Goal: Task Accomplishment & Management: Complete application form

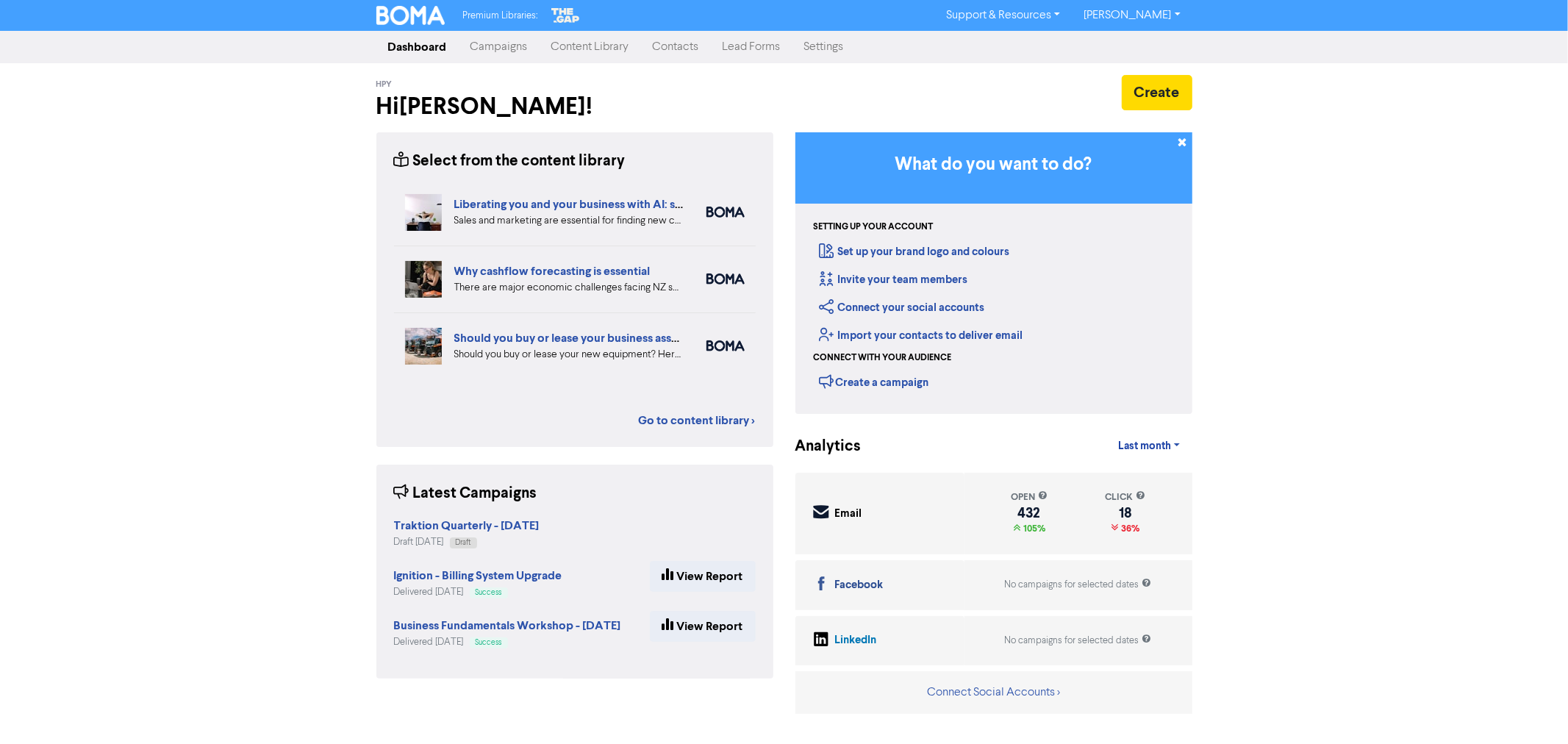
click at [486, 50] on link "Campaigns" at bounding box center [499, 47] width 81 height 30
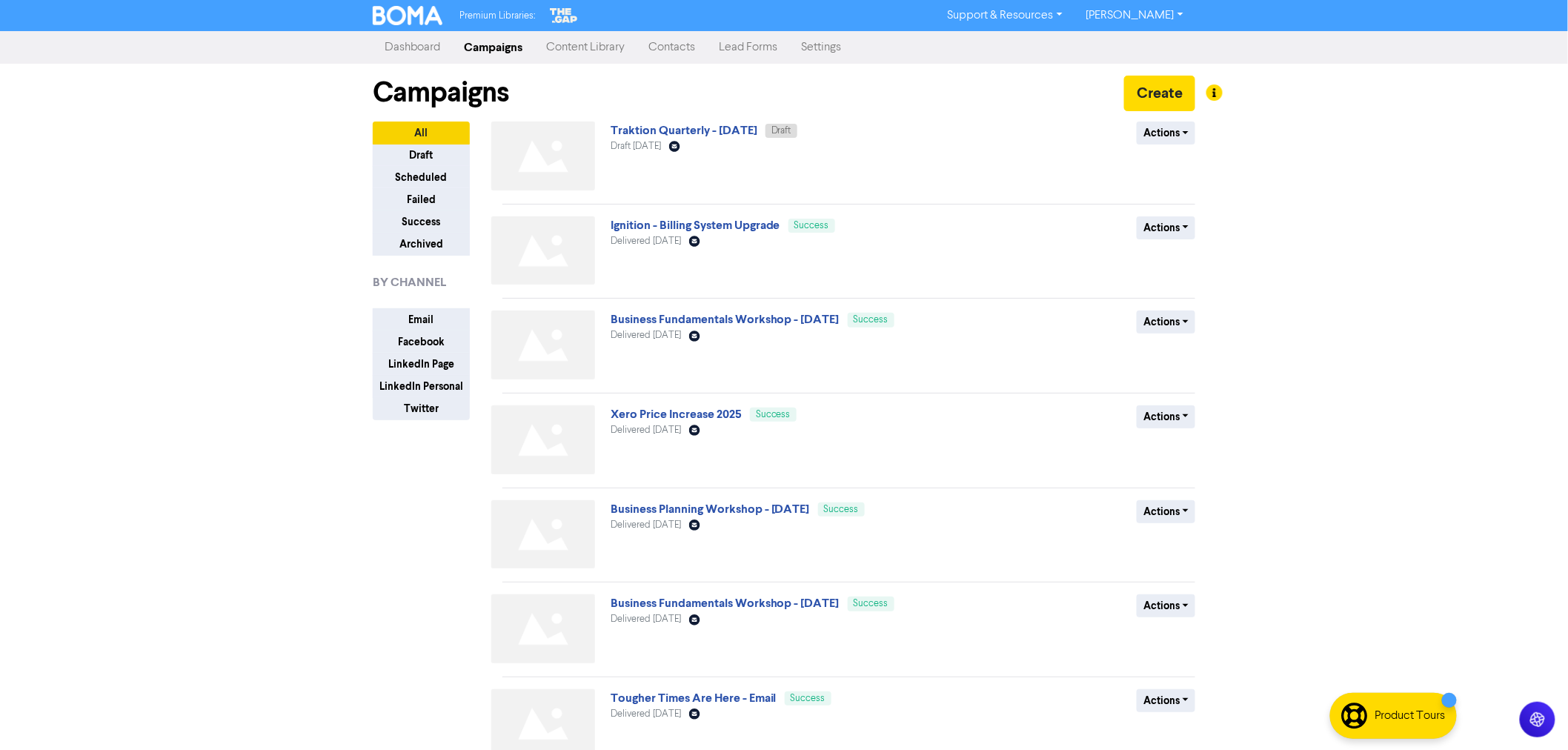
click at [655, 44] on link "Contacts" at bounding box center [672, 48] width 70 height 30
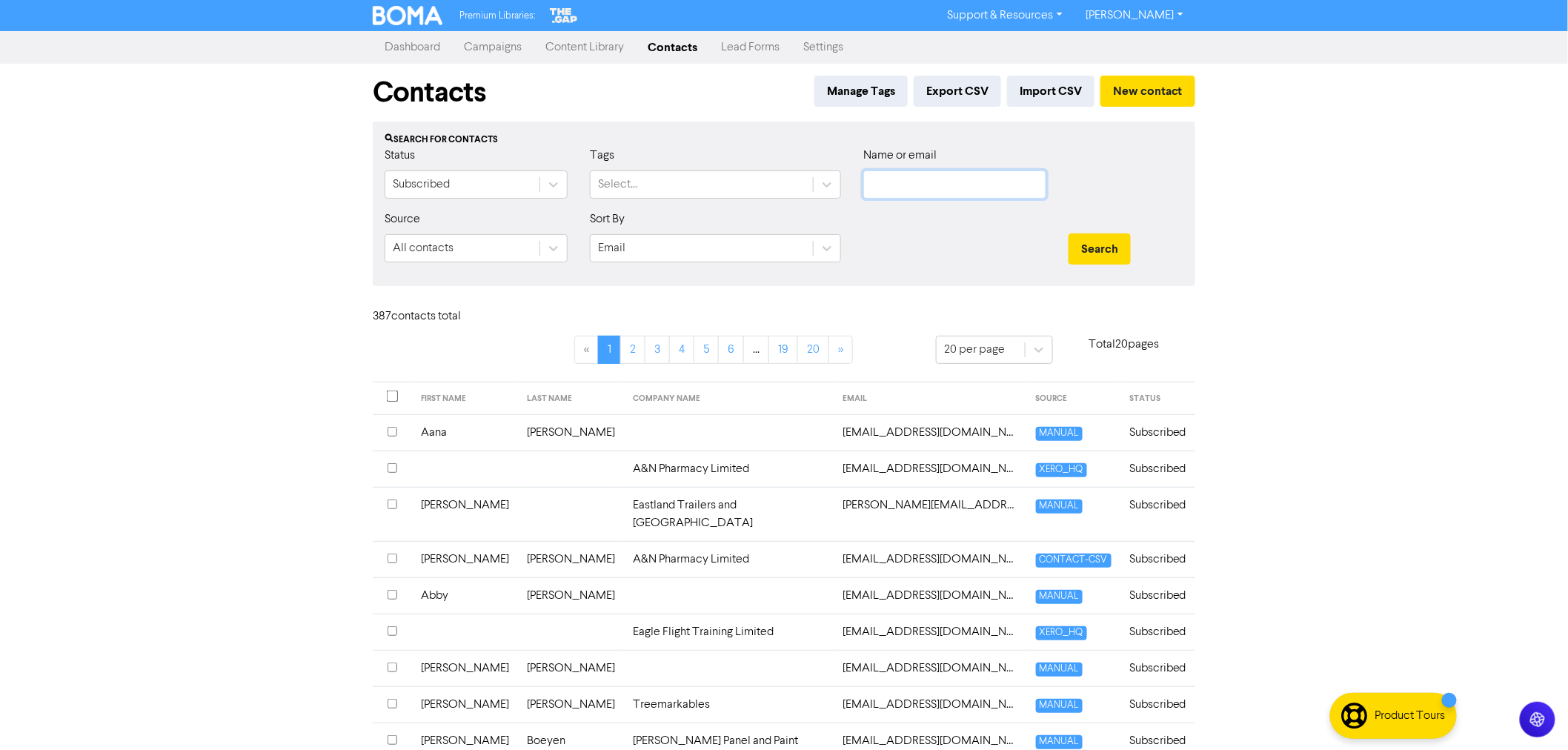
click at [885, 192] on input "text" at bounding box center [955, 185] width 183 height 28
click at [1094, 244] on button "Search" at bounding box center [1099, 248] width 62 height 31
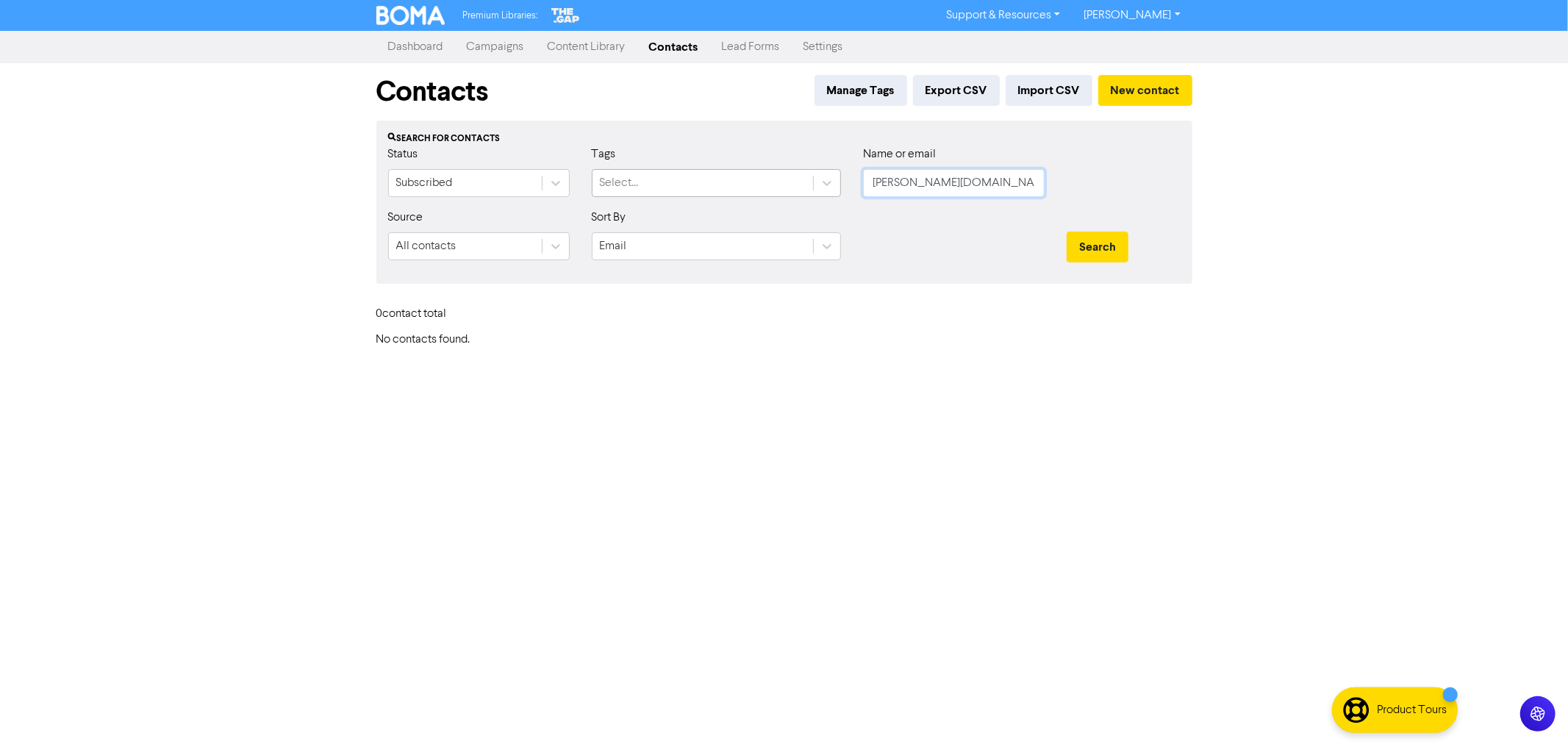
drag, startPoint x: 941, startPoint y: 182, endPoint x: 770, endPoint y: 175, distance: 171.1
click at [776, 176] on div "Status Subscribed Tags Select... Name or email [PERSON_NAME][DOMAIN_NAME]" at bounding box center [784, 177] width 814 height 63
type input "[PERSON_NAME]"
click at [1066, 231] on button "Search" at bounding box center [1097, 246] width 62 height 31
drag, startPoint x: 854, startPoint y: 179, endPoint x: 745, endPoint y: 165, distance: 109.9
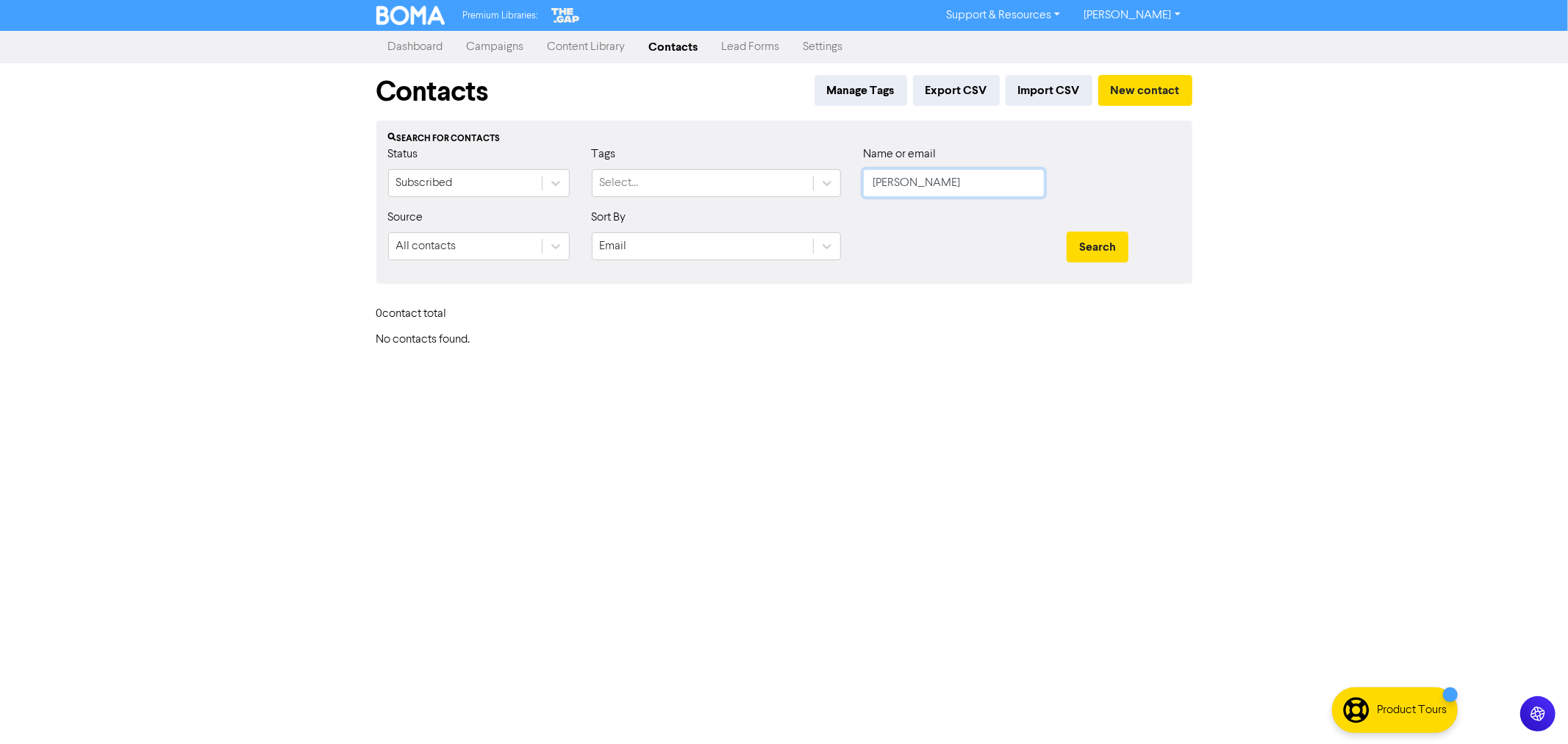
click at [782, 172] on div "Status Subscribed Tags Select... Name or email [PERSON_NAME]" at bounding box center [784, 177] width 814 height 63
type input "beachbe"
click at [827, 312] on div "0 contact total" at bounding box center [784, 317] width 838 height 31
drag, startPoint x: 930, startPoint y: 180, endPoint x: 722, endPoint y: 170, distance: 208.2
click at [766, 178] on div "Status Subscribed Tags Select... Name or email beachbe" at bounding box center [784, 177] width 814 height 63
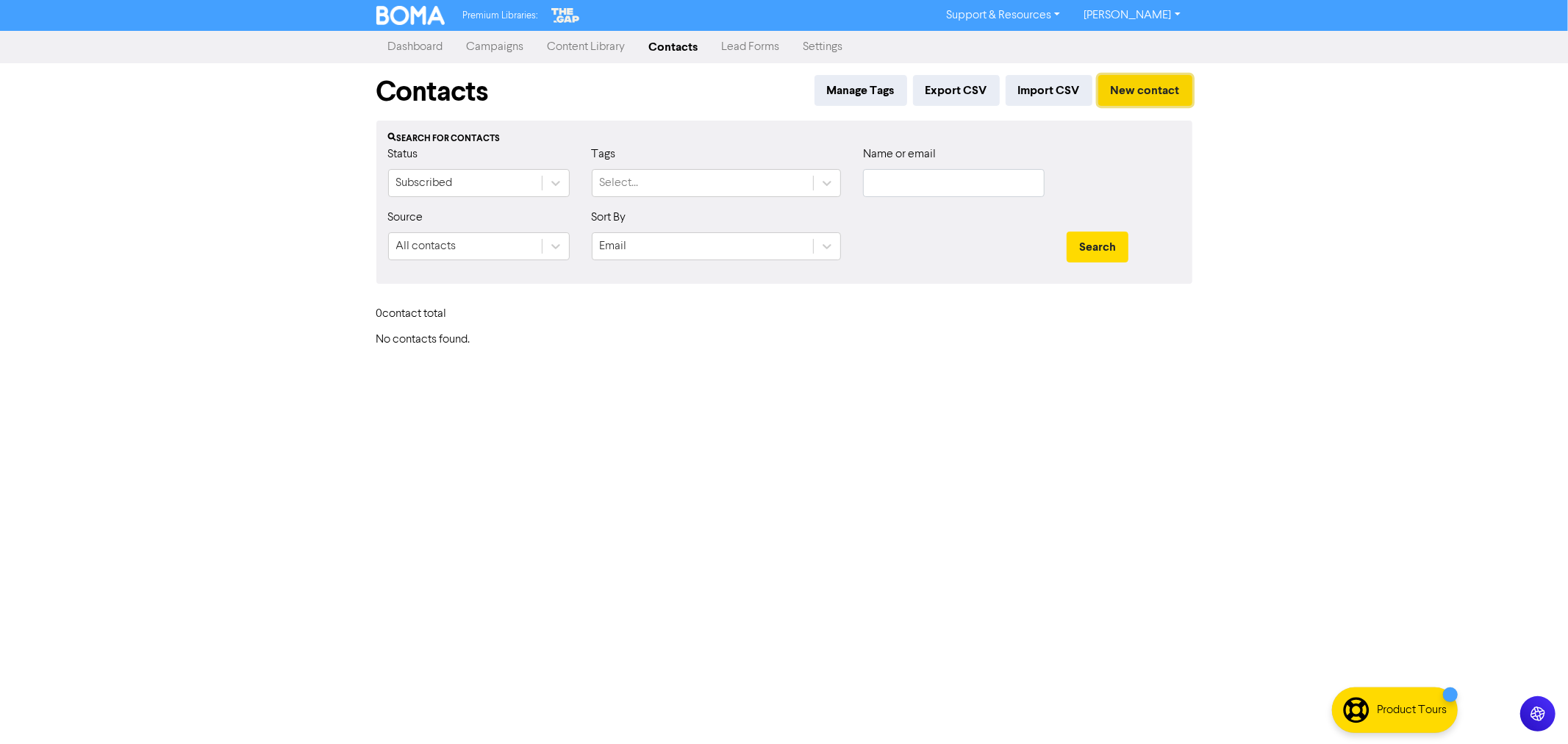
click at [1127, 83] on button "New contact" at bounding box center [1146, 90] width 94 height 31
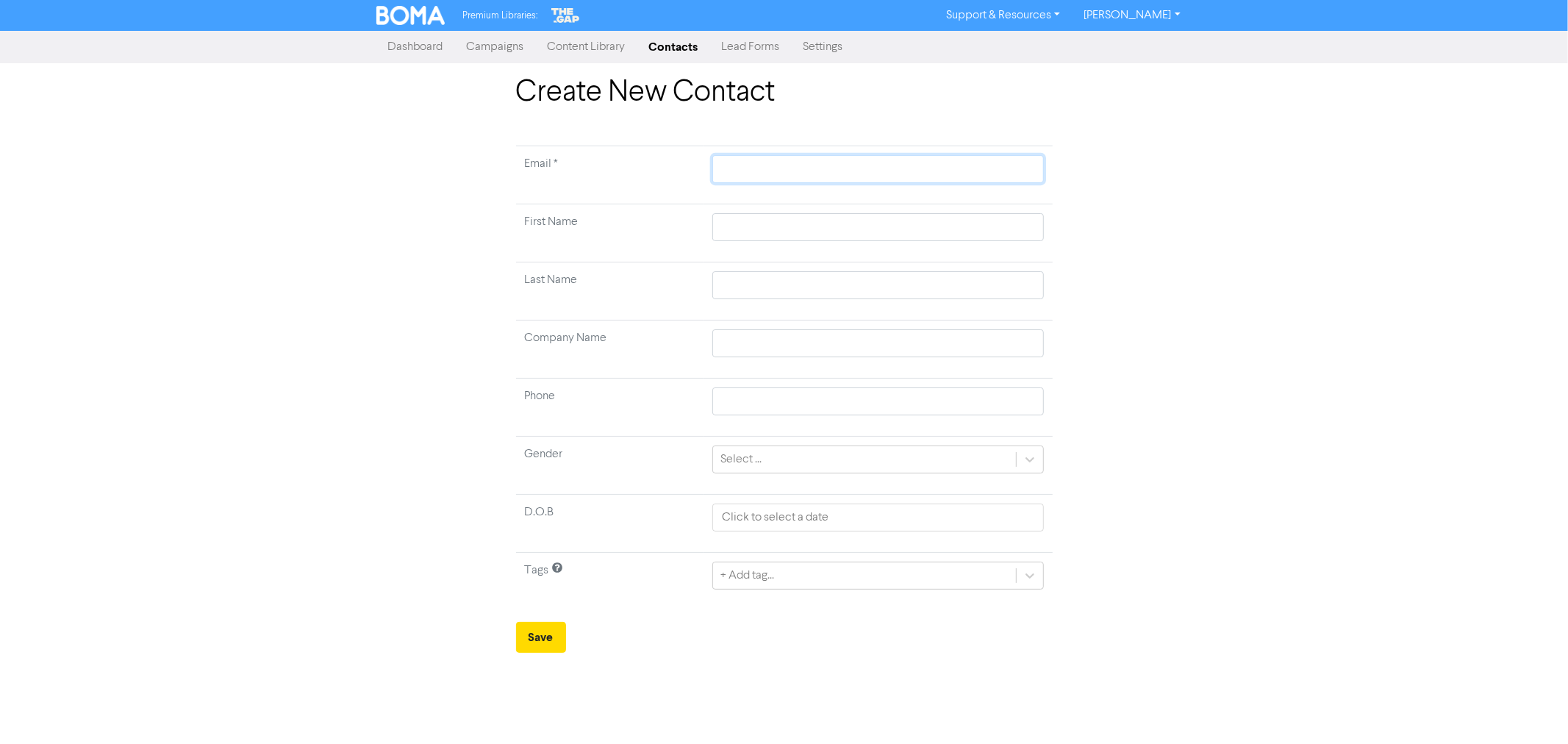
click at [747, 169] on input "text" at bounding box center [878, 169] width 331 height 28
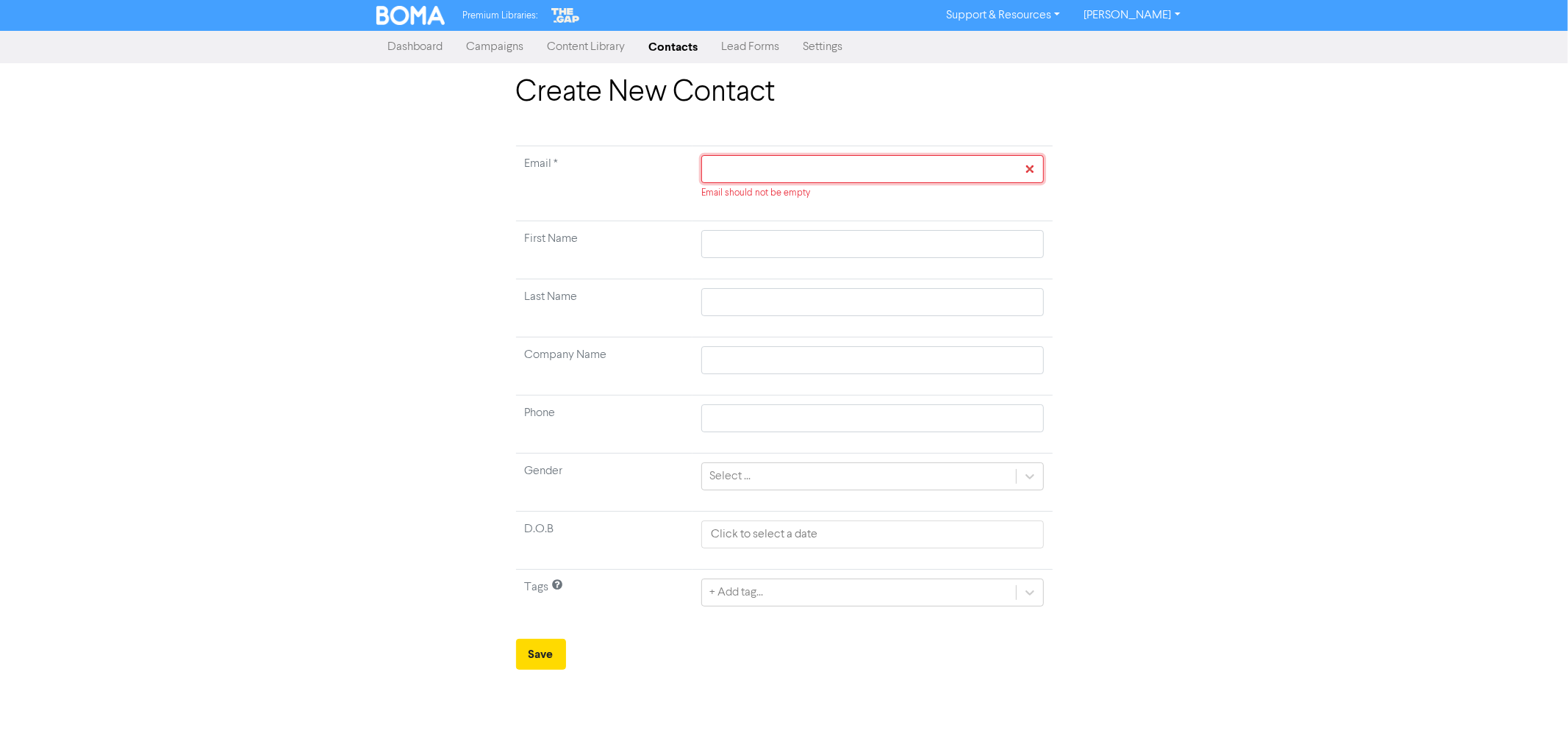
click at [735, 165] on input "text" at bounding box center [871, 169] width 341 height 28
paste input "[PERSON_NAME][EMAIL_ADDRESS][DOMAIN_NAME]"
type input "[PERSON_NAME][EMAIL_ADDRESS][DOMAIN_NAME]"
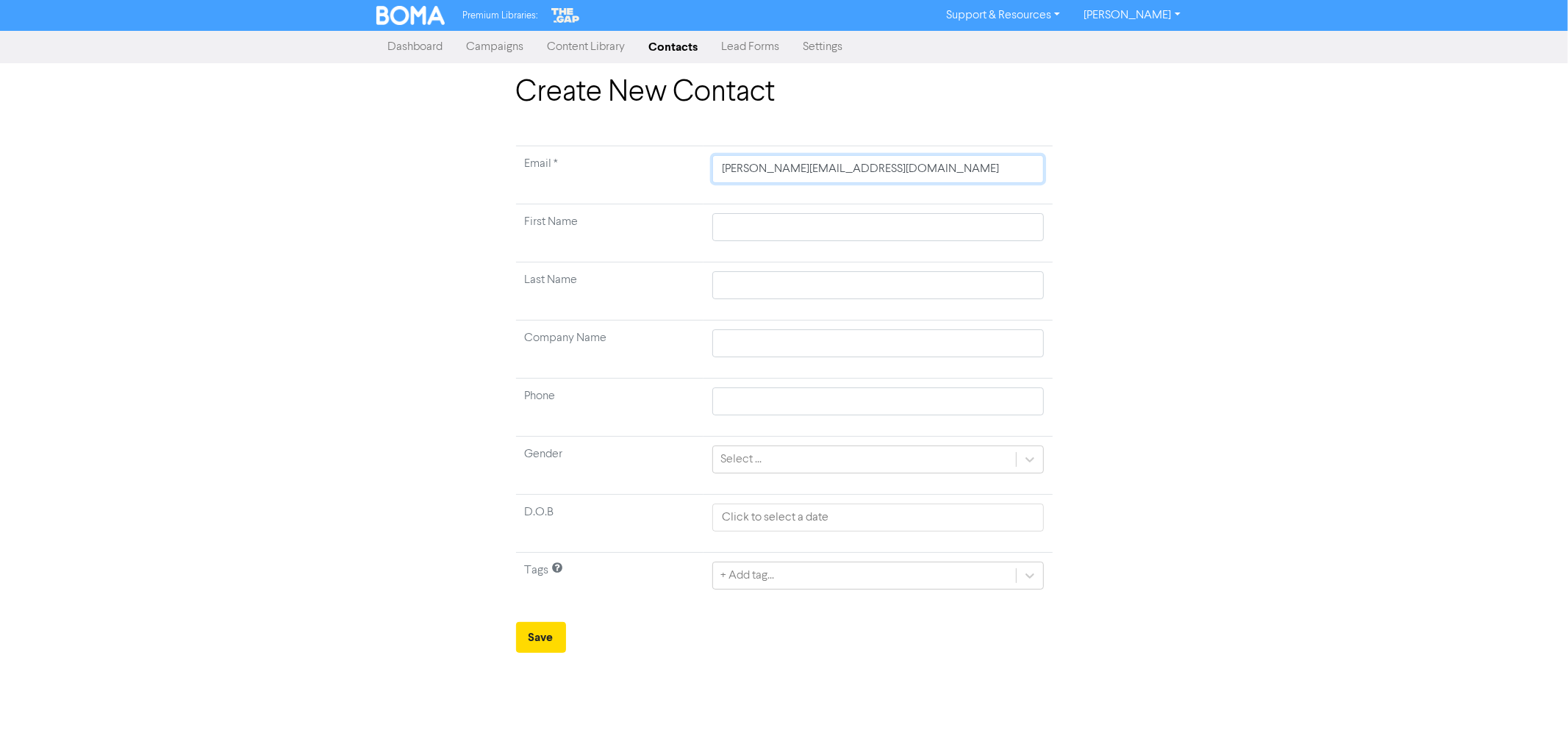
type input "[PERSON_NAME][EMAIL_ADDRESS][DOMAIN_NAME]"
click at [738, 234] on input "text" at bounding box center [878, 227] width 331 height 28
type input "V"
type input "Vi"
type input "Vic"
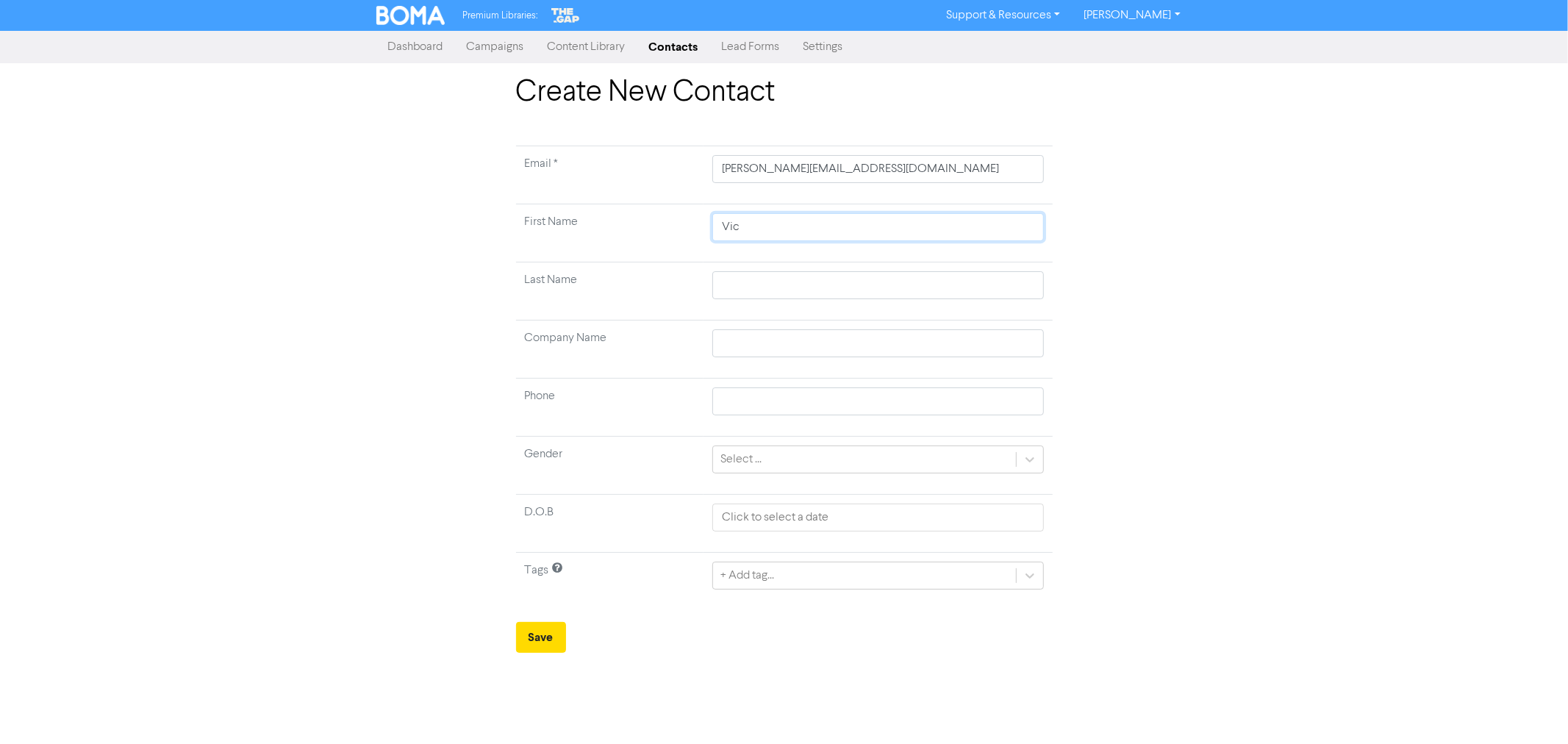
type input "[PERSON_NAME]"
type input "T"
type input "Ta"
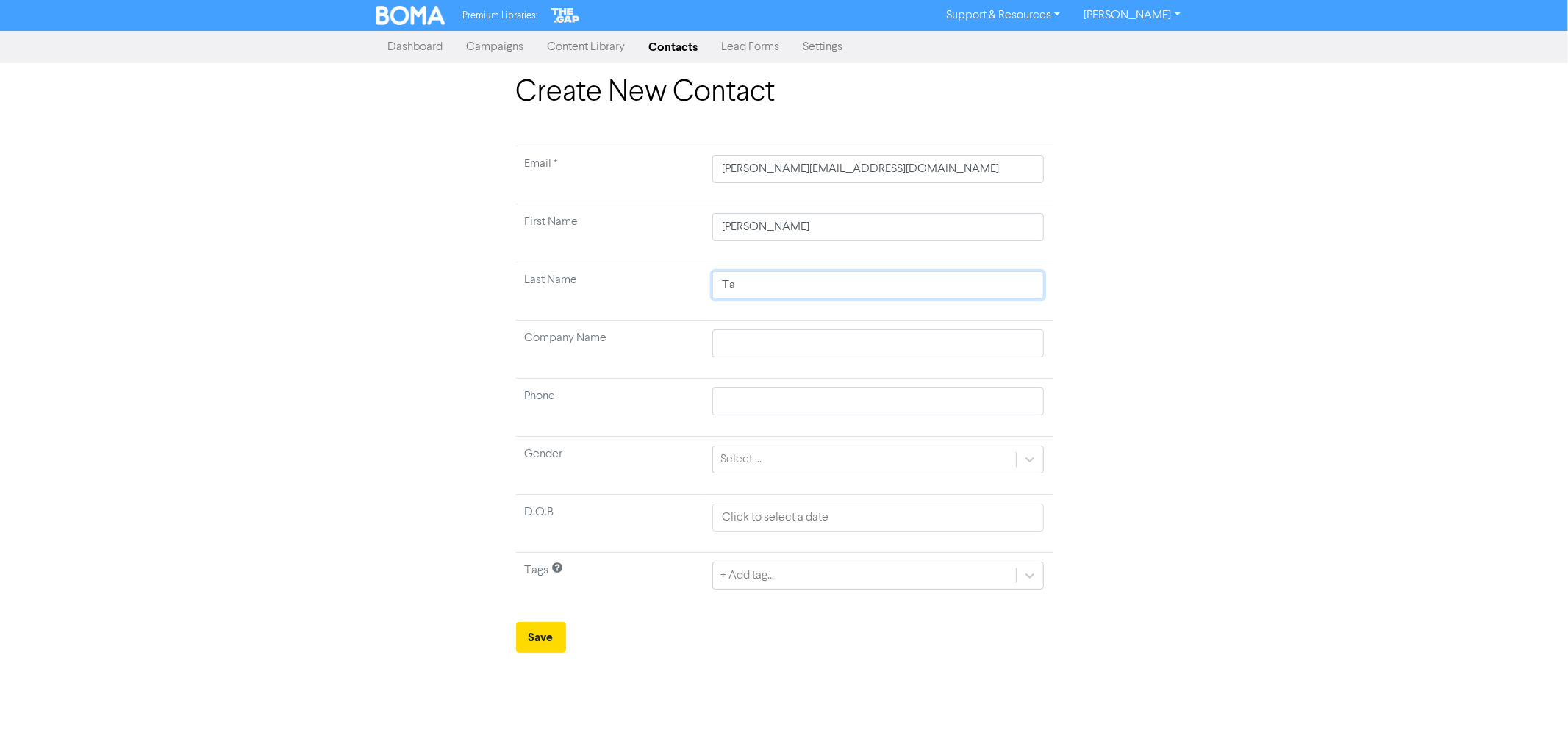
type input "Tat"
type input "[PERSON_NAME]"
type input "B"
type input "Bi"
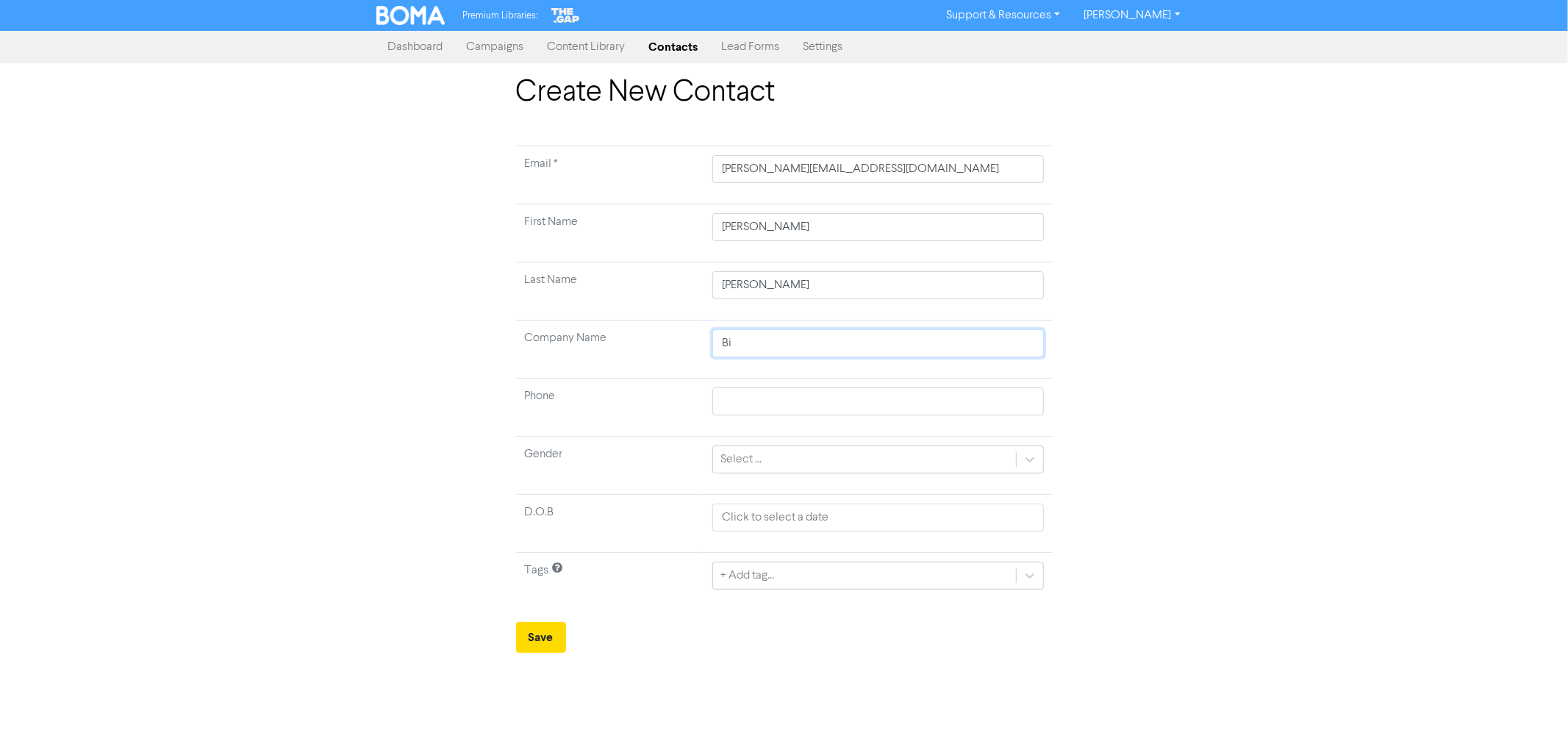
type input "Bik"
type input "Bike"
type input "Bikey"
type input "Bikeys"
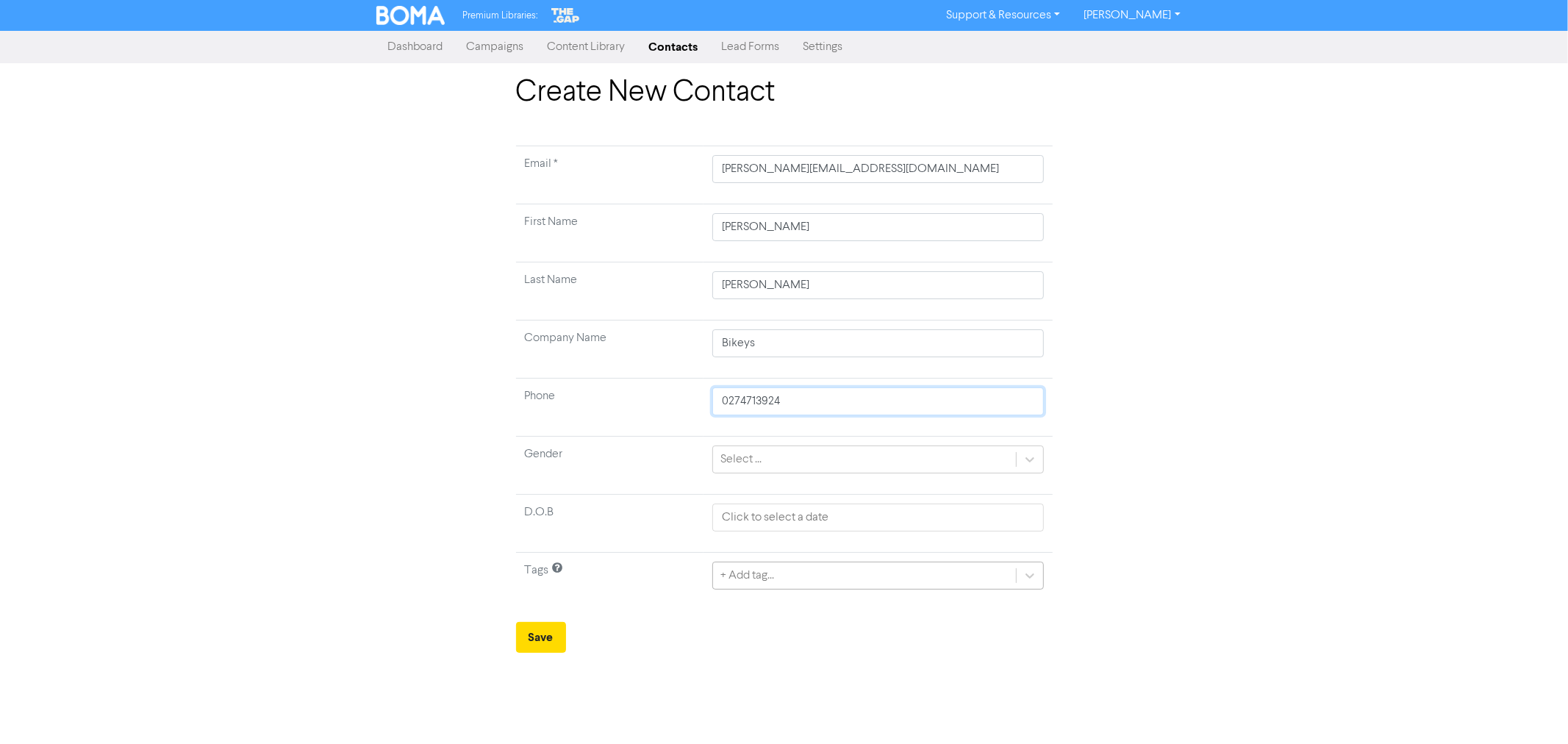
type input "0274713924"
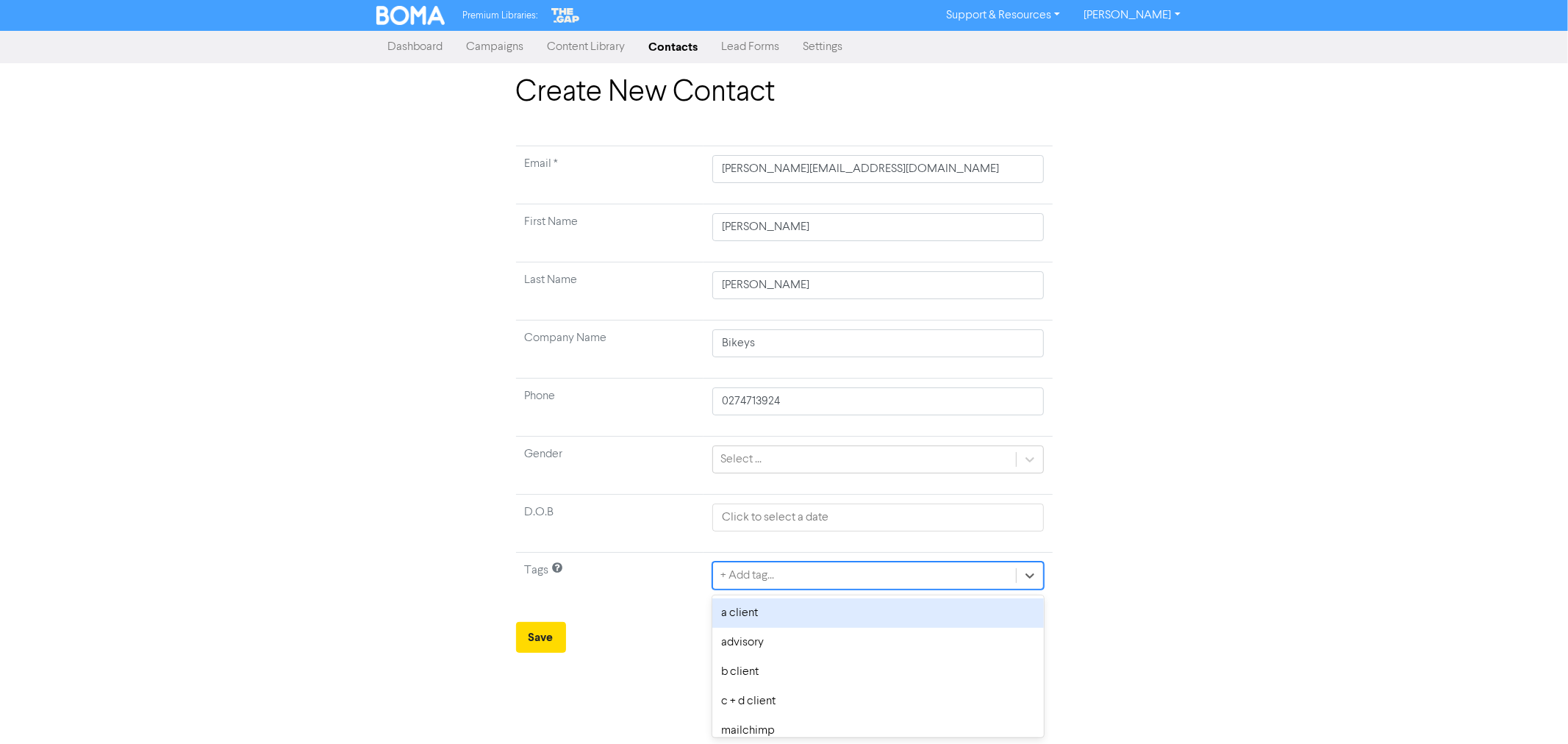
click at [743, 574] on div "+ Add tag..." at bounding box center [746, 575] width 54 height 17
type input "works"
click at [753, 621] on div "workshop" at bounding box center [878, 613] width 331 height 30
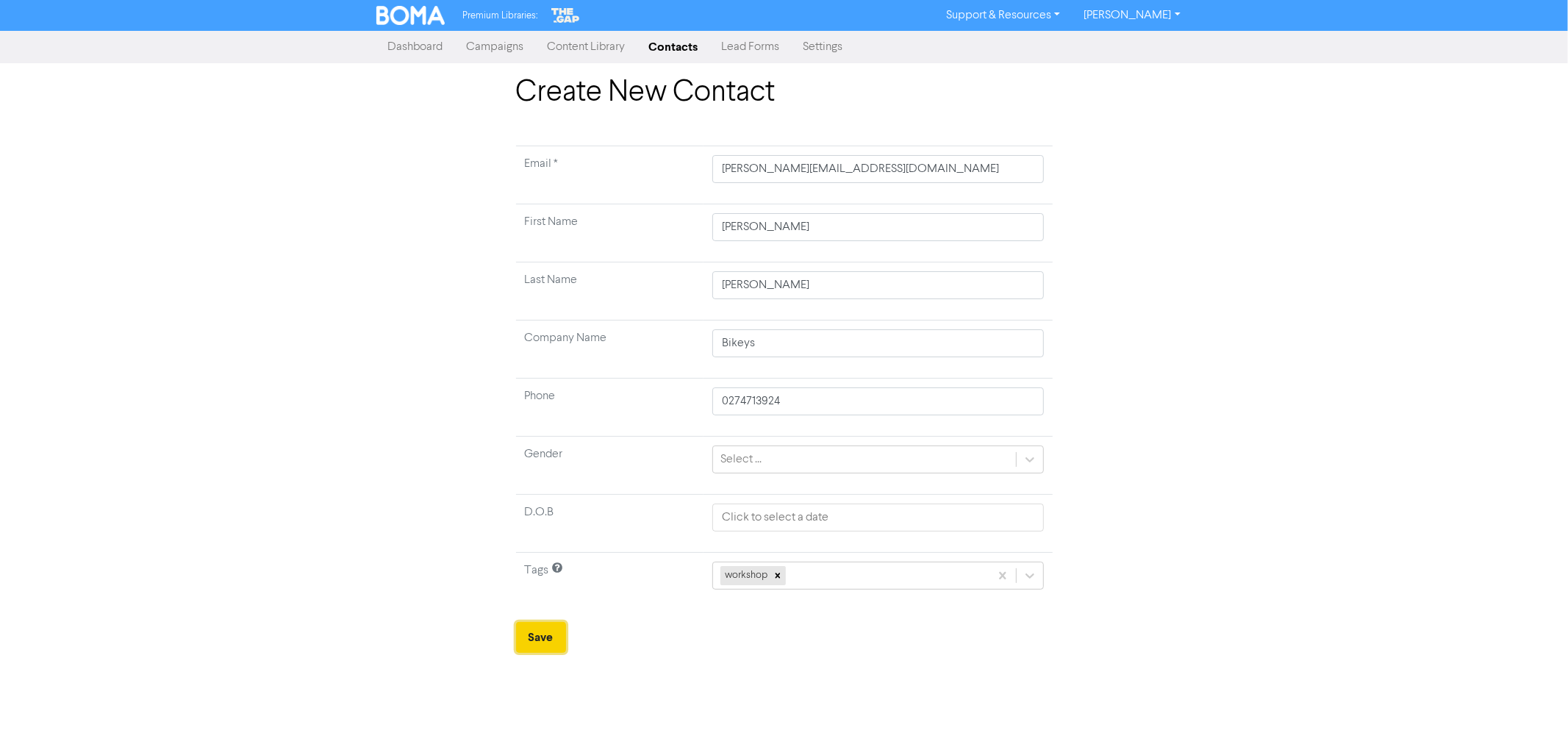
click at [536, 641] on button "Save" at bounding box center [541, 637] width 50 height 31
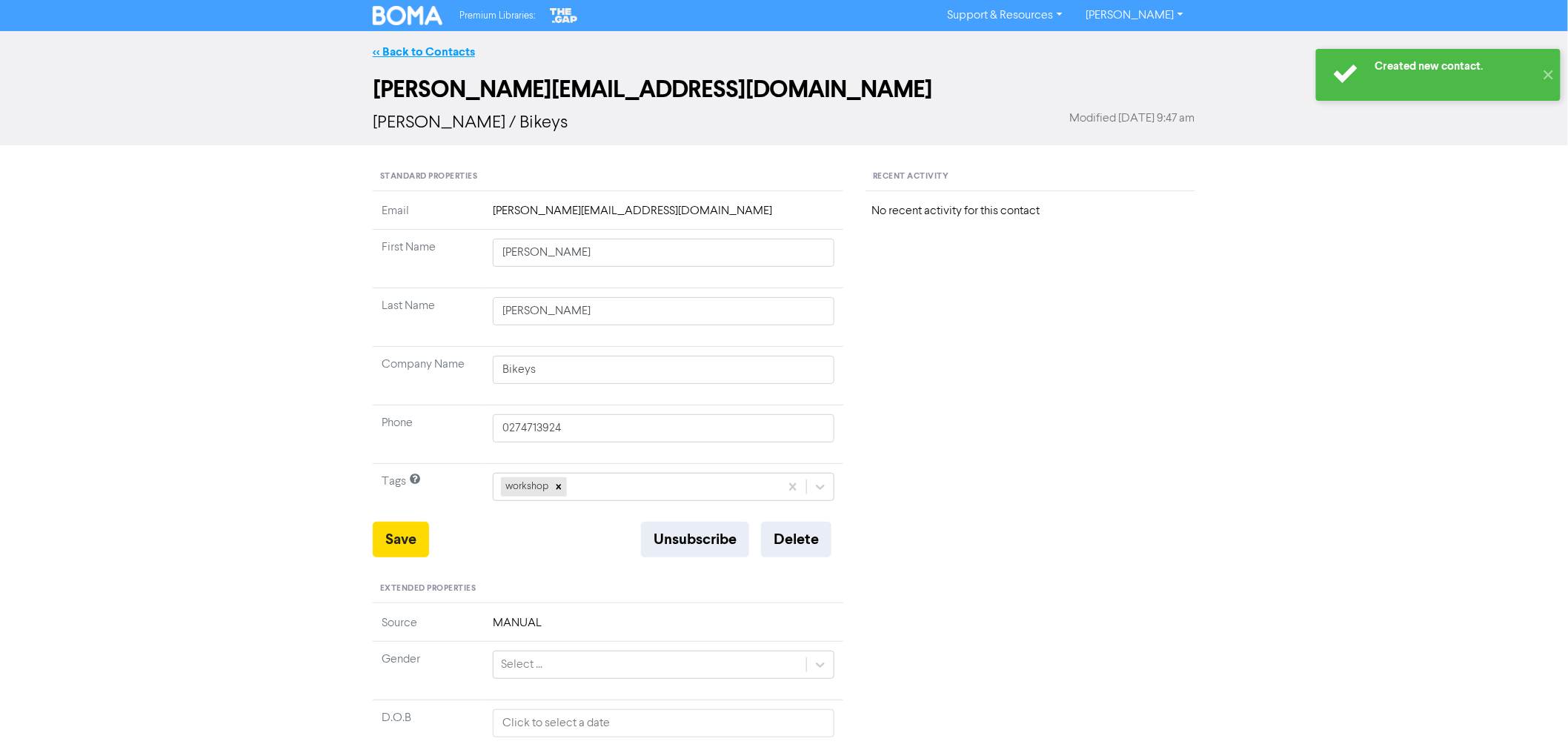
click at [418, 50] on link "<< Back to Contacts" at bounding box center [423, 52] width 102 height 15
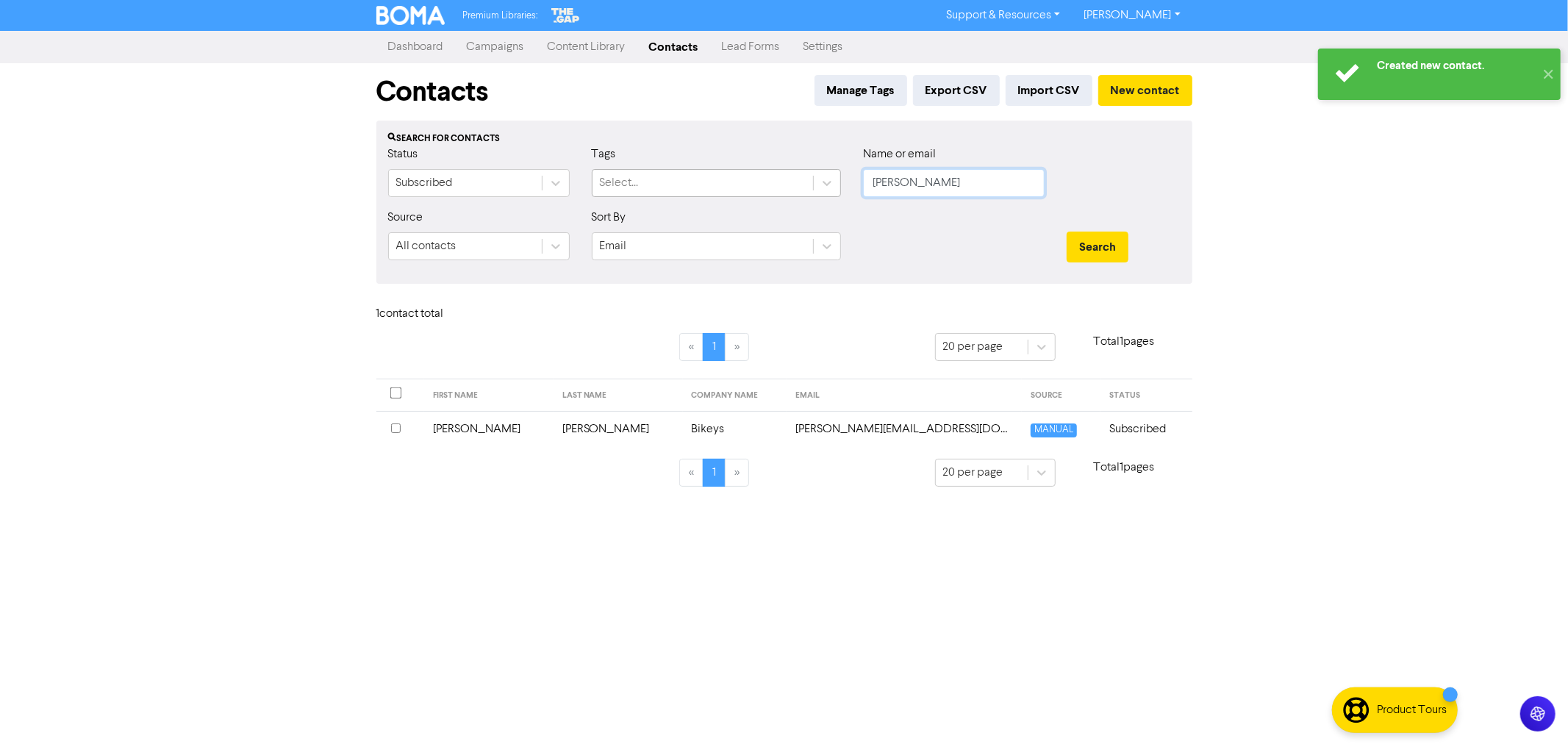
drag, startPoint x: 853, startPoint y: 187, endPoint x: 770, endPoint y: 174, distance: 84.0
click at [832, 187] on div "Status Subscribed Tags Select... Name or email [PERSON_NAME]" at bounding box center [784, 177] width 814 height 63
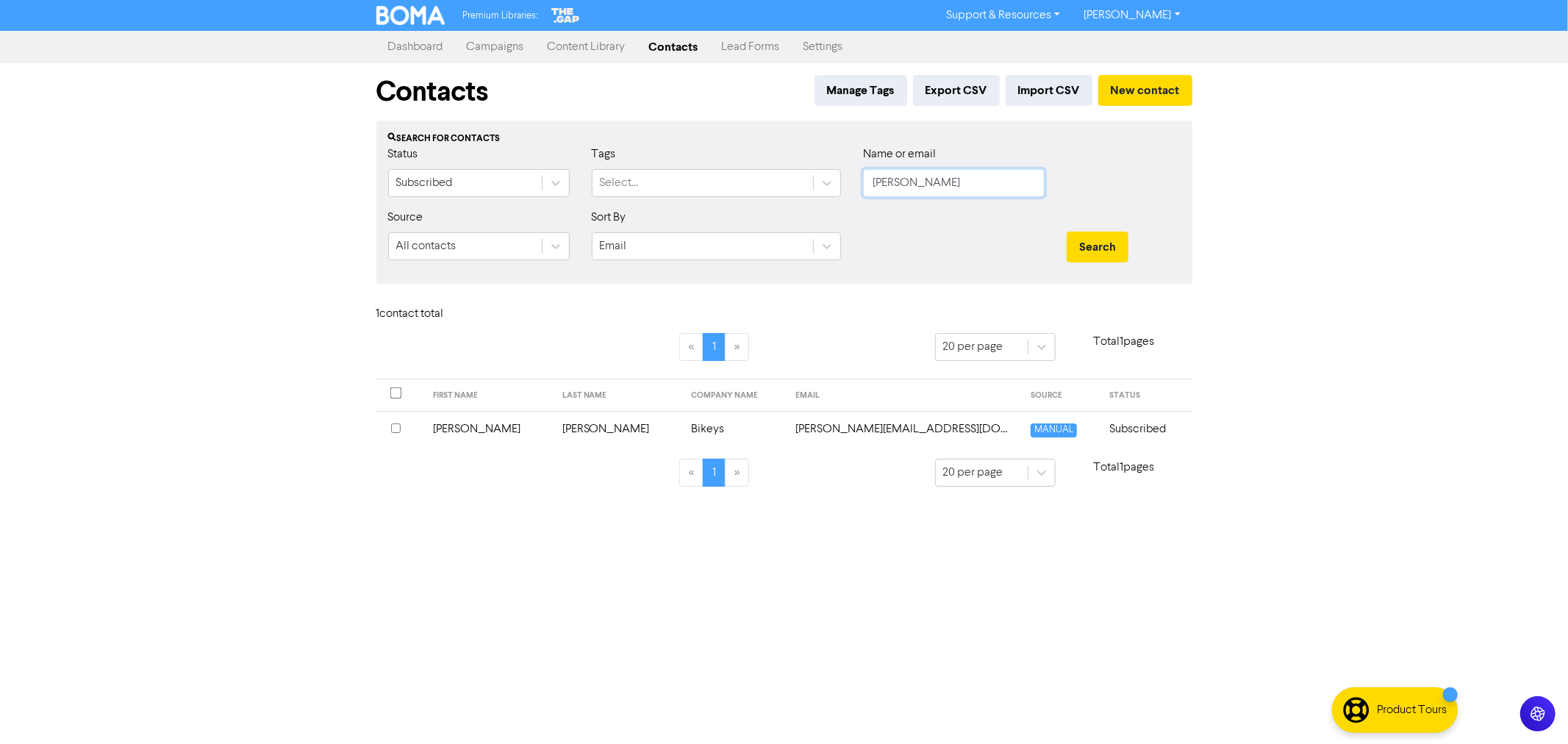
click at [913, 181] on input "[PERSON_NAME]" at bounding box center [954, 184] width 182 height 28
paste input "[EMAIL_ADDRESS][DOMAIN_NAME]"
type input "[EMAIL_ADDRESS][DOMAIN_NAME]"
click at [1094, 249] on button "Search" at bounding box center [1097, 246] width 62 height 31
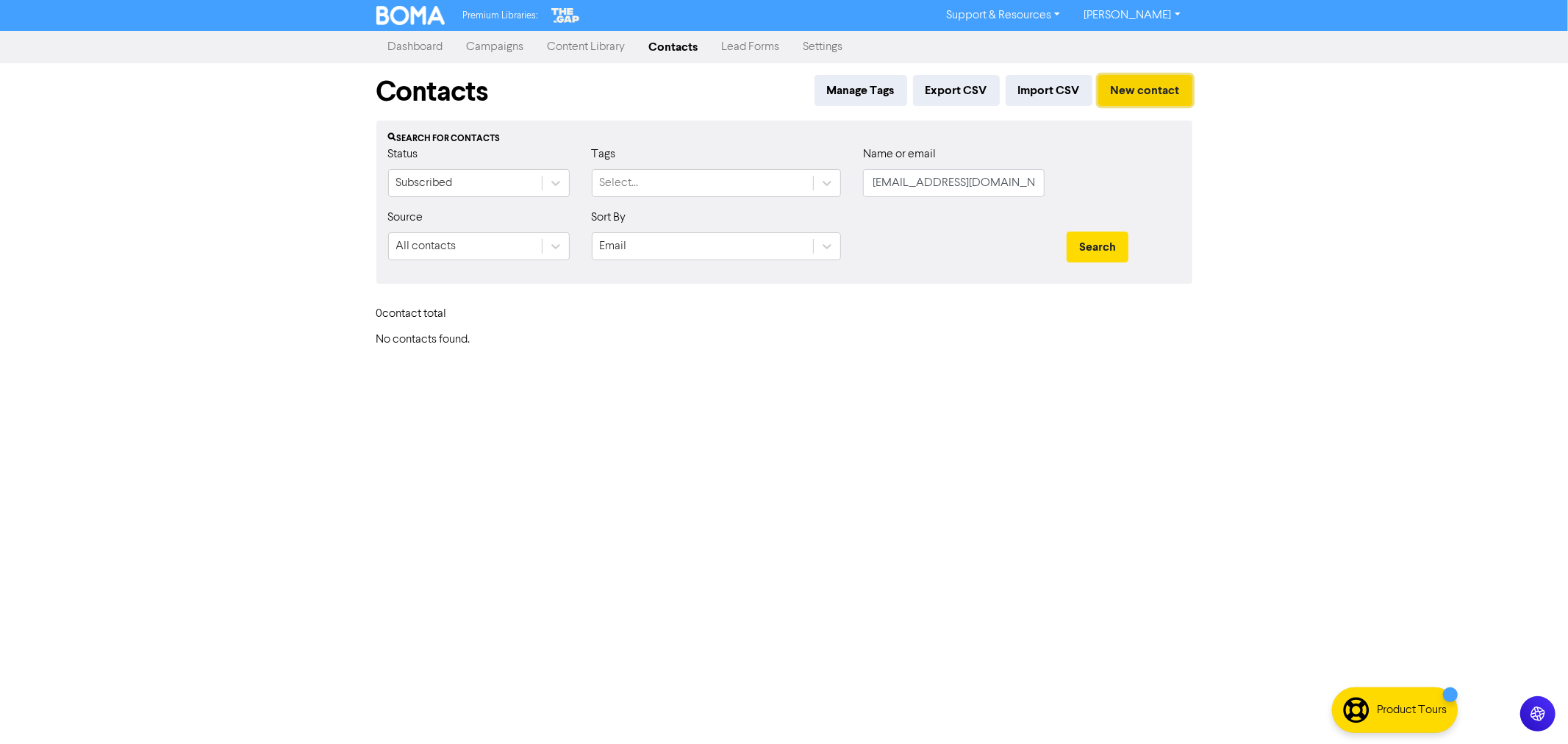
click at [1164, 84] on button "New contact" at bounding box center [1146, 90] width 94 height 31
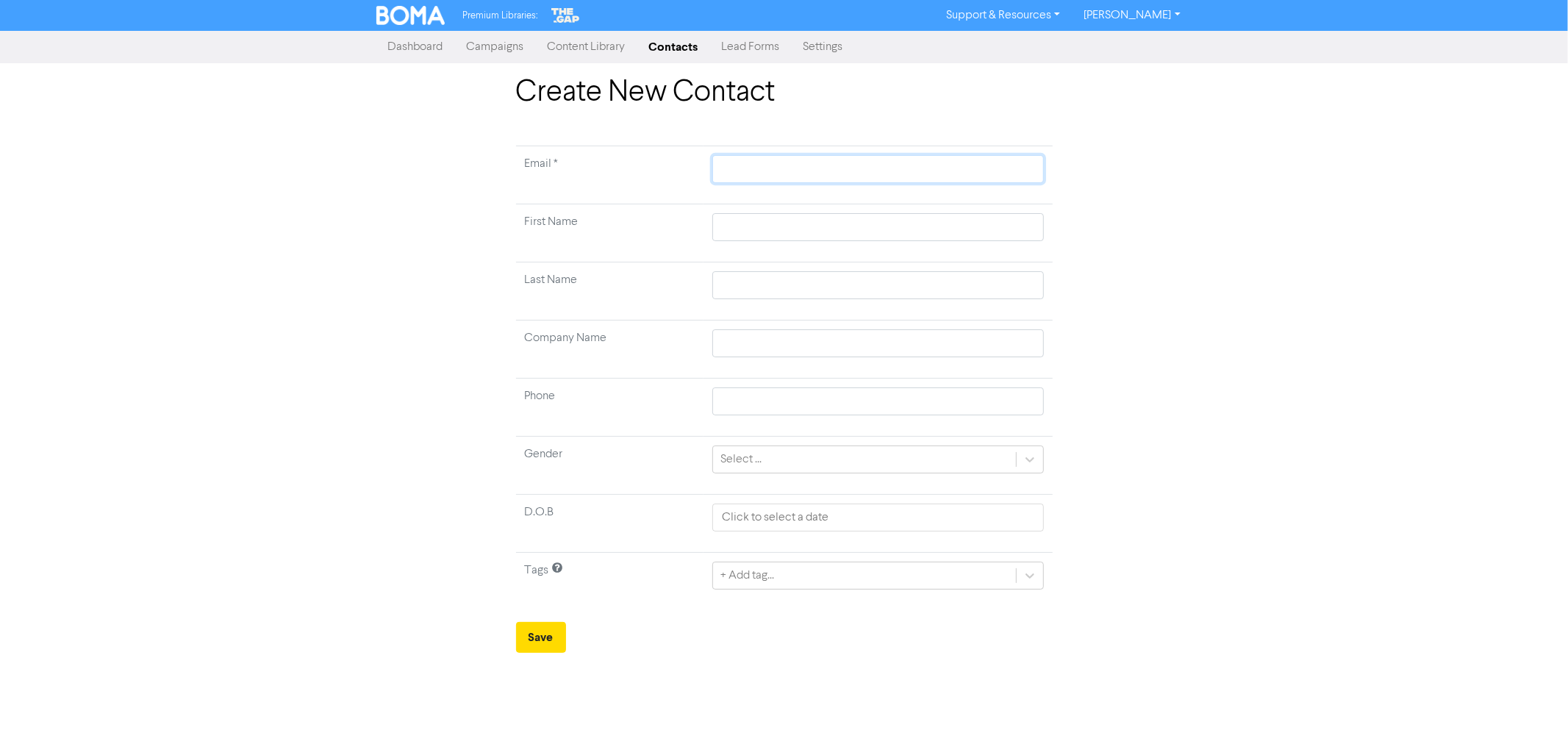
click at [753, 159] on input "text" at bounding box center [878, 169] width 331 height 28
paste input "[EMAIL_ADDRESS][DOMAIN_NAME]"
type input "[EMAIL_ADDRESS][DOMAIN_NAME]"
click at [741, 217] on input "text" at bounding box center [878, 227] width 331 height 28
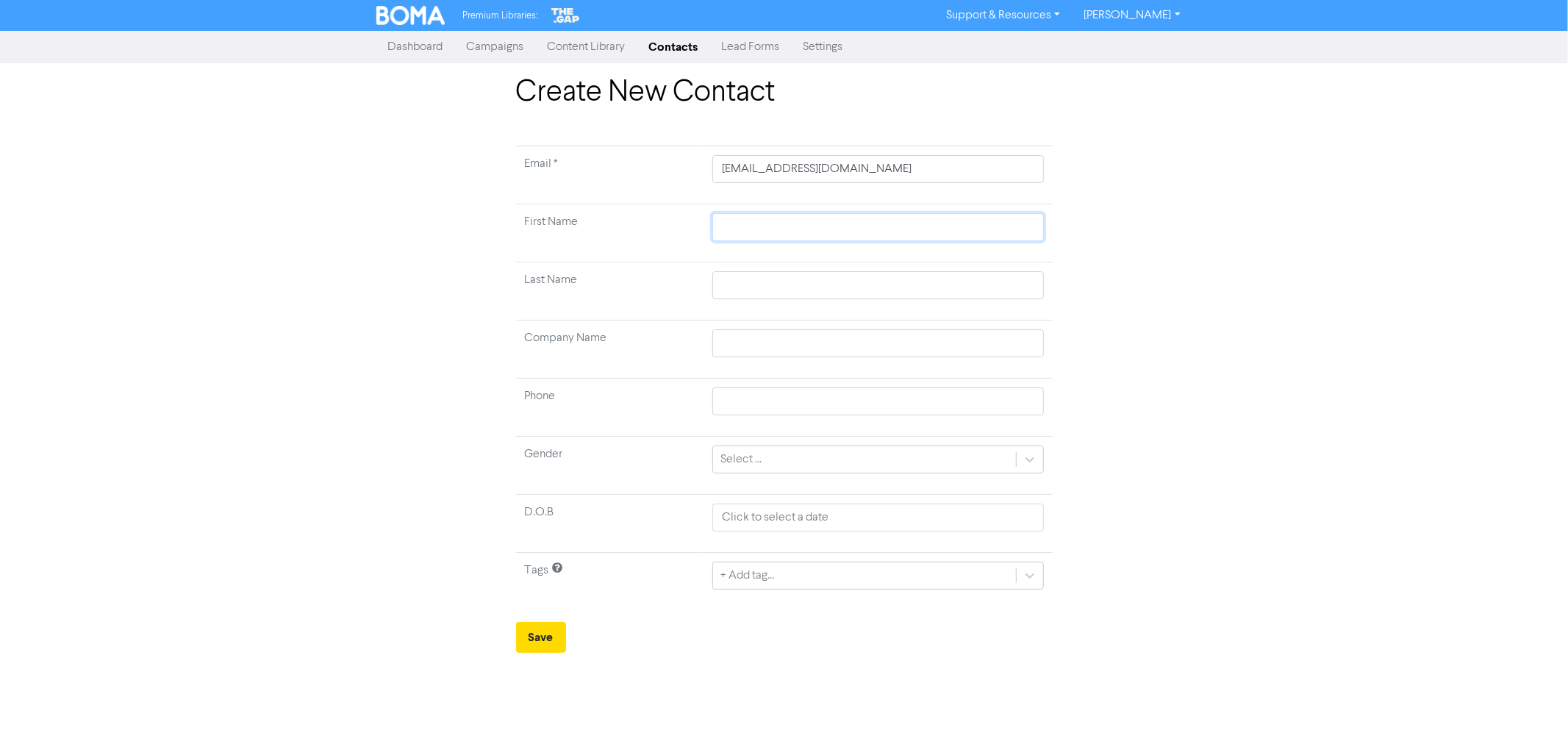
type input "M"
type input "Ma"
type input "Mar"
type input "Mara"
type input "Maram"
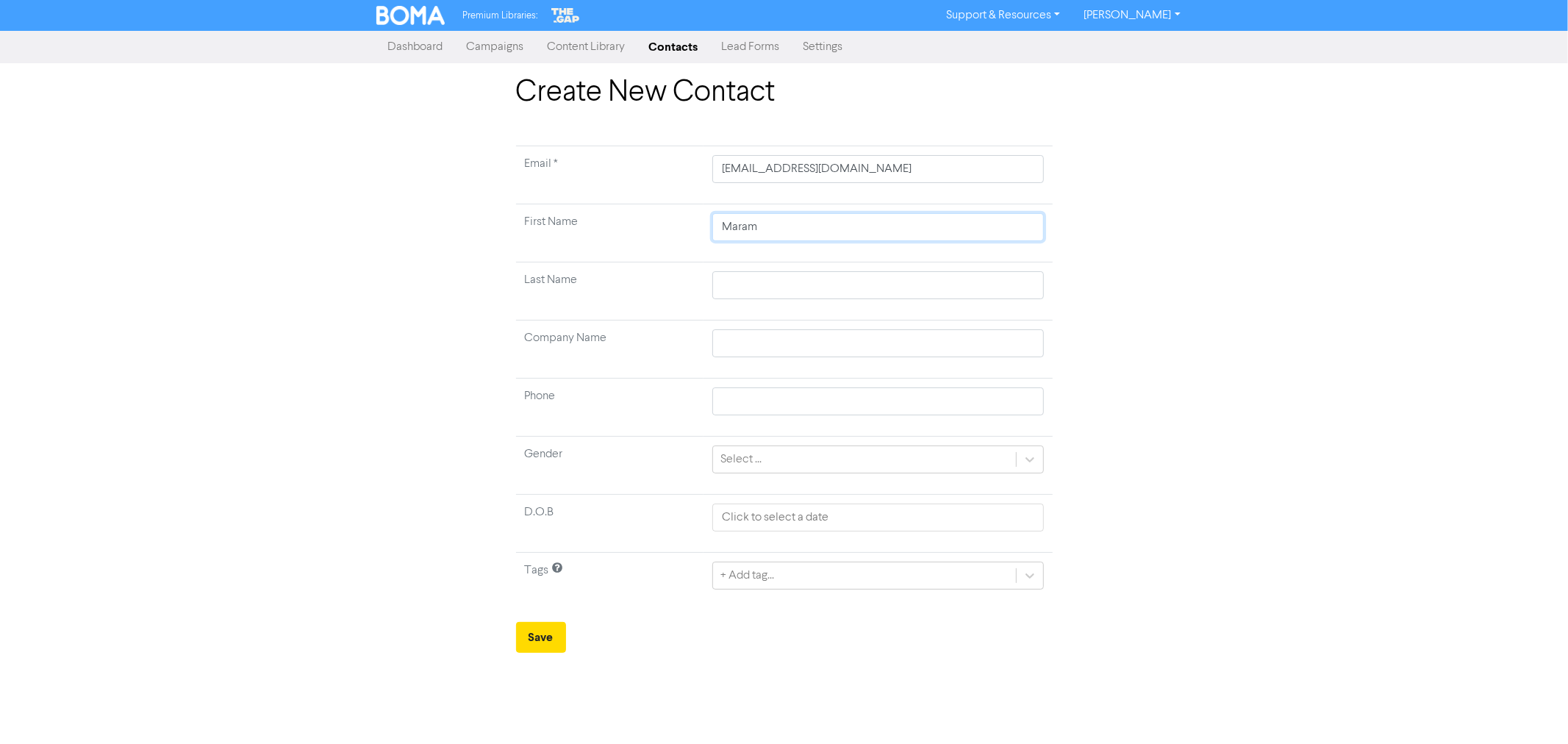
type input "Marama"
type input "W"
type input "We"
type input "[PERSON_NAME]"
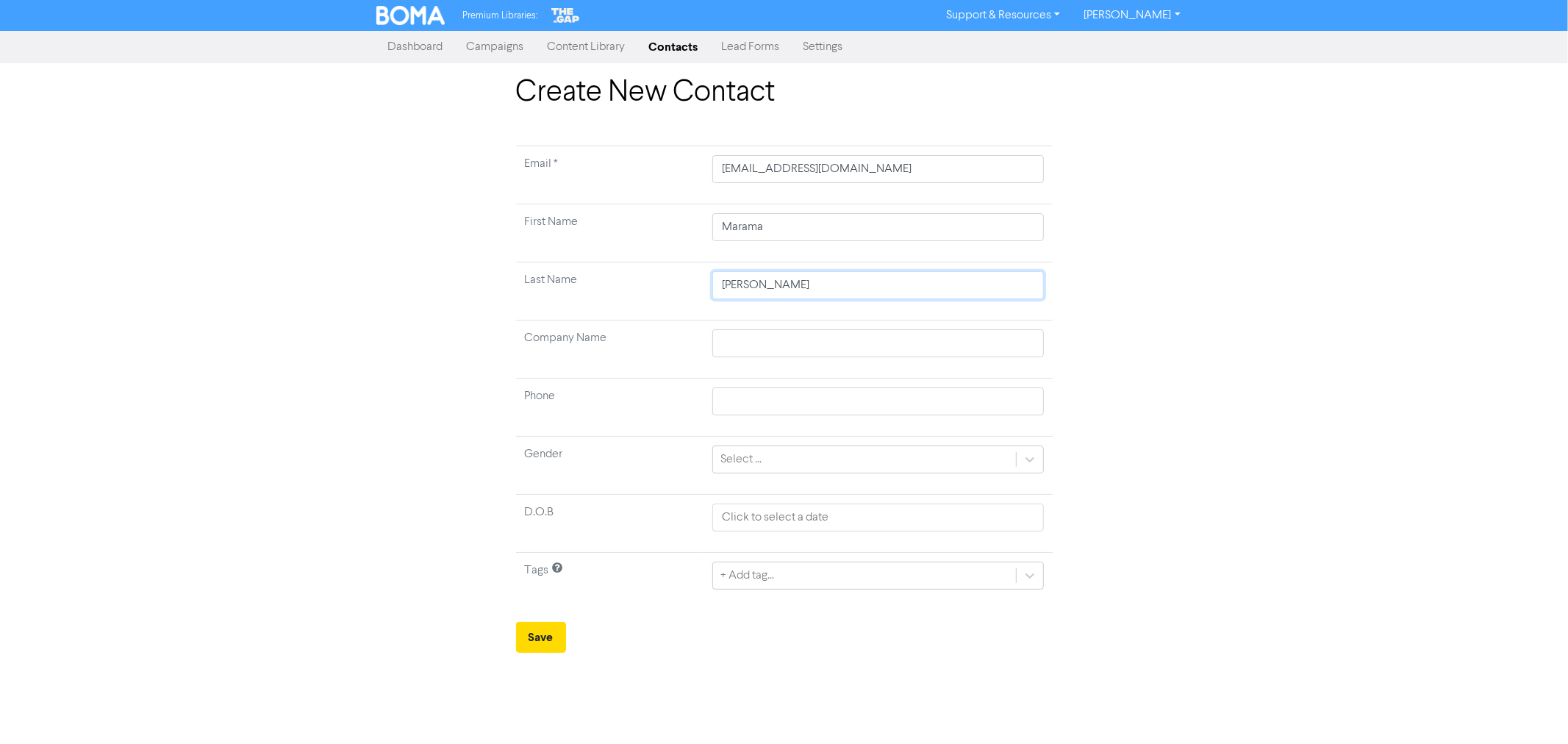
type input "West"
type input "N"
type input "B"
type input "Be"
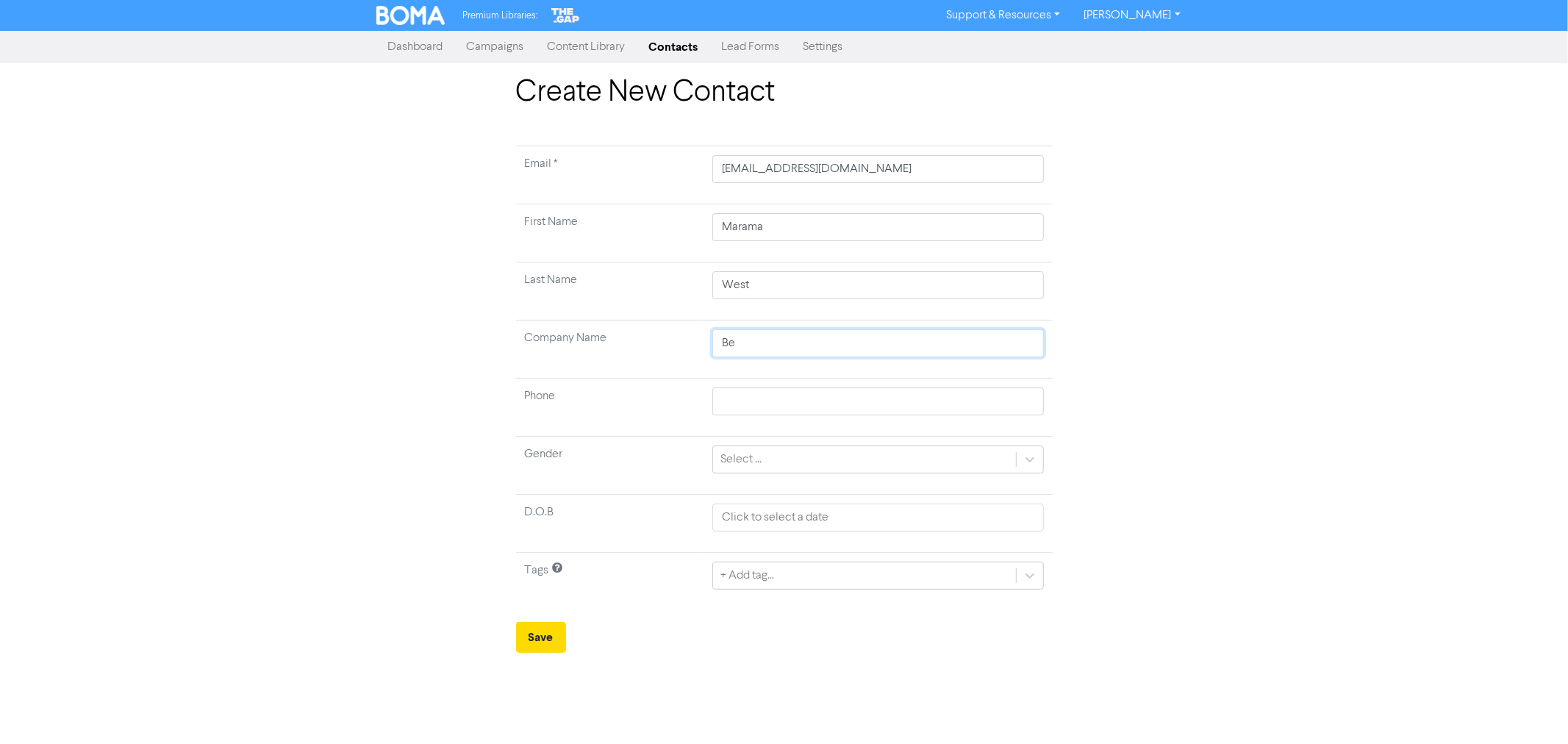
type input "Bea"
type input "Beac"
type input "Beach"
type input "Beach B"
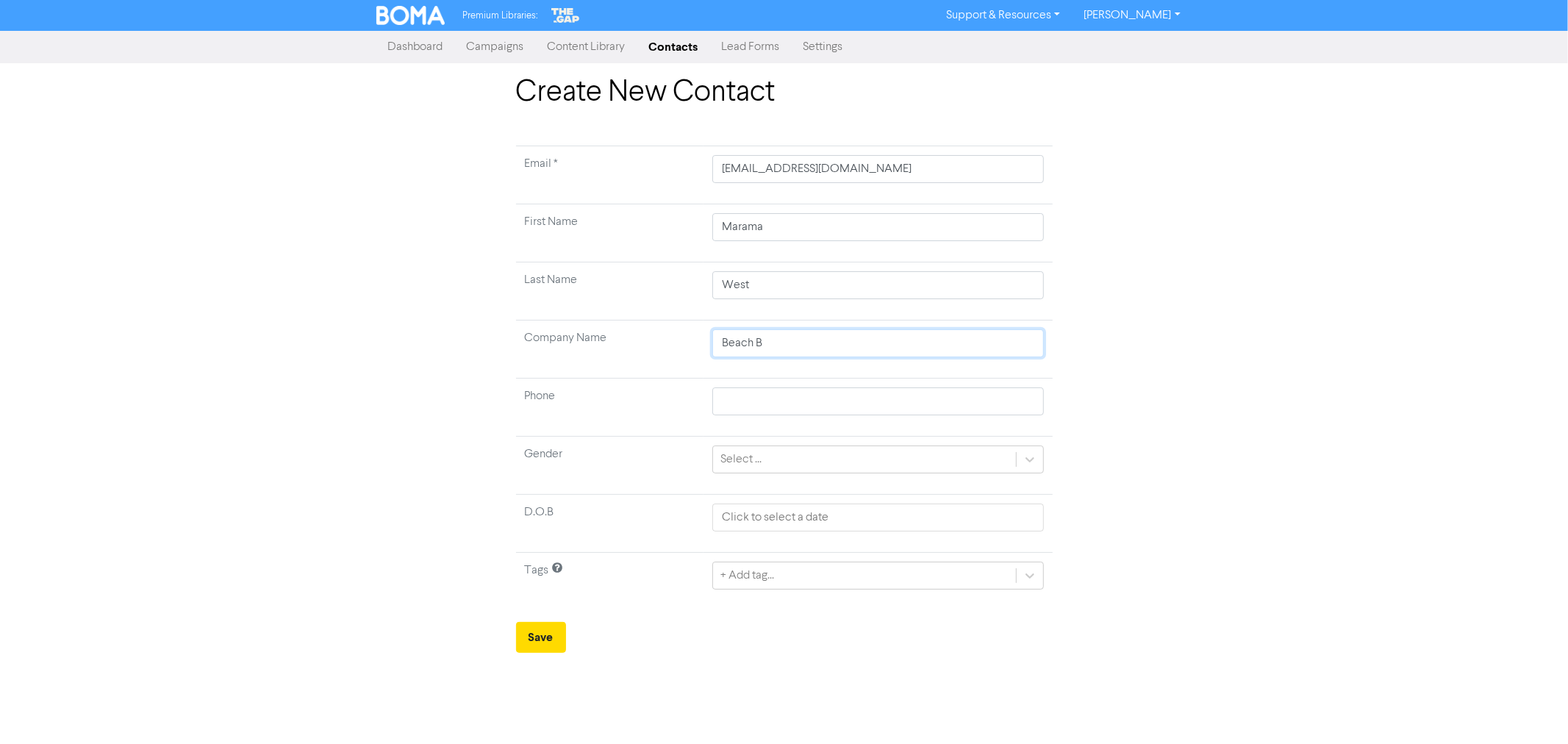
type input "Beach Be"
type input "Beach Ben"
type input "[GEOGRAPHIC_DATA]"
type input "Beach Bend R"
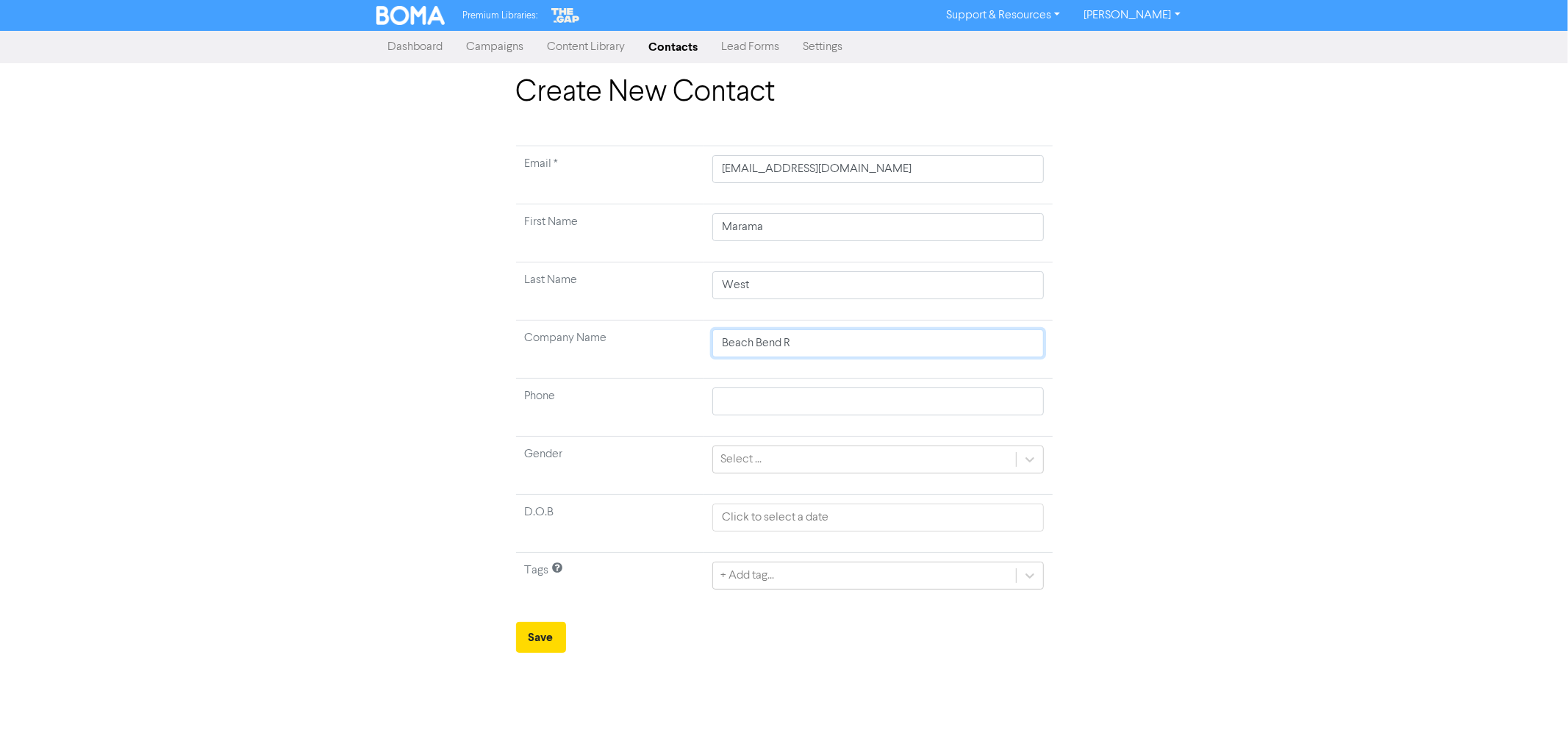
type input "Beach Bend Ro"
type input "Beach Bend Roa"
type input "[GEOGRAPHIC_DATA]"
type input "[GEOGRAPHIC_DATA] C"
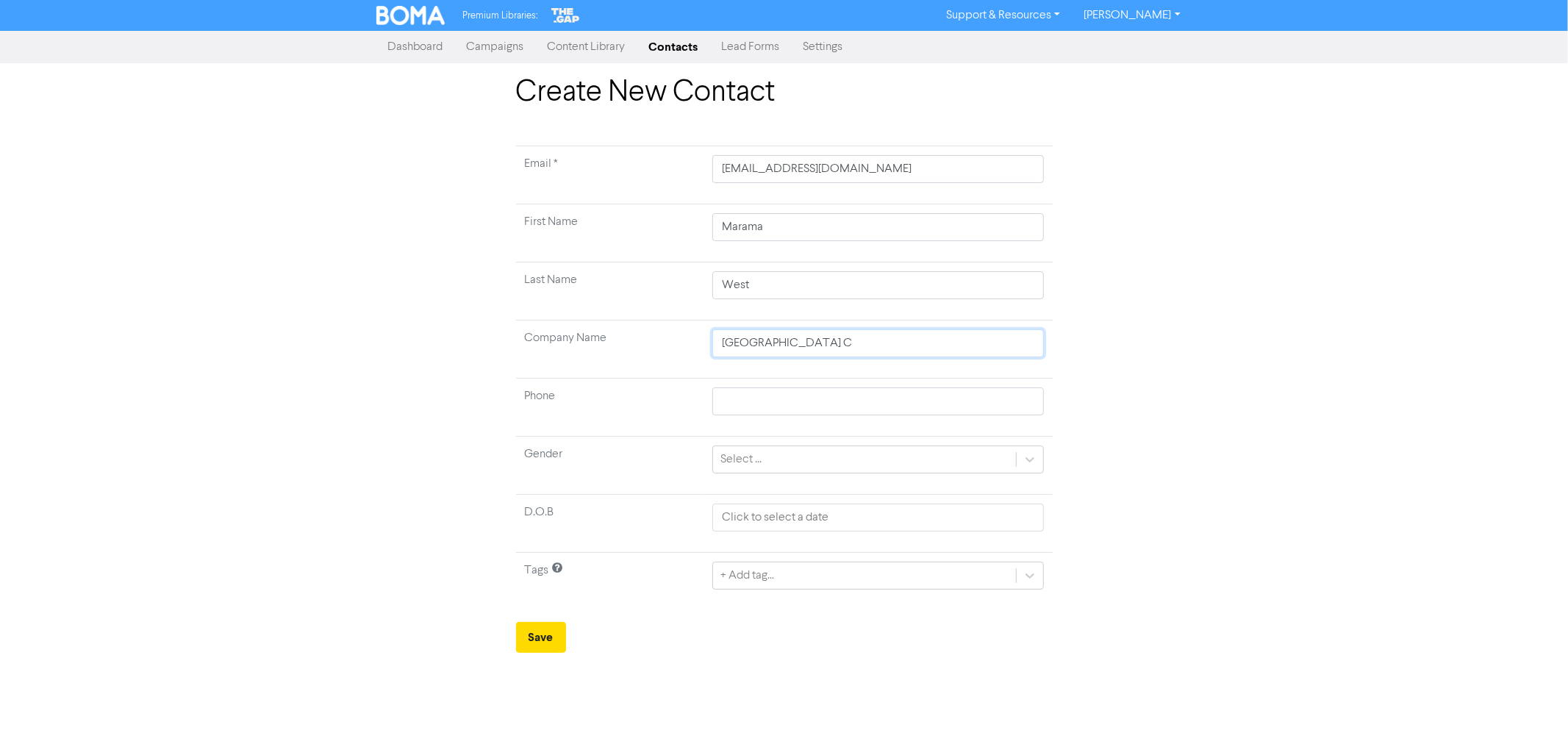
type input "[GEOGRAPHIC_DATA] Co"
type input "[GEOGRAPHIC_DATA] Com"
type input "[GEOGRAPHIC_DATA] Comp"
type input "[GEOGRAPHIC_DATA] Compa"
type input "[GEOGRAPHIC_DATA] Compan"
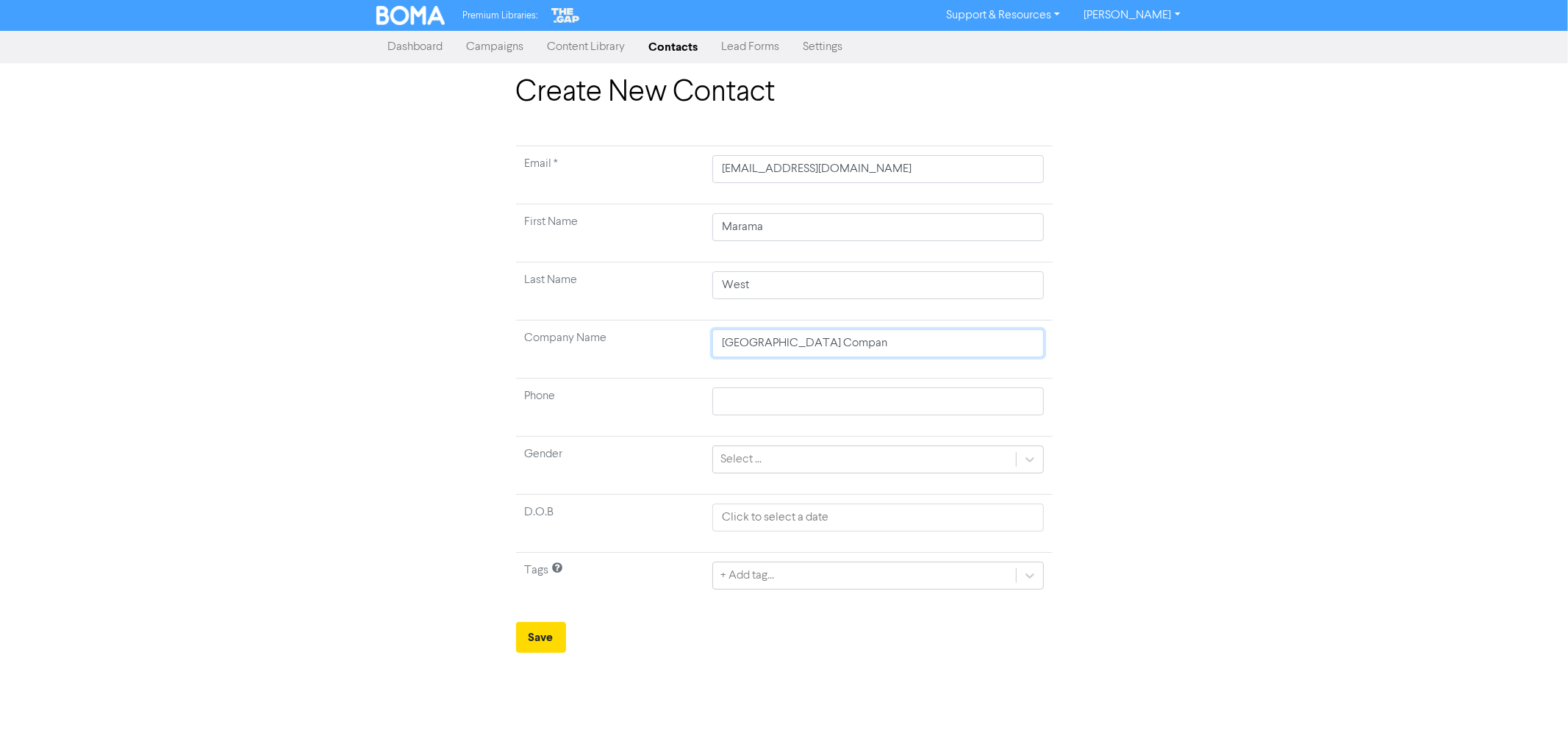
type input "[GEOGRAPHIC_DATA] Companu"
type input "[GEOGRAPHIC_DATA] Compan"
type input "Beach Bend Road Company"
click at [758, 575] on div "+ Add tag..." at bounding box center [746, 575] width 54 height 17
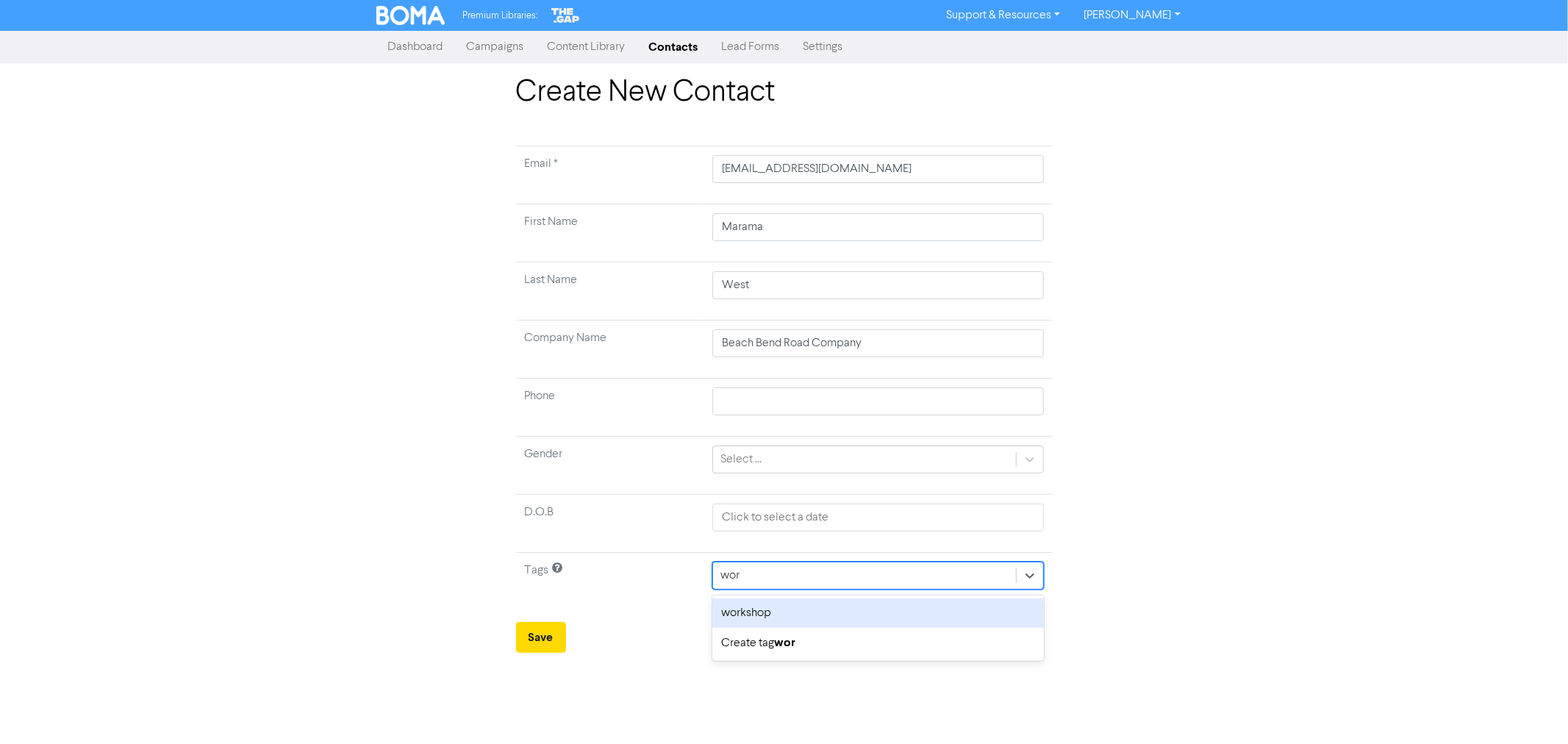
type input "work"
click at [753, 622] on div "workshop" at bounding box center [878, 613] width 331 height 30
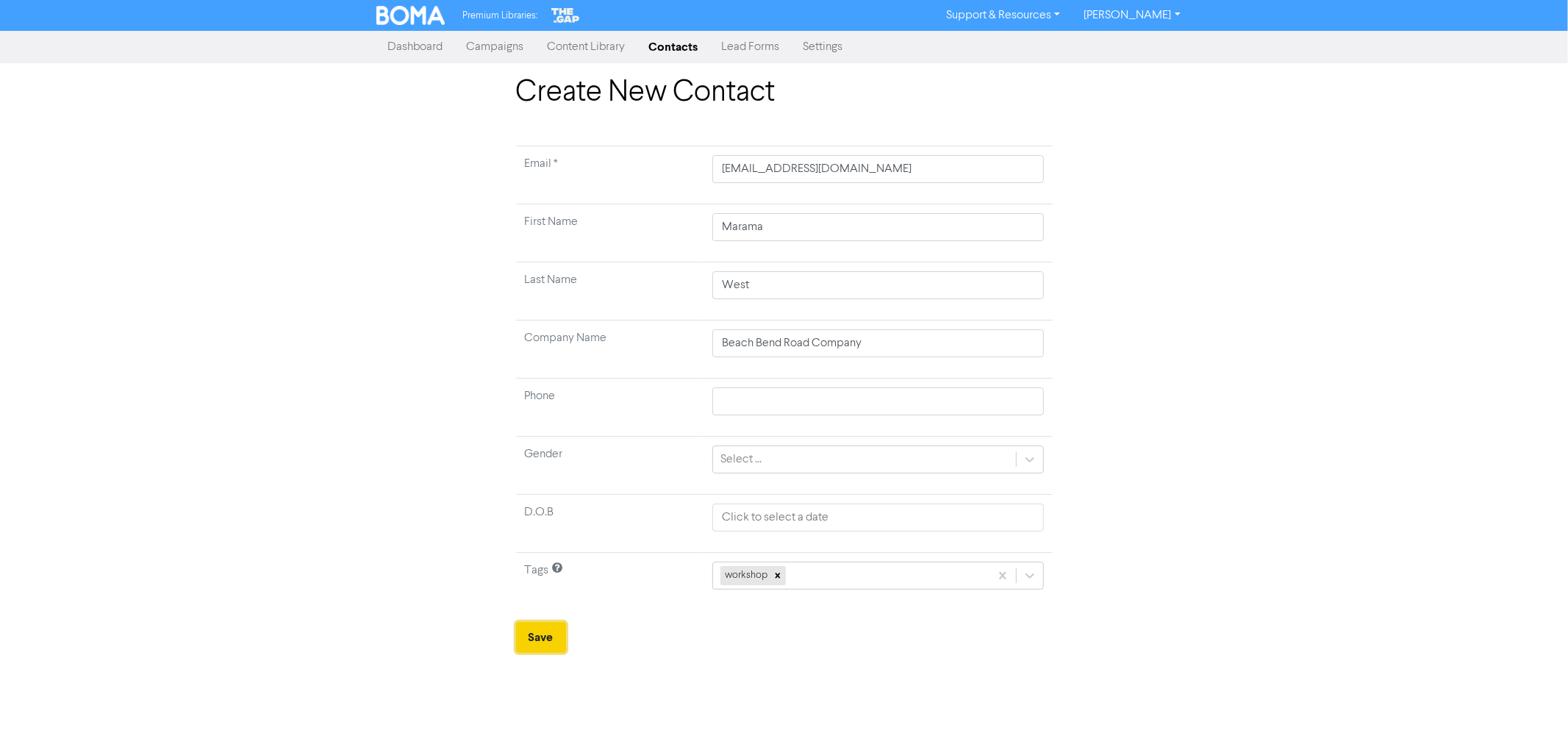
click at [541, 642] on button "Save" at bounding box center [541, 637] width 50 height 31
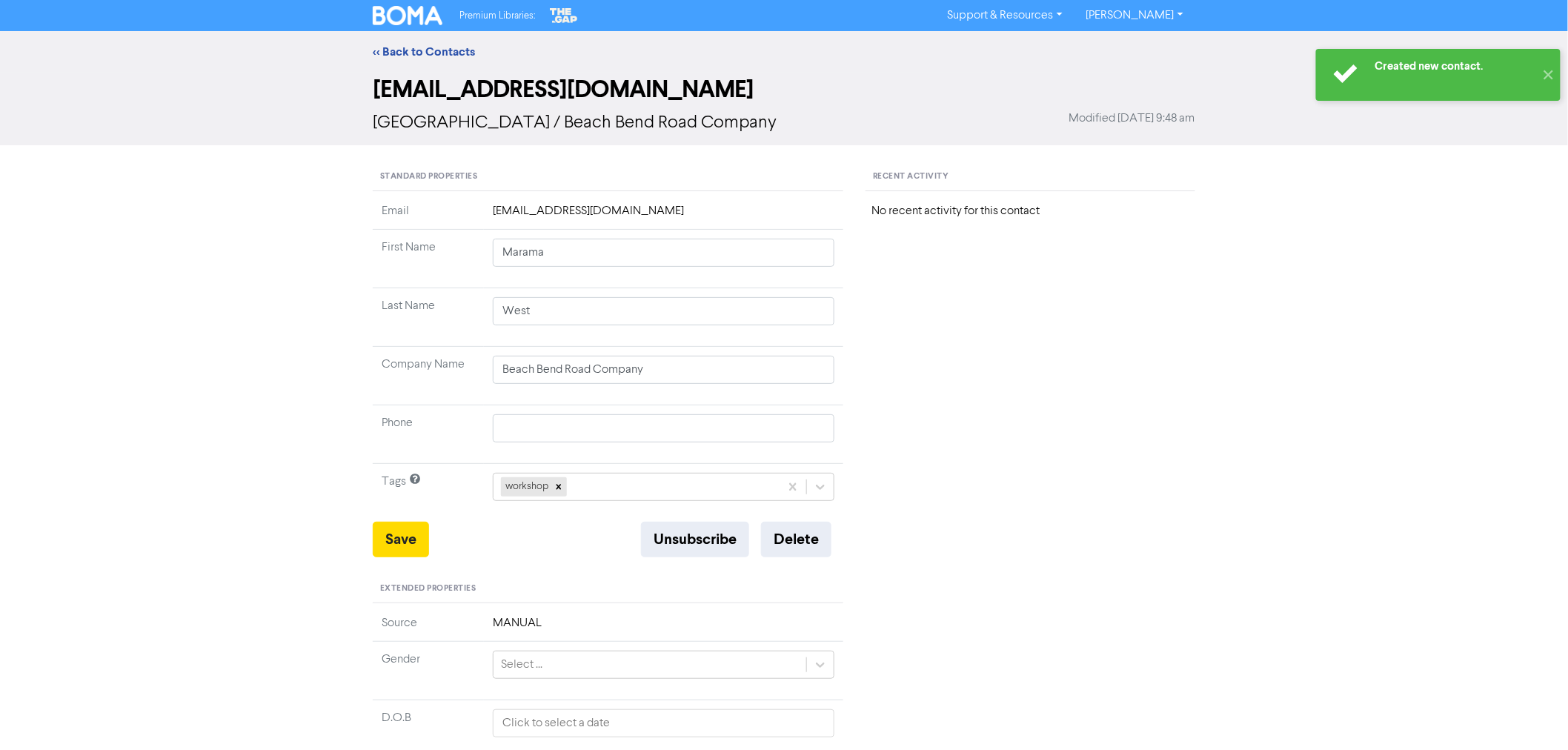
click at [425, 42] on div "<< Back to Contacts" at bounding box center [784, 52] width 1568 height 42
click at [435, 52] on link "<< Back to Contacts" at bounding box center [423, 52] width 102 height 15
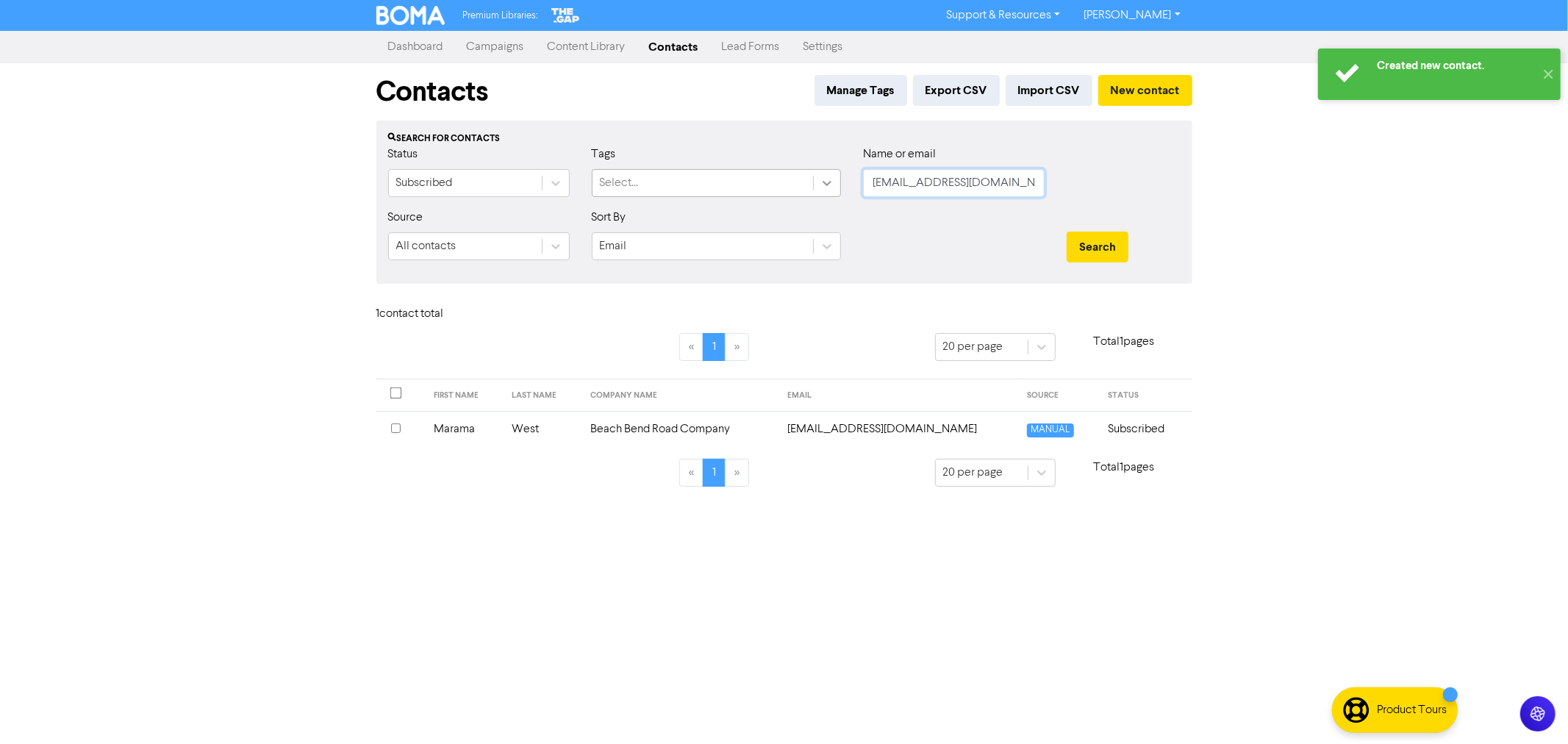
drag, startPoint x: 1022, startPoint y: 188, endPoint x: 816, endPoint y: 174, distance: 206.5
click at [832, 177] on div "Status Subscribed Tags Select... Name or email [EMAIL_ADDRESS][DOMAIN_NAME]" at bounding box center [784, 177] width 814 height 63
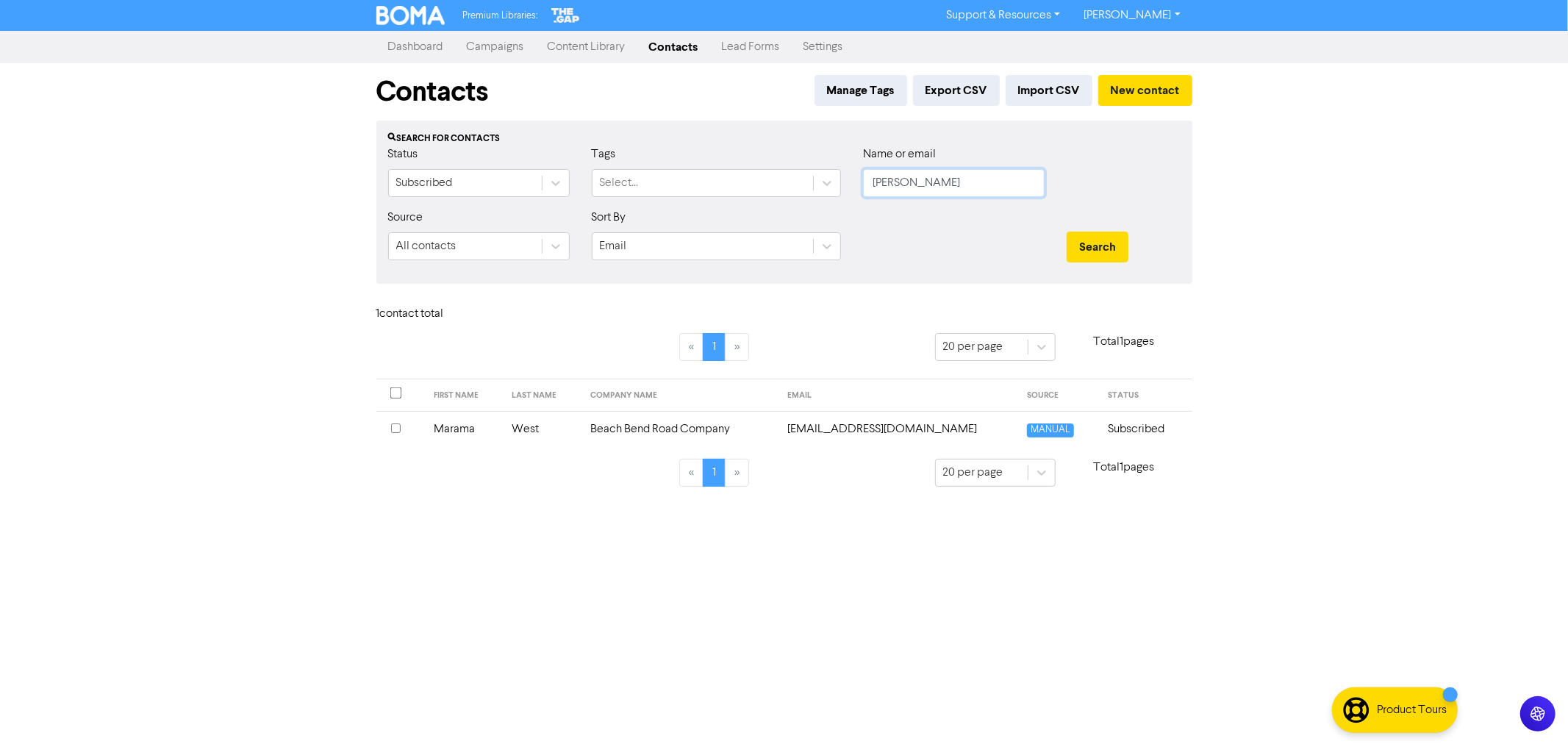
type input "[PERSON_NAME]"
click at [1066, 231] on button "Search" at bounding box center [1097, 246] width 62 height 31
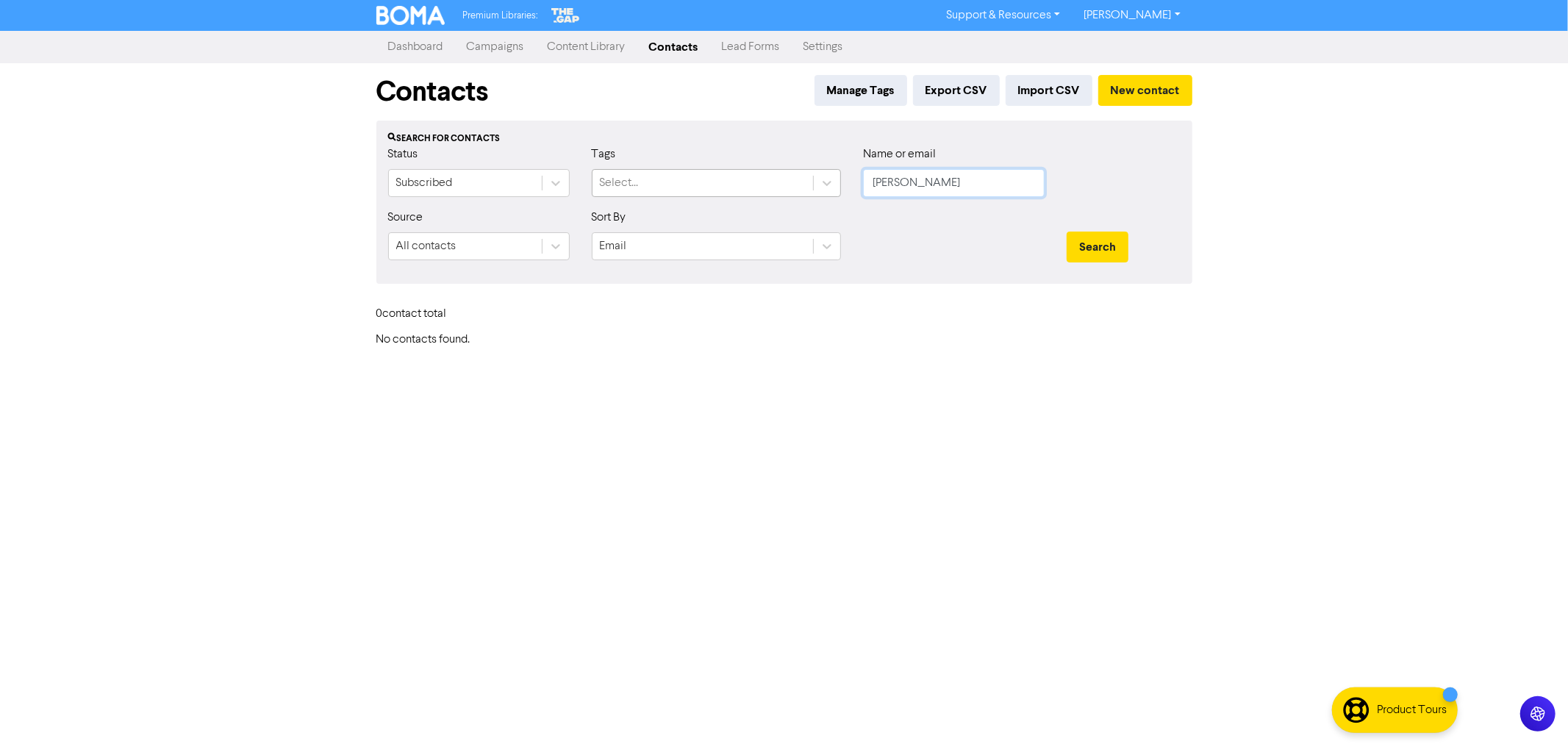
drag, startPoint x: 965, startPoint y: 179, endPoint x: 799, endPoint y: 178, distance: 166.0
click at [806, 182] on div "Status Subscribed Tags Select... Name or email [PERSON_NAME]" at bounding box center [784, 177] width 814 height 63
click at [1066, 231] on button "Search" at bounding box center [1097, 246] width 62 height 31
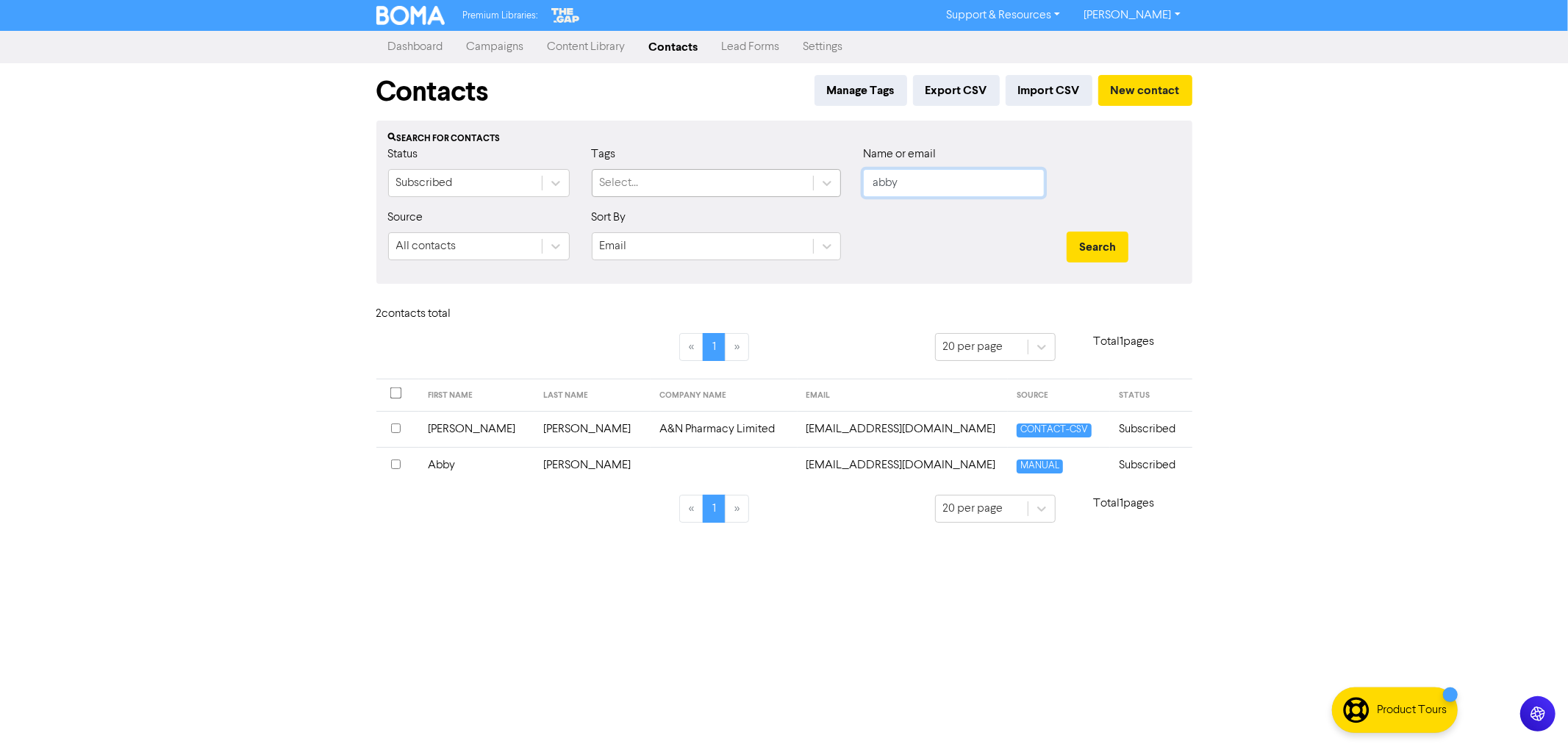
drag, startPoint x: 902, startPoint y: 182, endPoint x: 781, endPoint y: 169, distance: 121.7
click at [784, 171] on div "Status Subscribed Tags Select... Name or email abby" at bounding box center [784, 177] width 814 height 63
type input "[PERSON_NAME]"
click at [1066, 231] on button "Search" at bounding box center [1097, 246] width 62 height 31
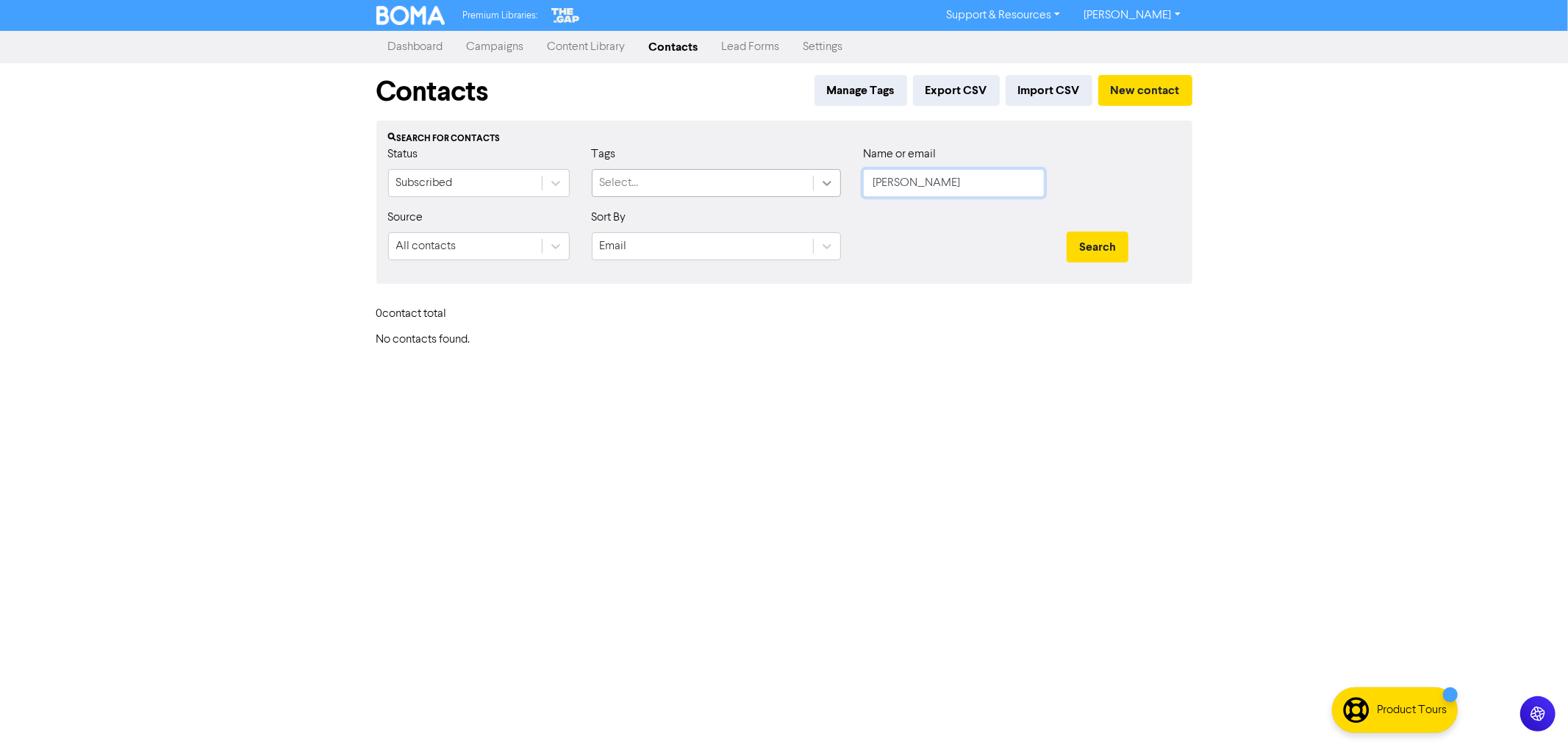
drag, startPoint x: 949, startPoint y: 181, endPoint x: 822, endPoint y: 180, distance: 127.0
click at [827, 183] on div "Status Subscribed Tags Select... Name or email [PERSON_NAME]" at bounding box center [784, 177] width 814 height 63
click at [898, 185] on input "text" at bounding box center [954, 184] width 182 height 28
paste input "[PERSON_NAME][EMAIL_ADDRESS][DOMAIN_NAME]"
type input "[PERSON_NAME][EMAIL_ADDRESS][DOMAIN_NAME]"
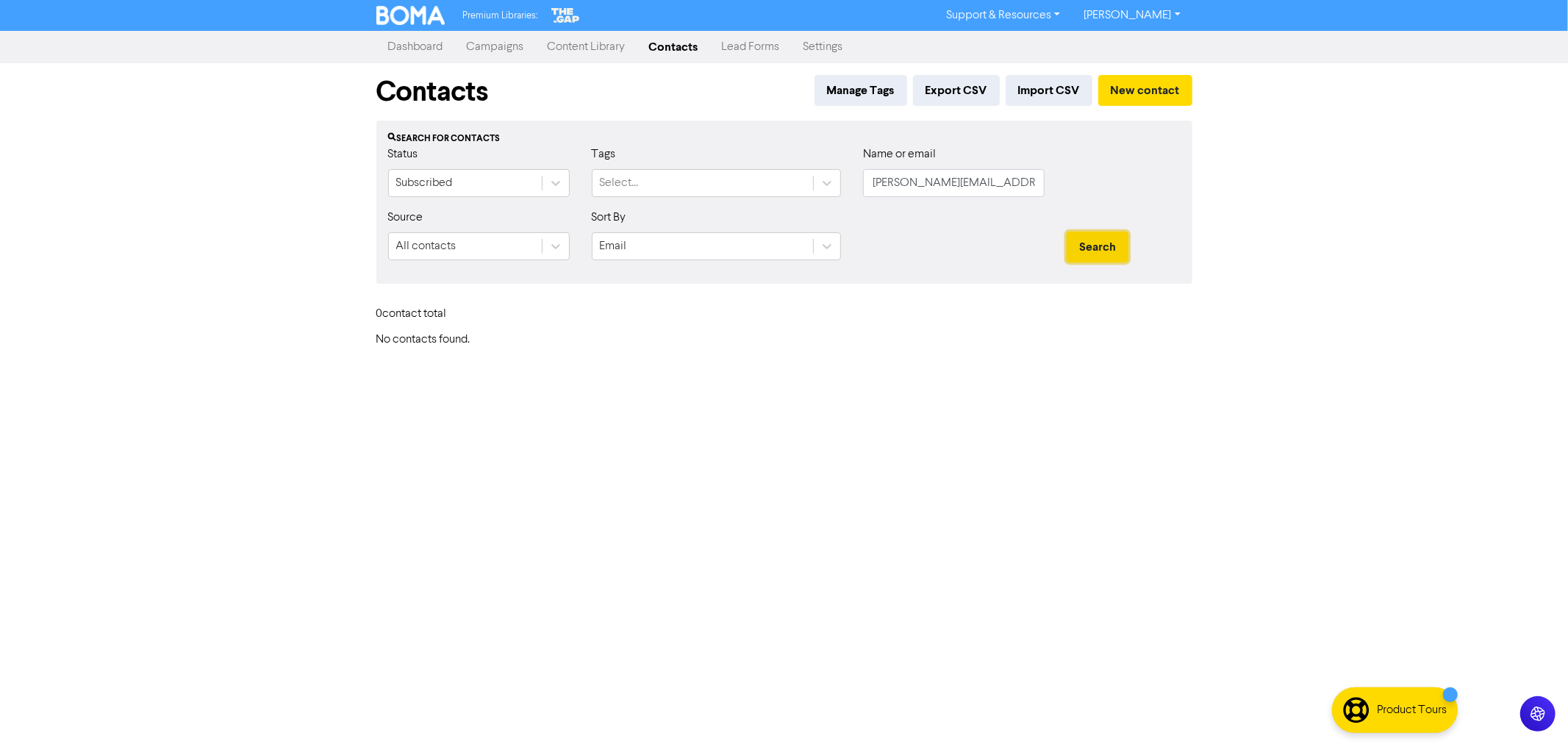
click at [1103, 238] on button "Search" at bounding box center [1097, 246] width 62 height 31
click at [1103, 241] on button "Search" at bounding box center [1097, 246] width 62 height 31
click at [1150, 92] on button "New contact" at bounding box center [1146, 90] width 94 height 31
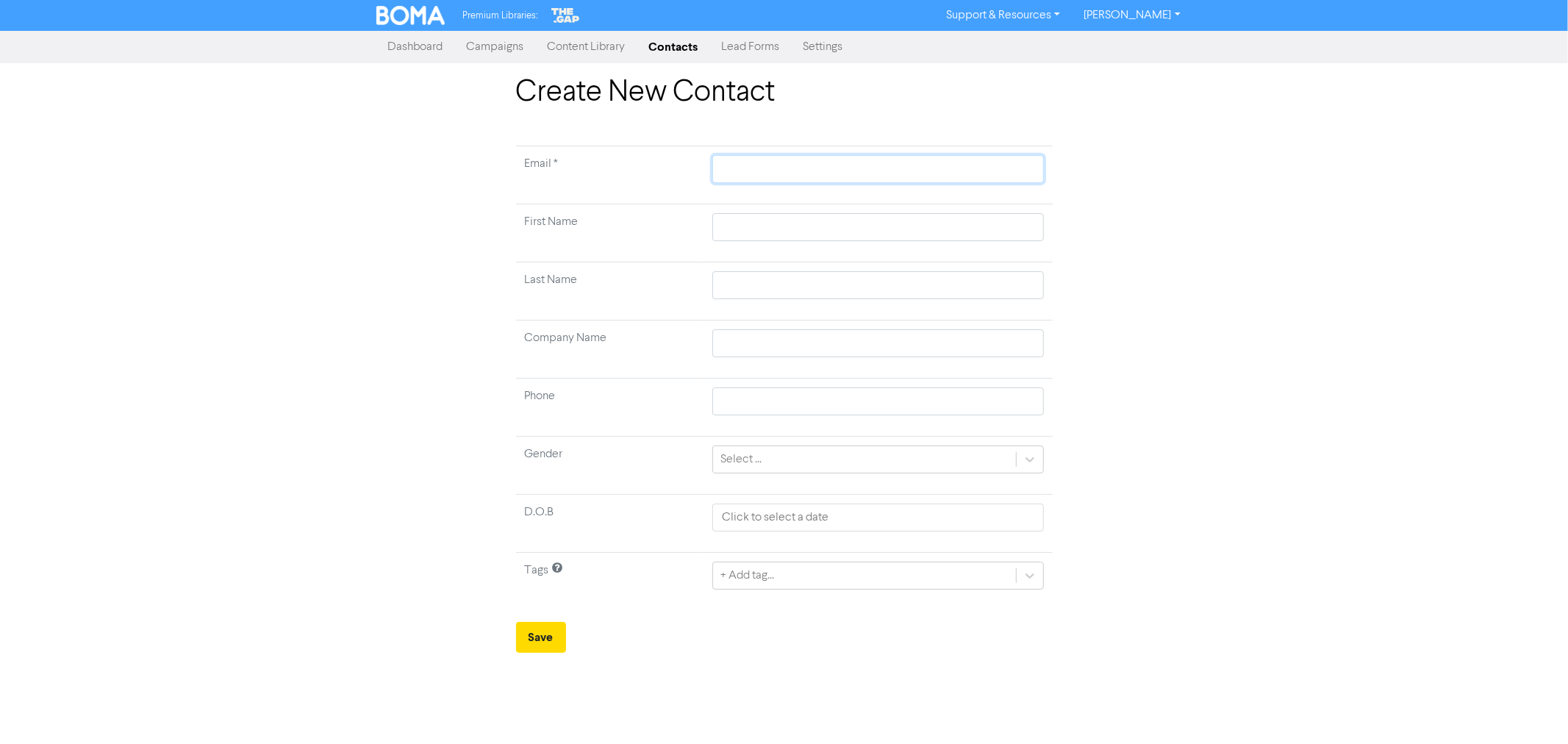
click at [724, 176] on input "text" at bounding box center [878, 169] width 331 height 28
paste input "[PERSON_NAME][EMAIL_ADDRESS][DOMAIN_NAME]"
type input "[PERSON_NAME][EMAIL_ADDRESS][DOMAIN_NAME]"
click at [752, 221] on input "text" at bounding box center [878, 227] width 331 height 28
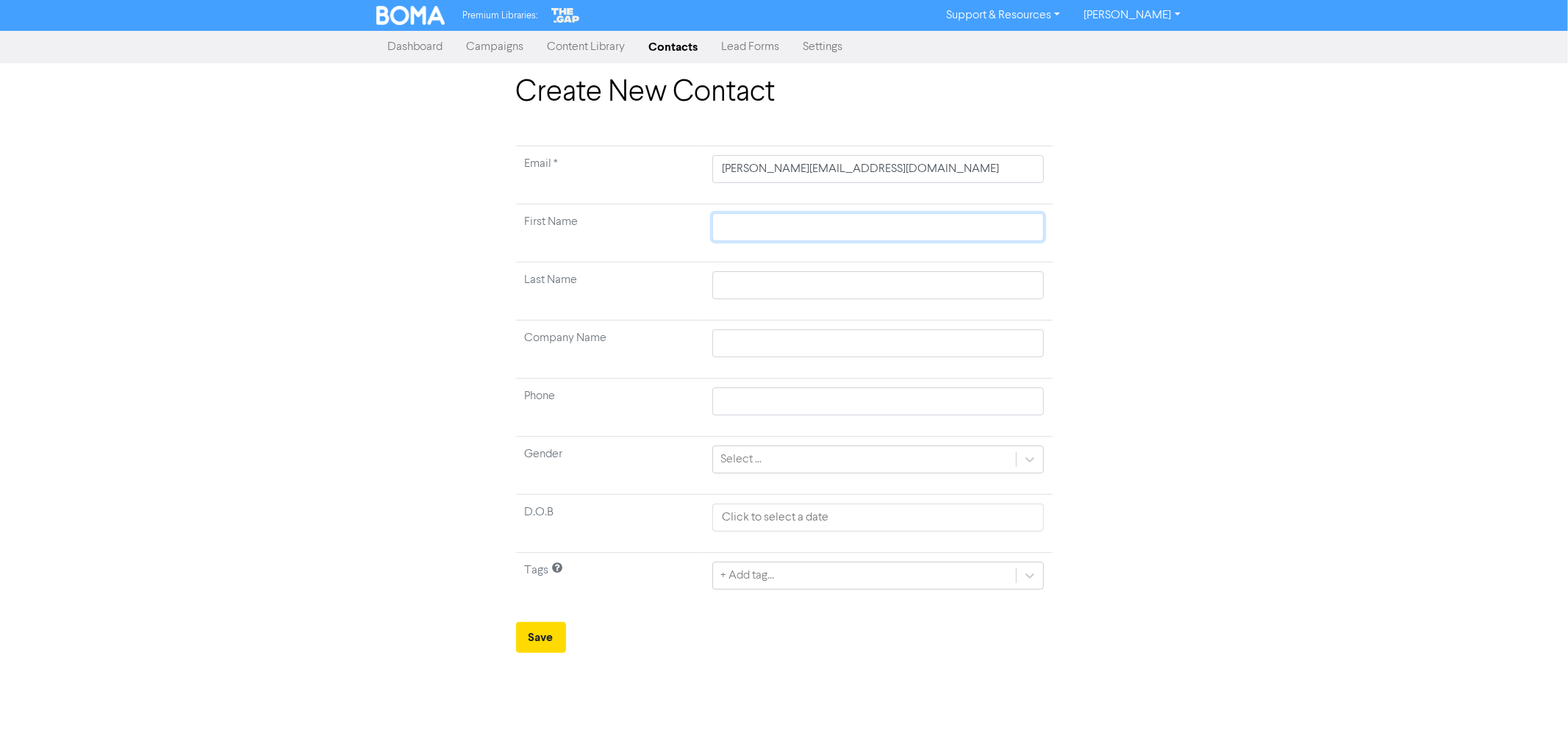
type input "A"
click at [752, 571] on div "+ Add tag..." at bounding box center [746, 575] width 54 height 17
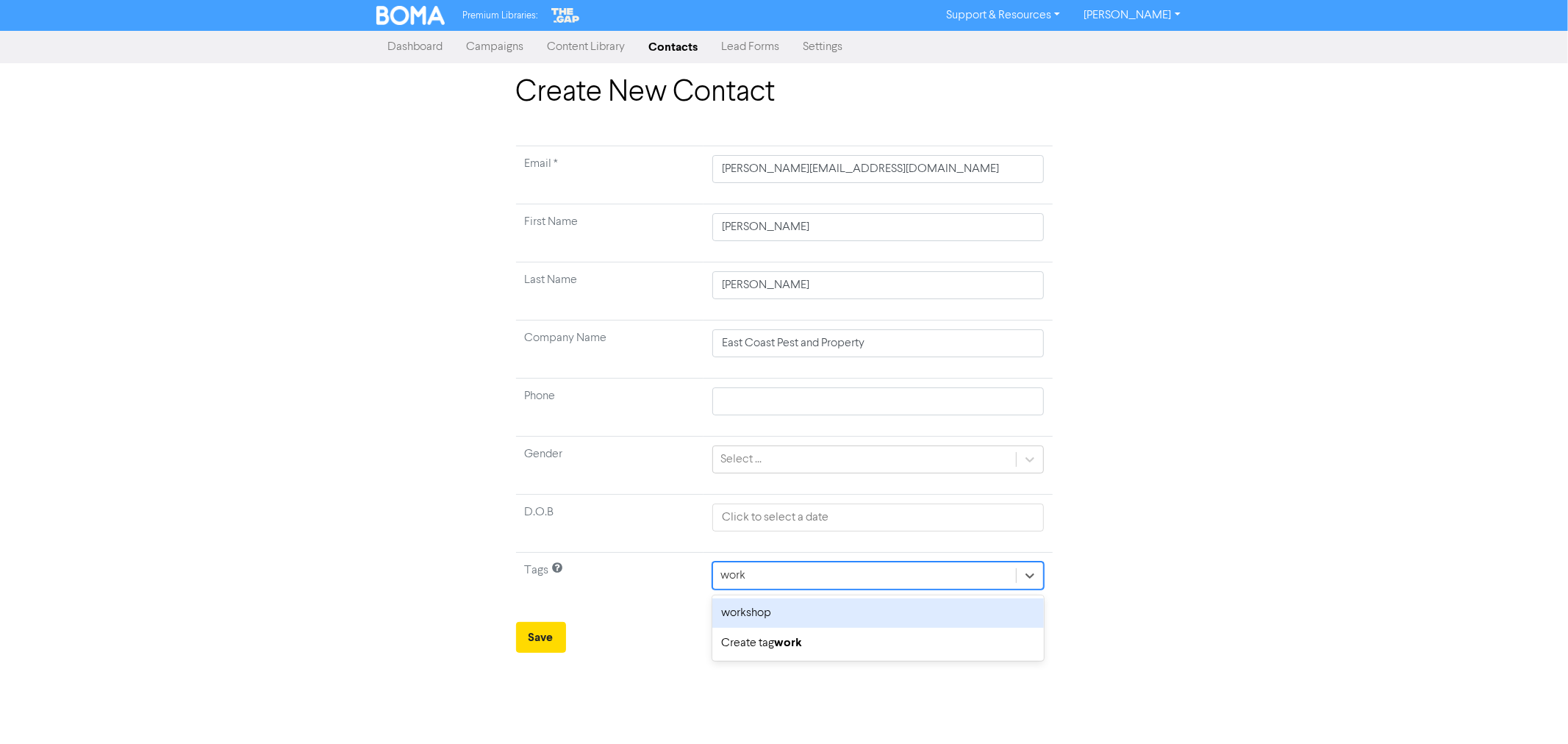
click at [752, 613] on div "workshop" at bounding box center [878, 613] width 331 height 30
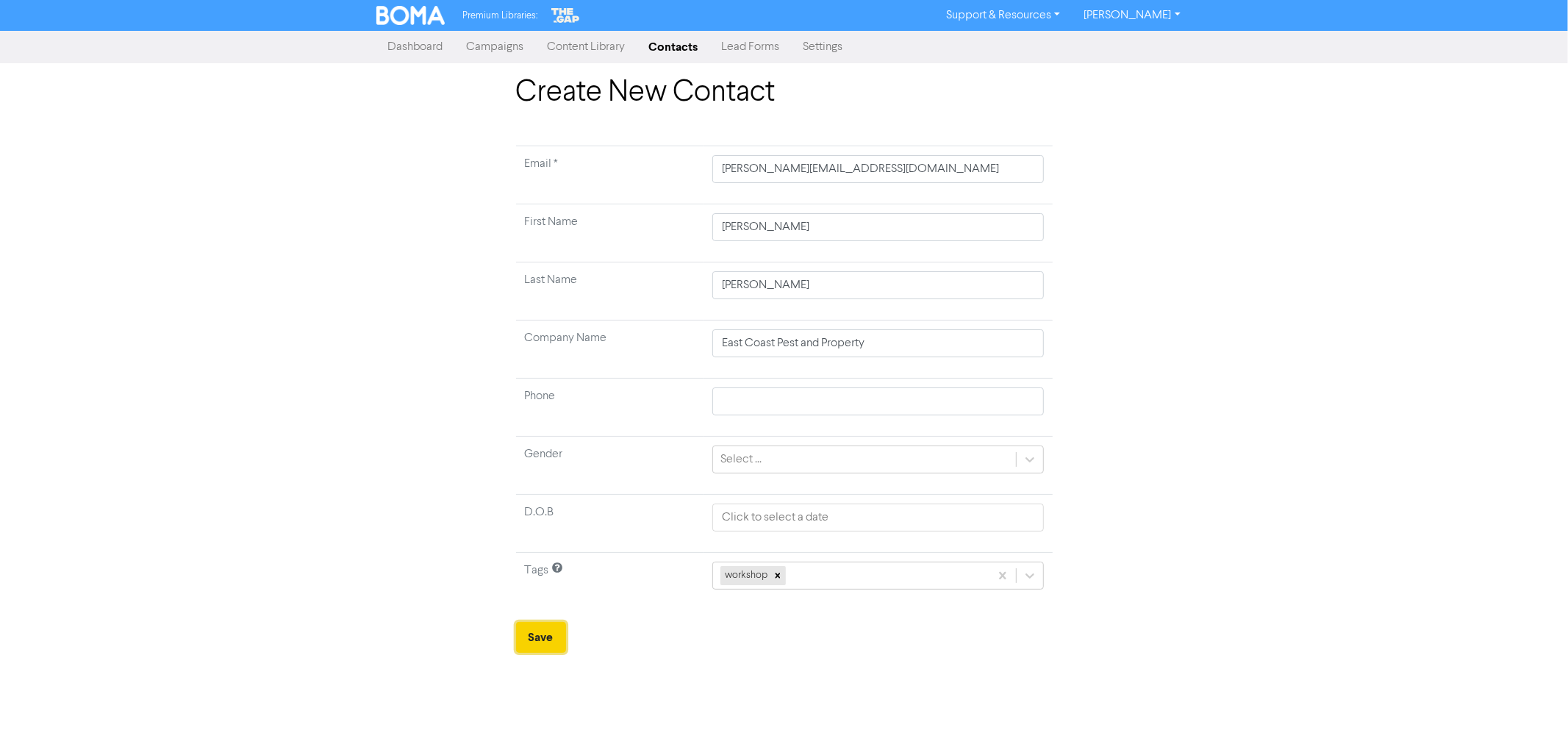
click at [545, 634] on button "Save" at bounding box center [541, 637] width 50 height 31
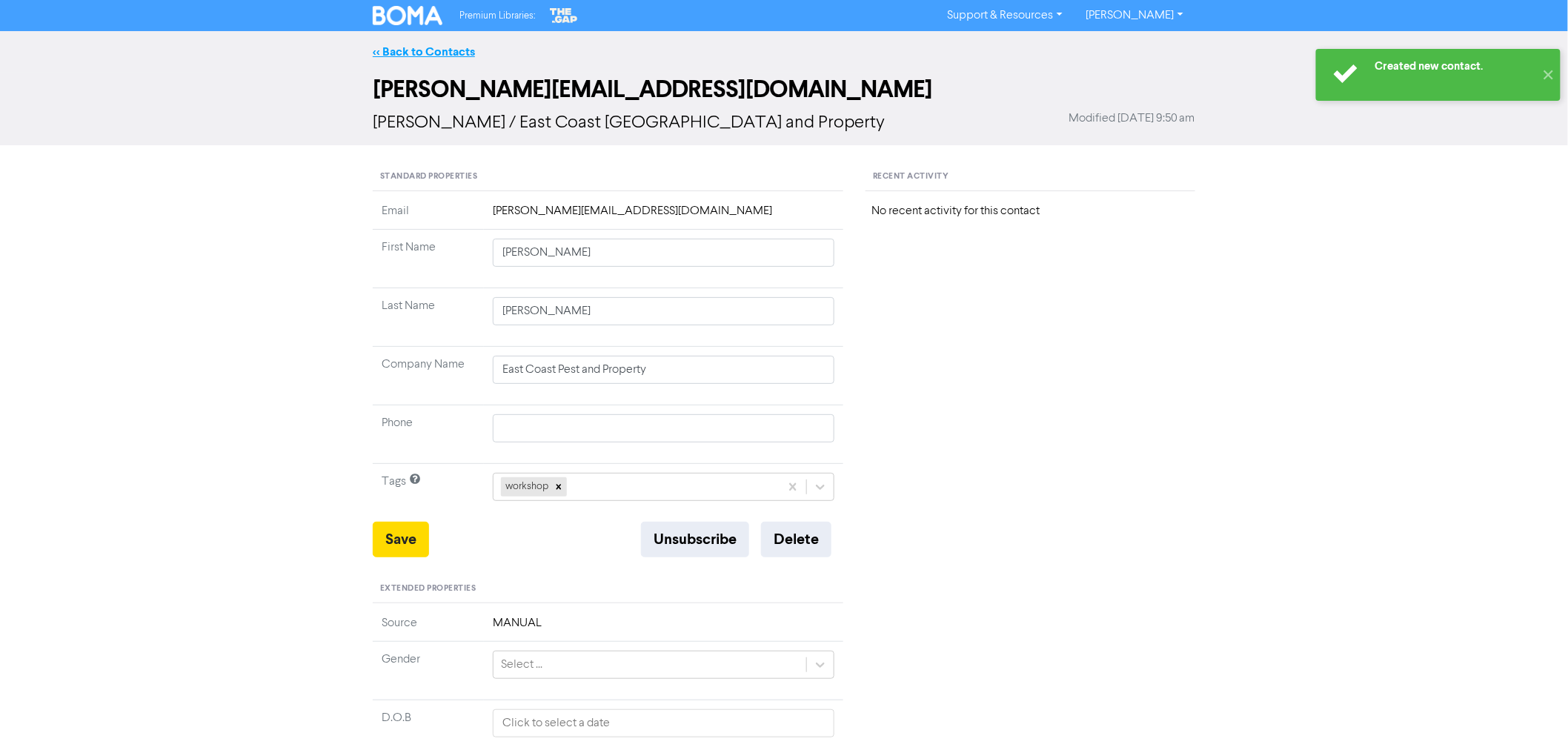
click at [426, 48] on link "<< Back to Contacts" at bounding box center [423, 52] width 102 height 15
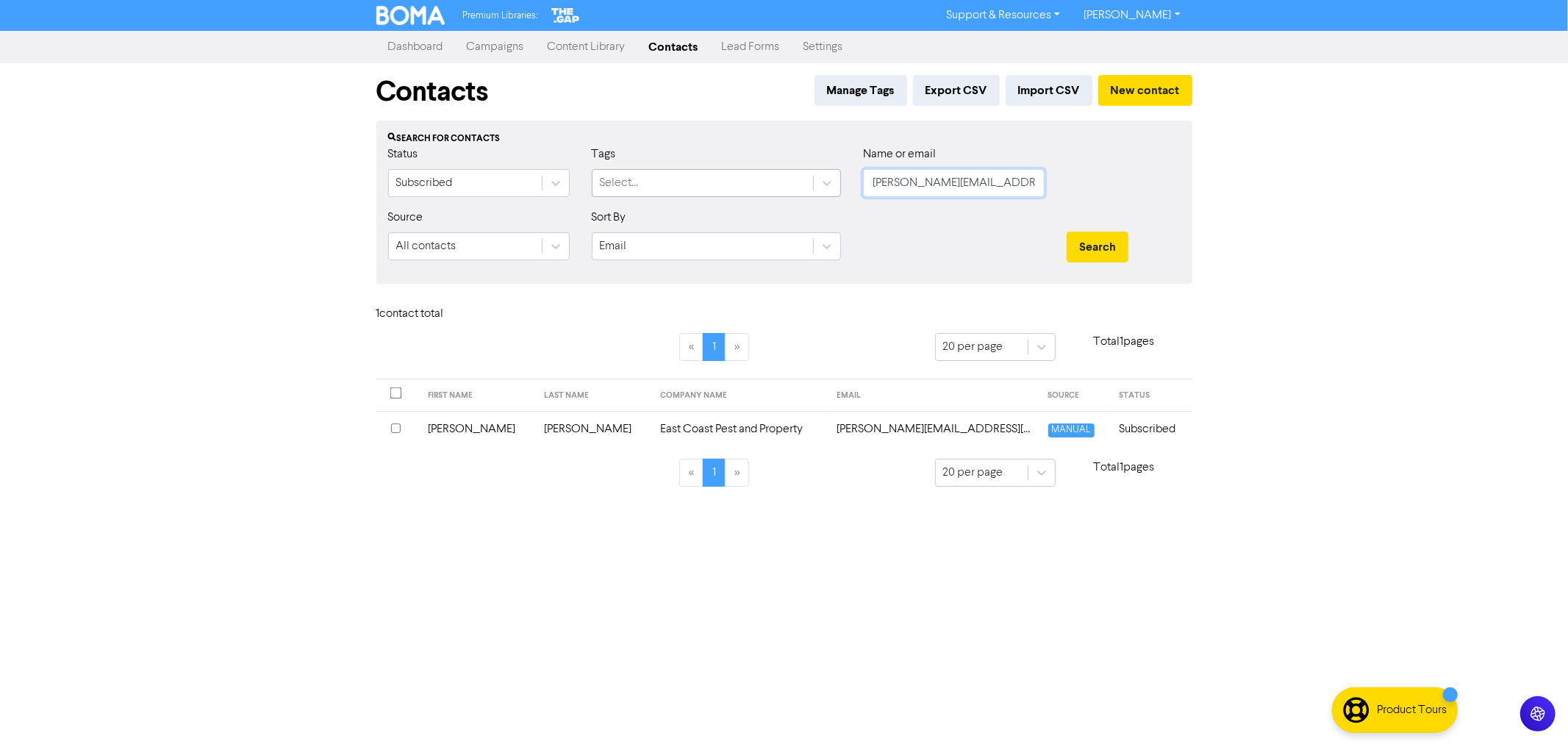
drag, startPoint x: 986, startPoint y: 188, endPoint x: 798, endPoint y: 174, distance: 188.5
click at [855, 176] on div "Name or email [PERSON_NAME][EMAIL_ADDRESS][DOMAIN_NAME]" at bounding box center [954, 177] width 203 height 63
drag, startPoint x: 952, startPoint y: 189, endPoint x: 863, endPoint y: 181, distance: 89.4
click at [863, 181] on input "[PERSON_NAME][EMAIL_ADDRESS][DOMAIN_NAME]" at bounding box center [954, 184] width 182 height 28
click at [1066, 231] on button "Search" at bounding box center [1097, 246] width 62 height 31
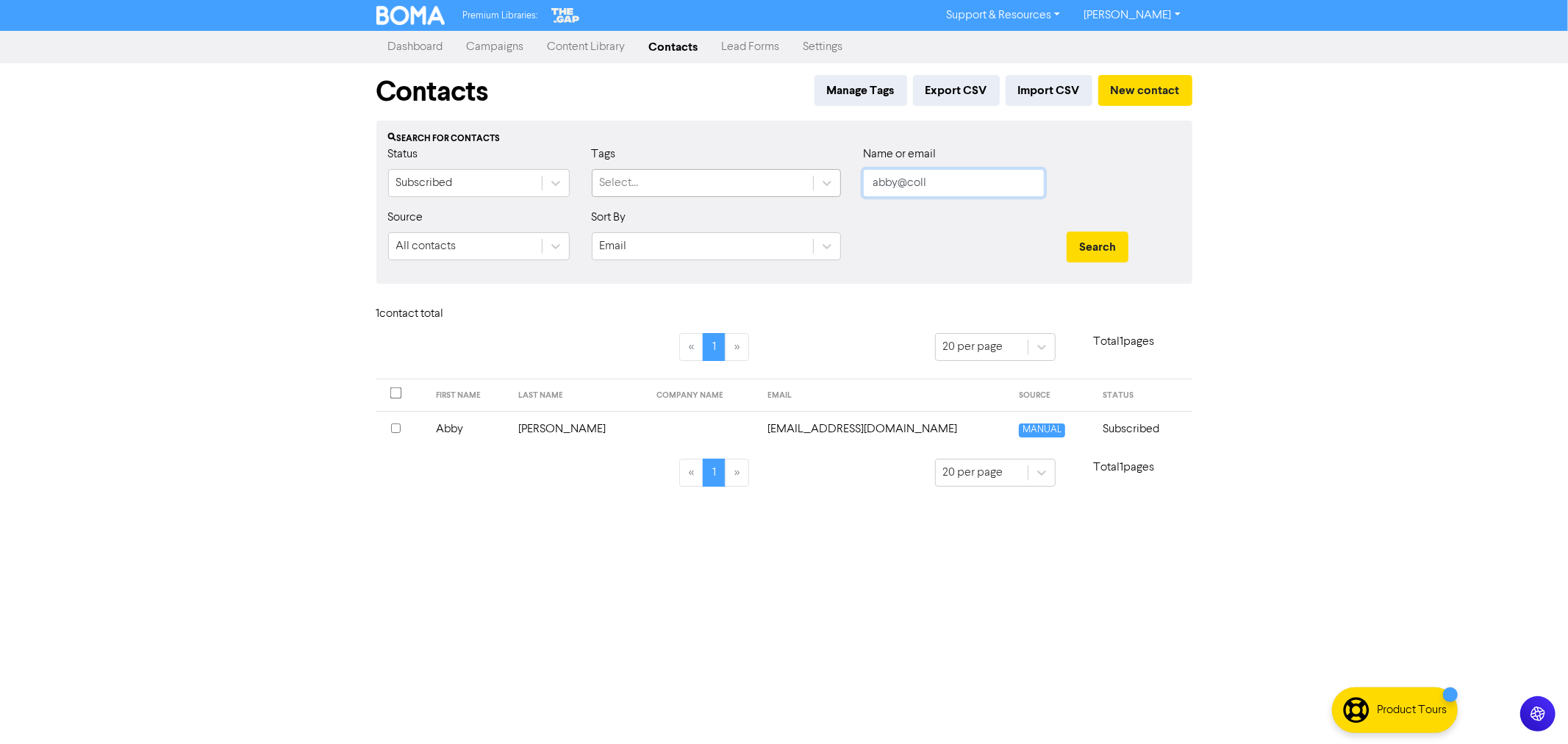
drag, startPoint x: 956, startPoint y: 174, endPoint x: 779, endPoint y: 169, distance: 177.1
click at [779, 169] on div "Status Subscribed Tags Select... Name or email abby@coll" at bounding box center [784, 177] width 814 height 63
click at [1066, 231] on button "Search" at bounding box center [1097, 246] width 62 height 31
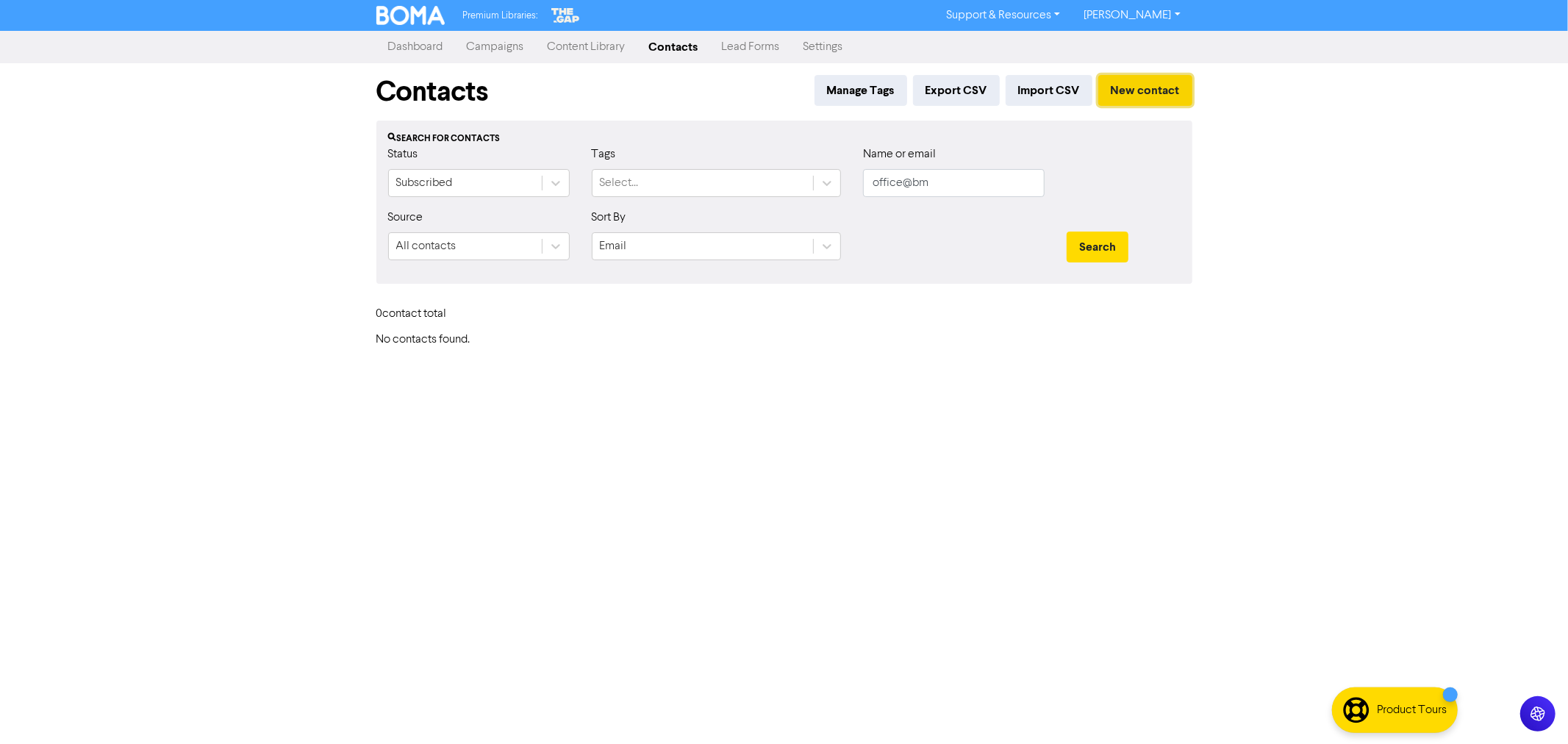
click at [1143, 99] on button "New contact" at bounding box center [1146, 90] width 94 height 31
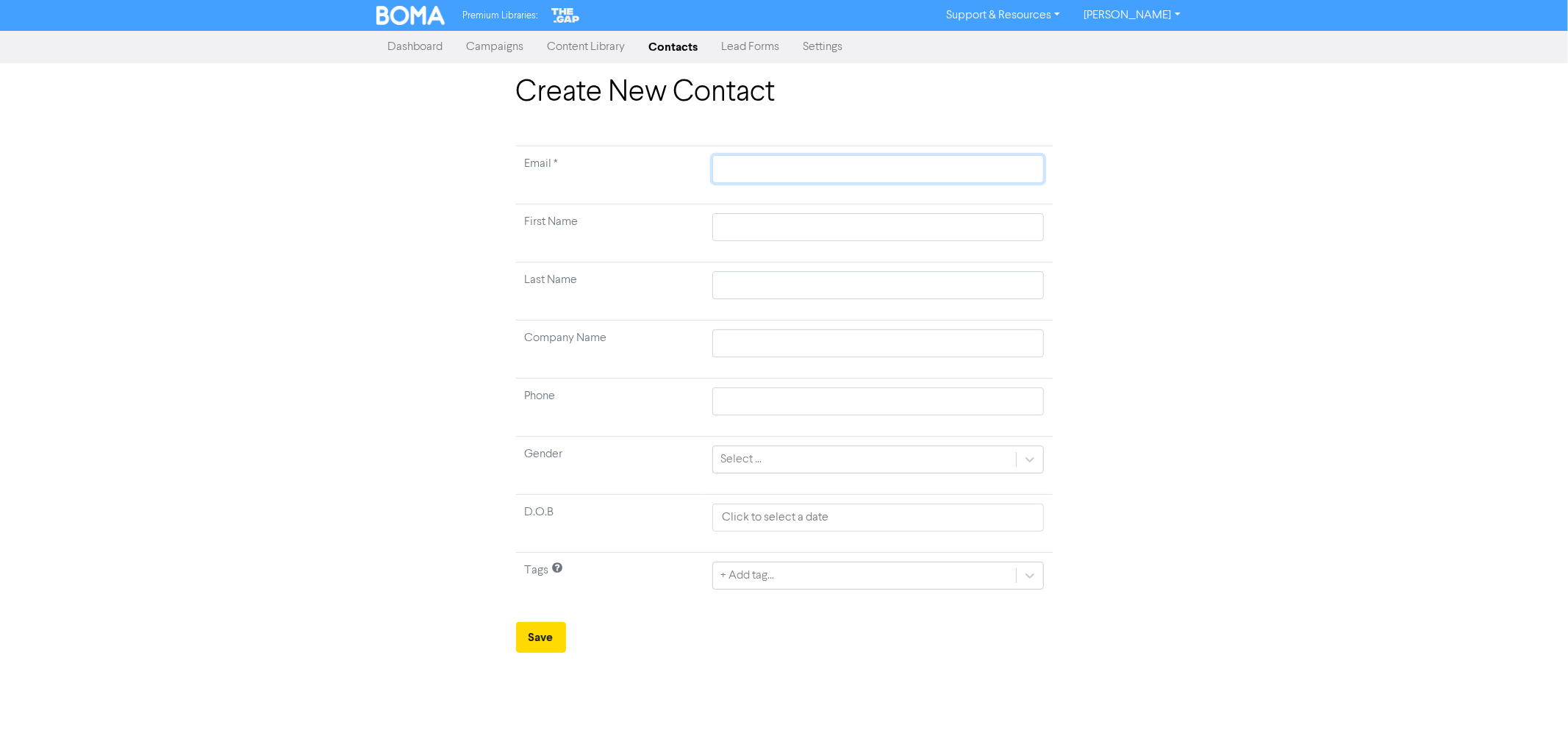
click at [766, 170] on input "text" at bounding box center [878, 169] width 331 height 28
paste input "[EMAIL_ADDRESS][DOMAIN_NAME]"
drag, startPoint x: 733, startPoint y: 225, endPoint x: 700, endPoint y: 250, distance: 41.4
click at [733, 225] on input "text" at bounding box center [878, 227] width 331 height 28
click at [732, 225] on input "text" at bounding box center [878, 227] width 331 height 28
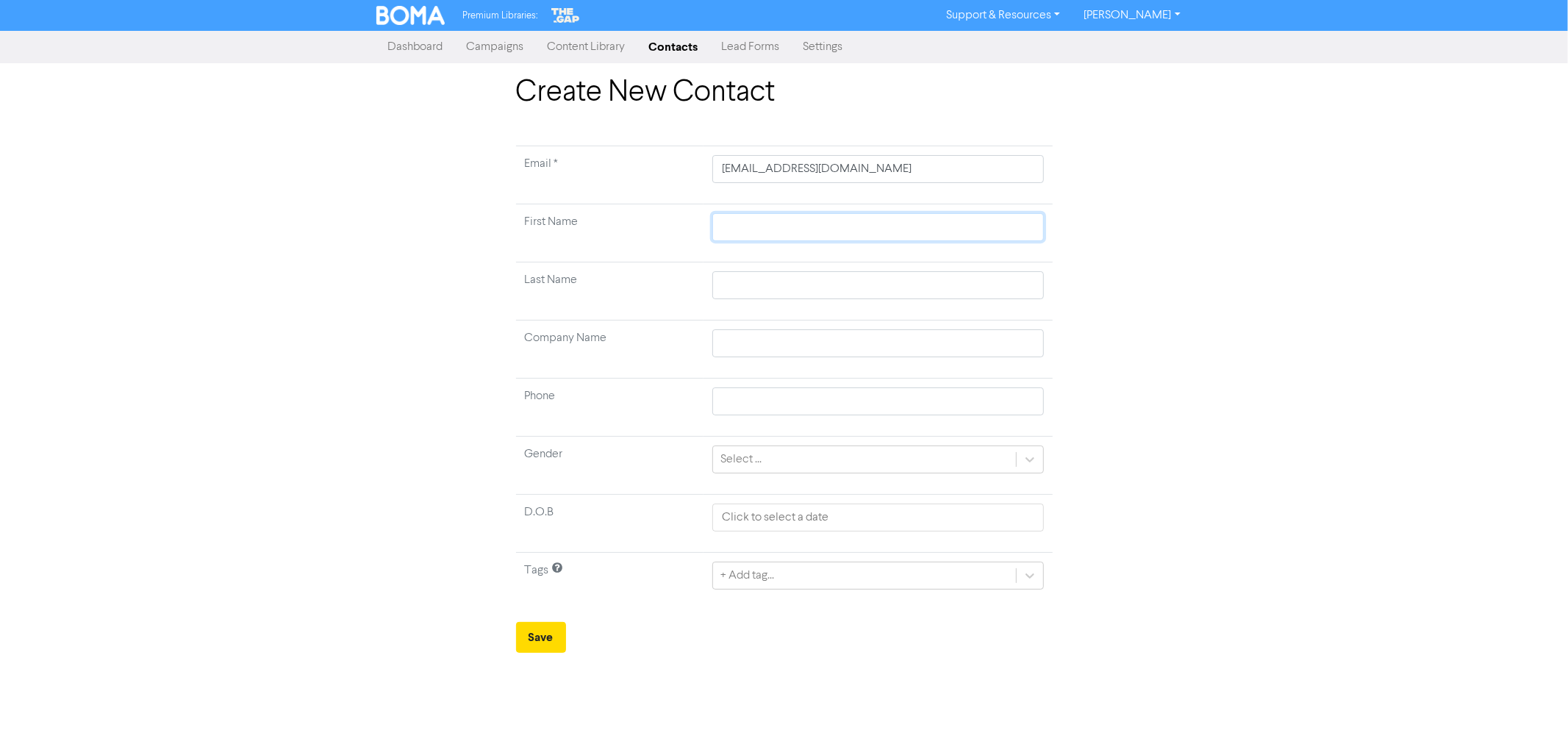
paste input "[PERSON_NAME]"
click at [785, 222] on input "[PERSON_NAME]" at bounding box center [878, 227] width 331 height 28
click at [731, 281] on input "text" at bounding box center [878, 285] width 331 height 28
paste input "[PERSON_NAME]"
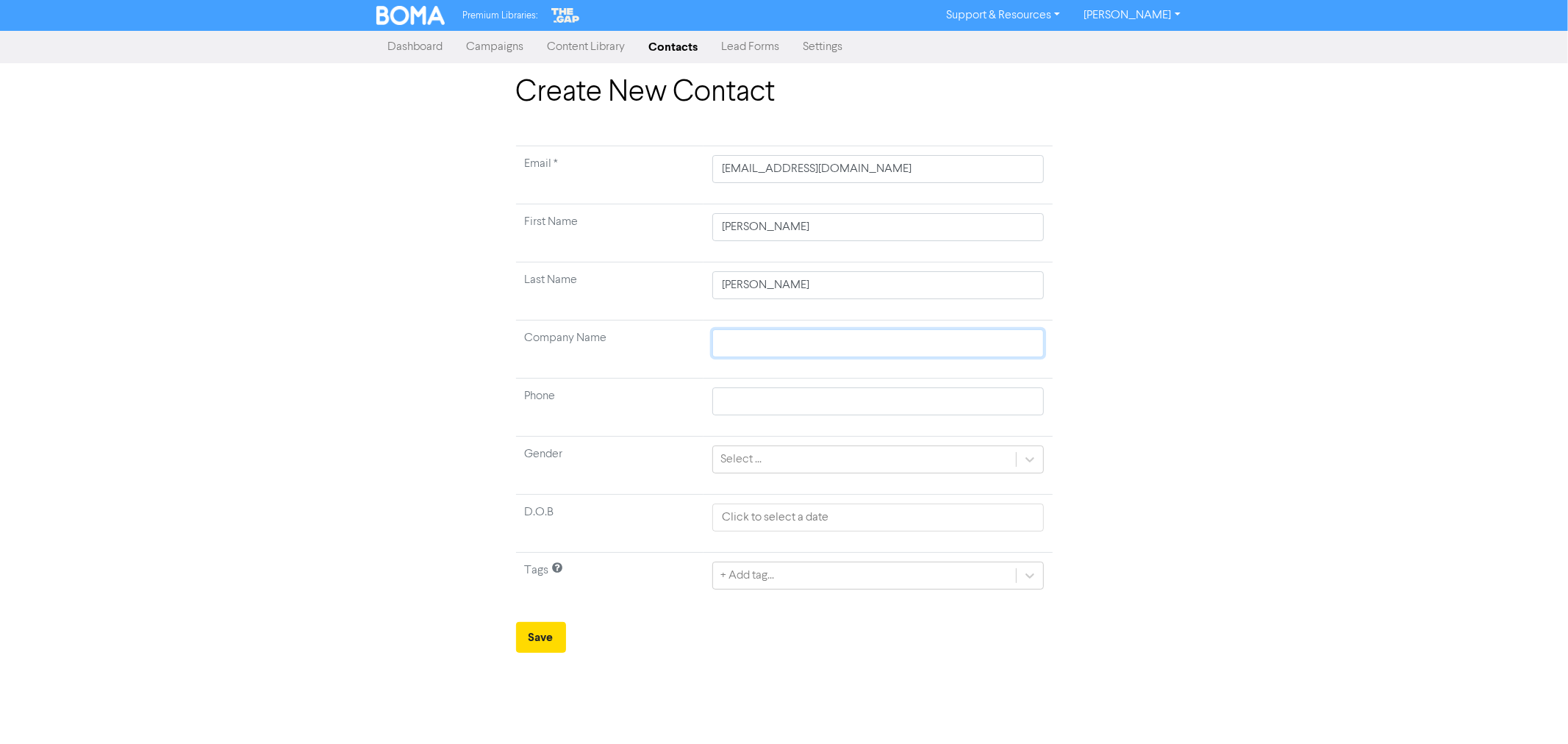
click at [745, 341] on input "text" at bounding box center [878, 343] width 331 height 28
click at [740, 347] on input "text" at bounding box center [878, 343] width 331 height 28
paste input "B M Electrical"
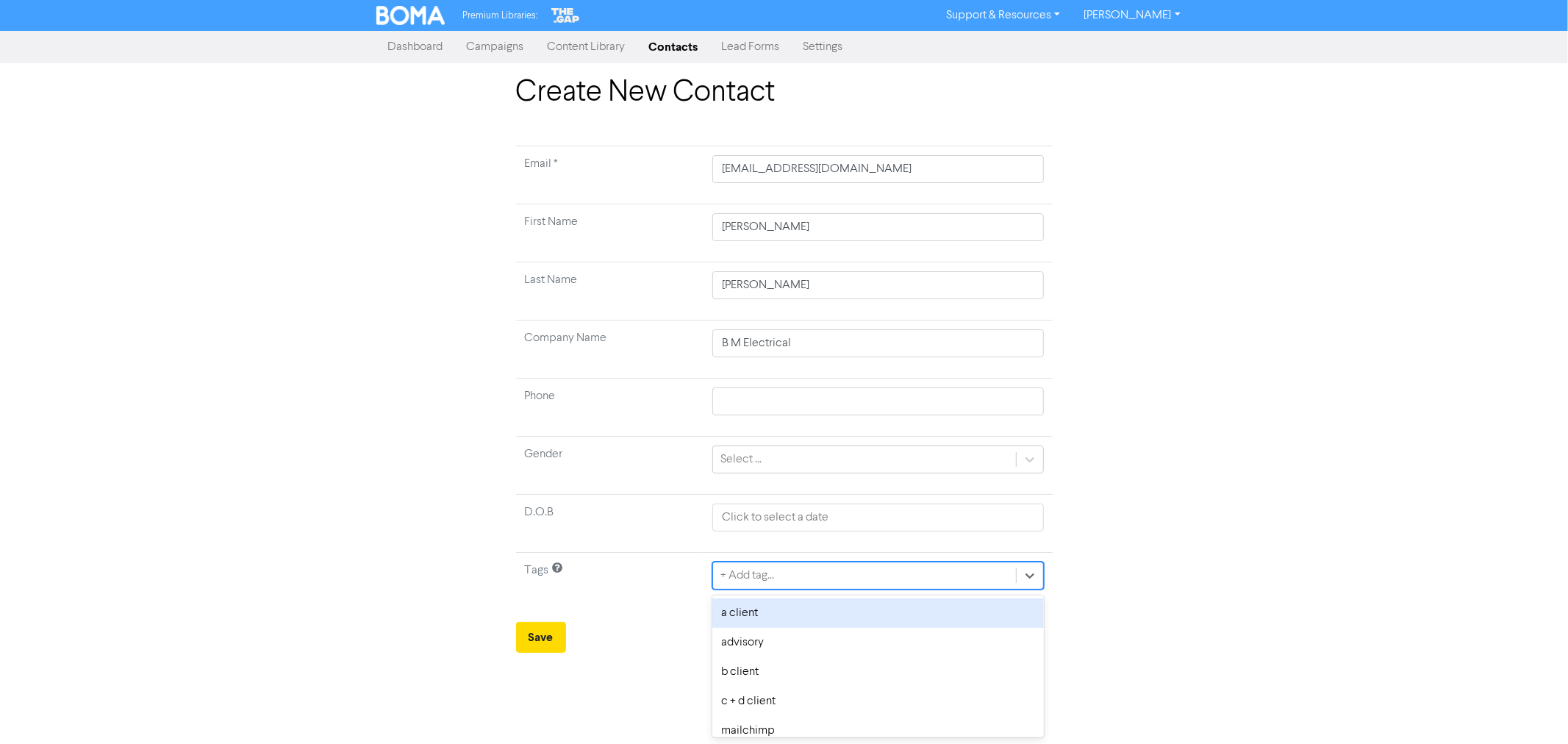
click at [748, 572] on div "+ Add tag..." at bounding box center [746, 575] width 54 height 17
click at [738, 612] on div "workshop" at bounding box center [878, 613] width 331 height 30
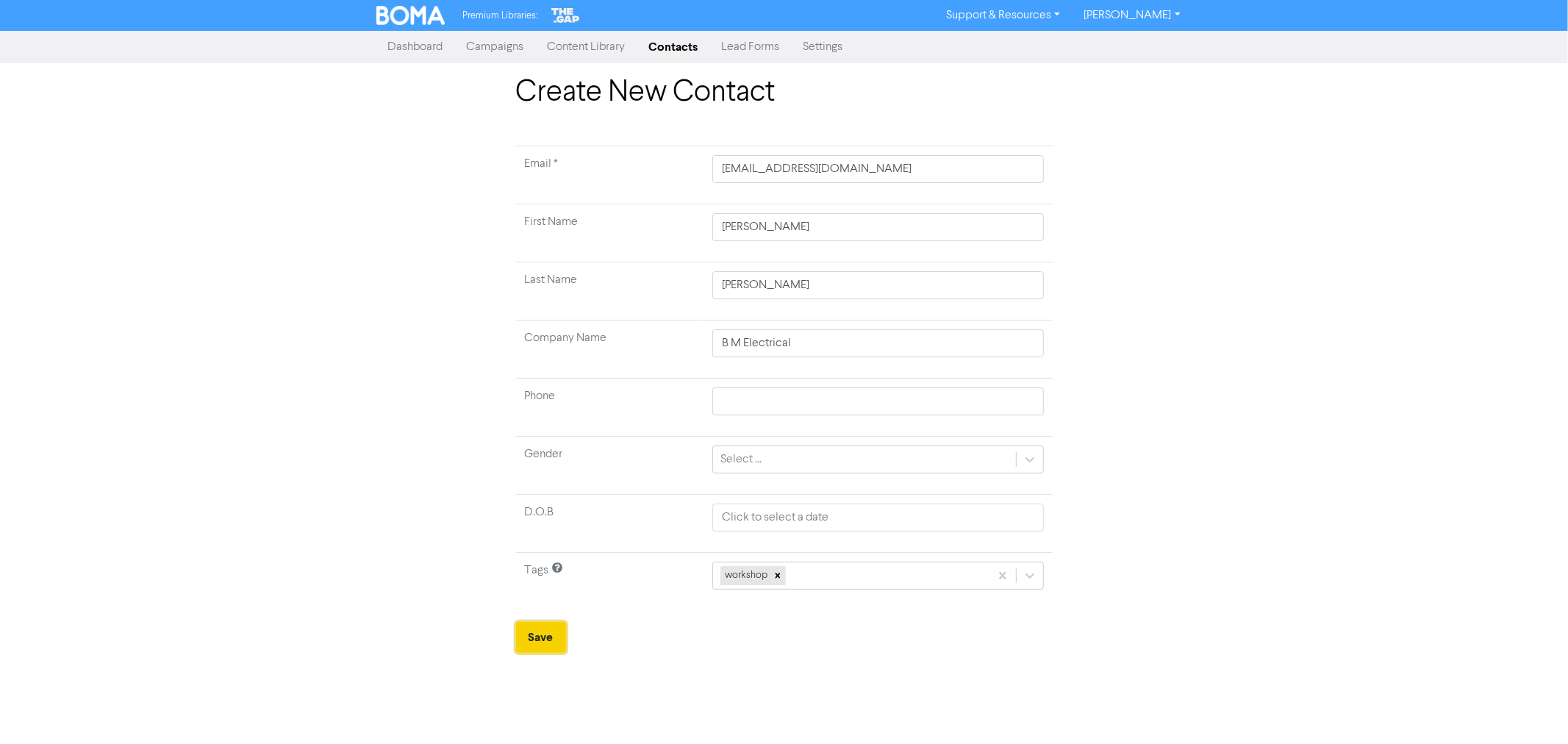
click at [536, 643] on button "Save" at bounding box center [541, 637] width 50 height 31
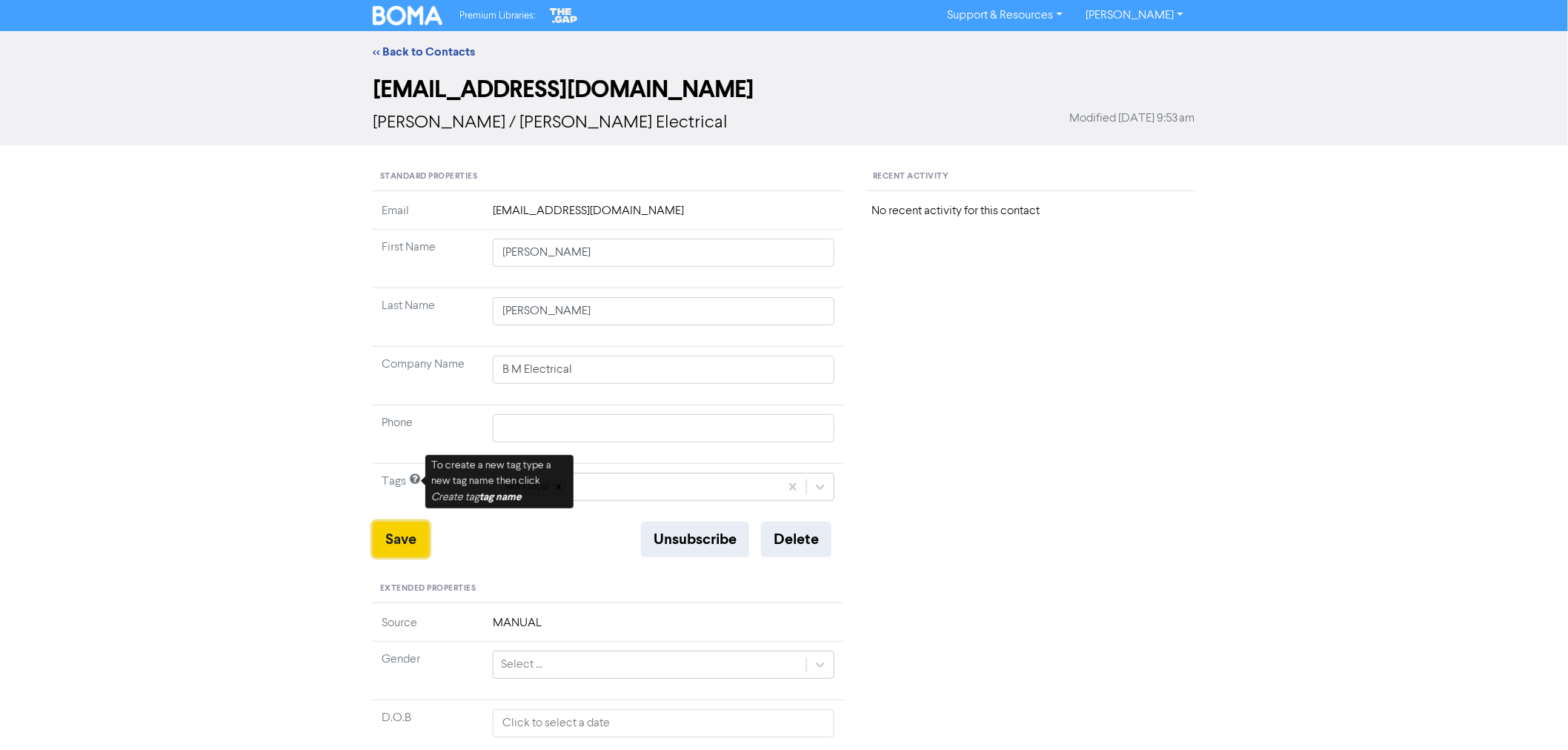
click at [412, 547] on button "Save" at bounding box center [401, 539] width 57 height 36
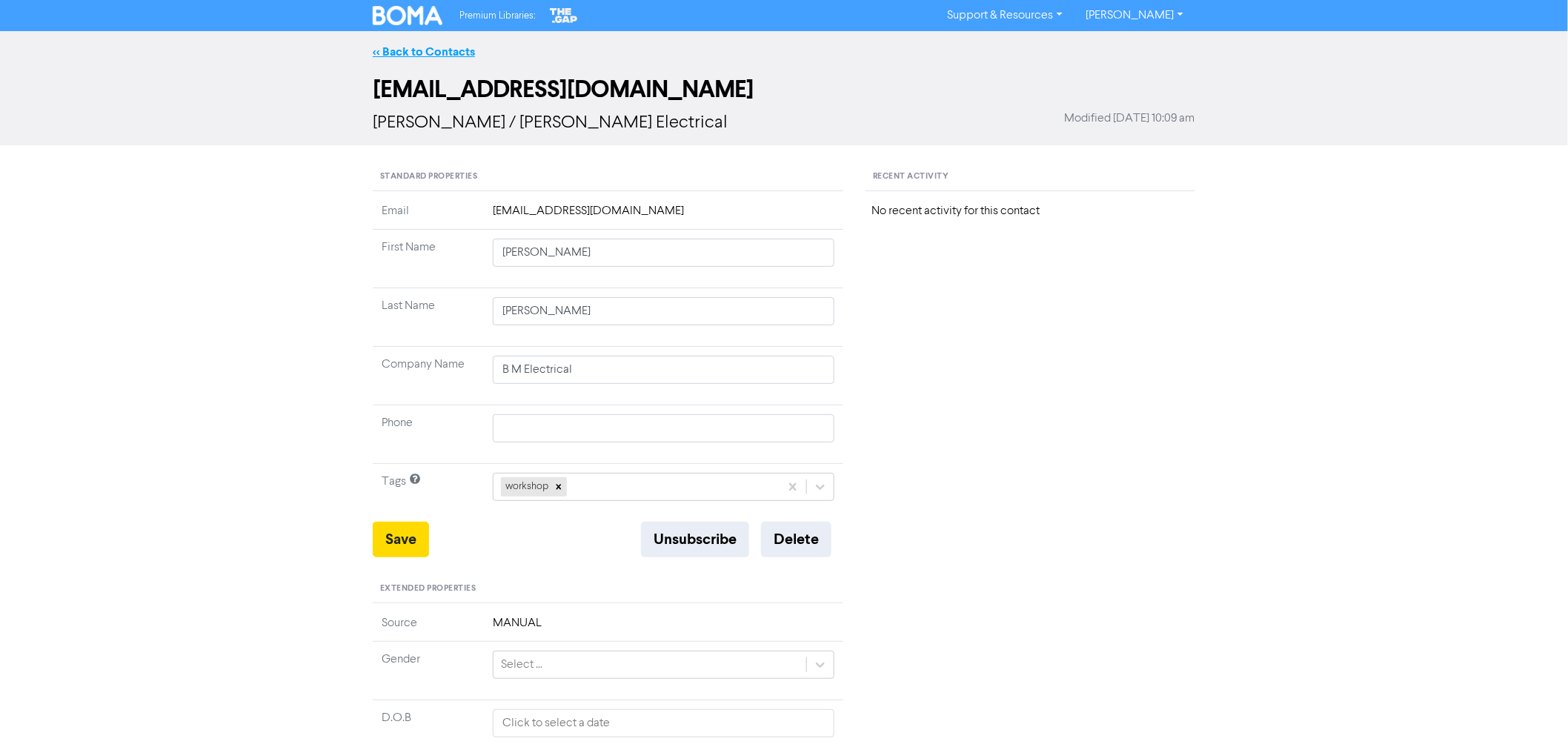
click at [438, 52] on link "<< Back to Contacts" at bounding box center [423, 52] width 102 height 15
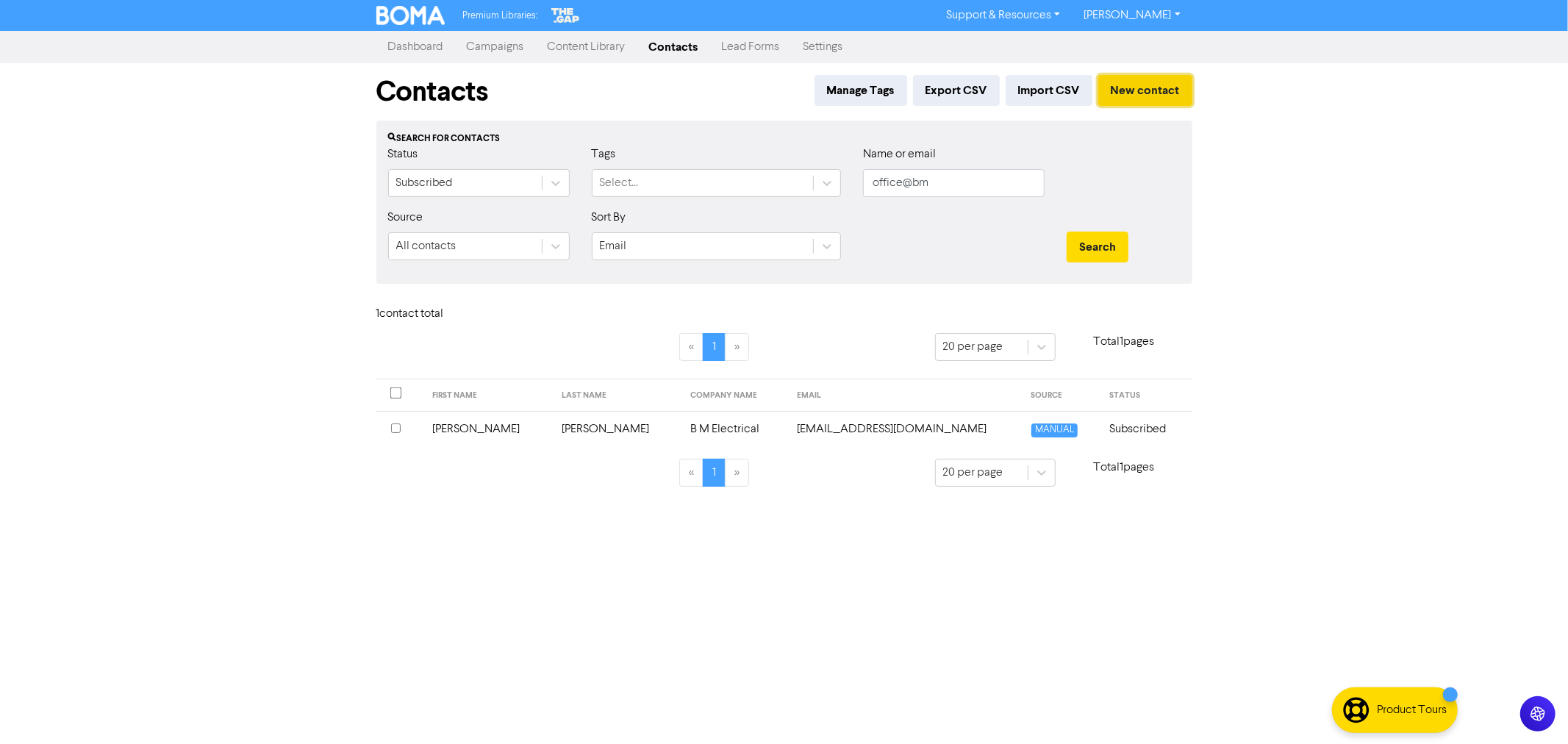
click at [1131, 84] on button "New contact" at bounding box center [1146, 90] width 94 height 31
drag, startPoint x: 953, startPoint y: 184, endPoint x: 652, endPoint y: 150, distance: 302.9
click at [652, 150] on div "Status Subscribed Tags Select... Name or email office@bm" at bounding box center [784, 177] width 814 height 63
paste input "[EMAIL_ADDRESS][DOMAIN_NAME]"
click at [1066, 231] on button "Search" at bounding box center [1097, 246] width 62 height 31
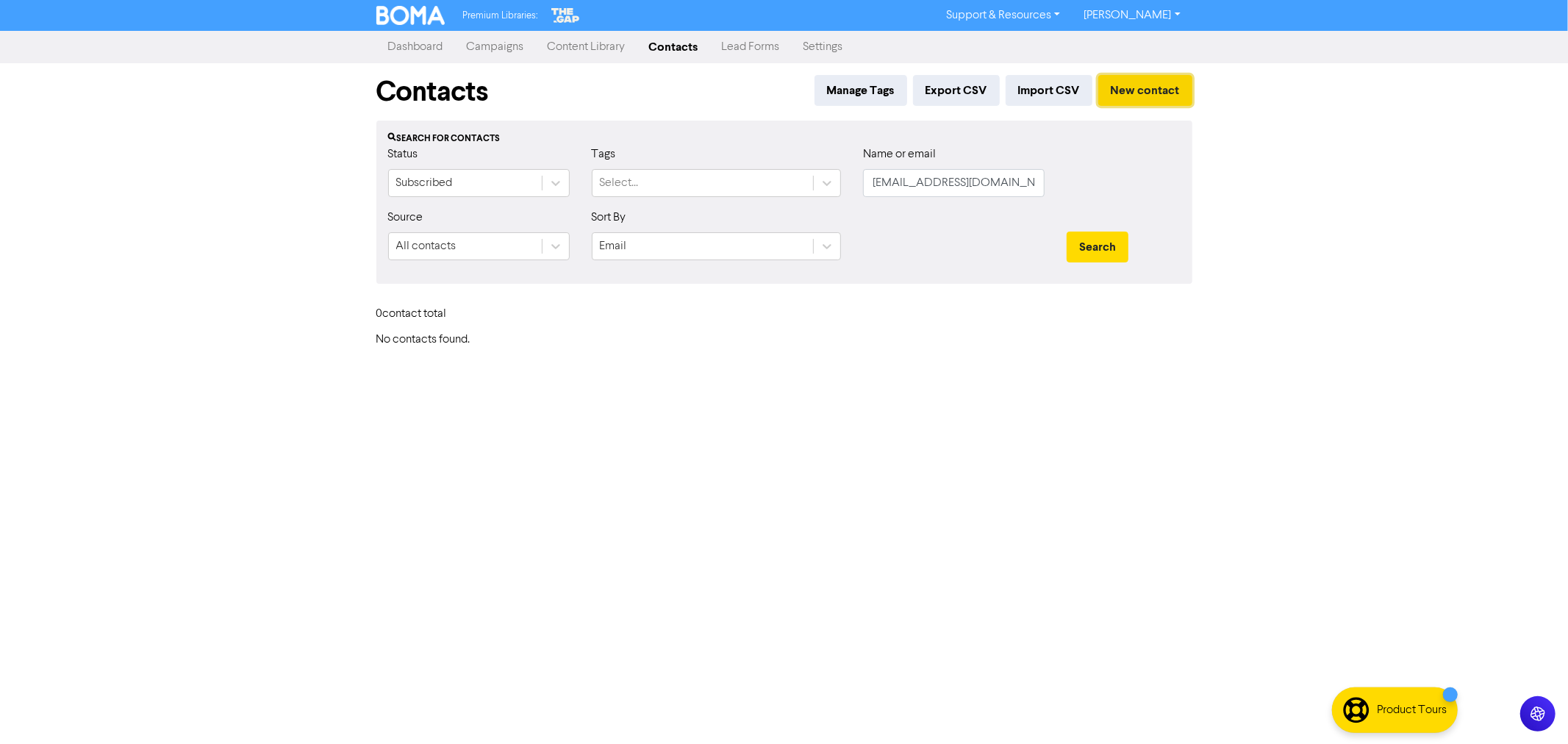
click at [1170, 92] on button "New contact" at bounding box center [1146, 90] width 94 height 31
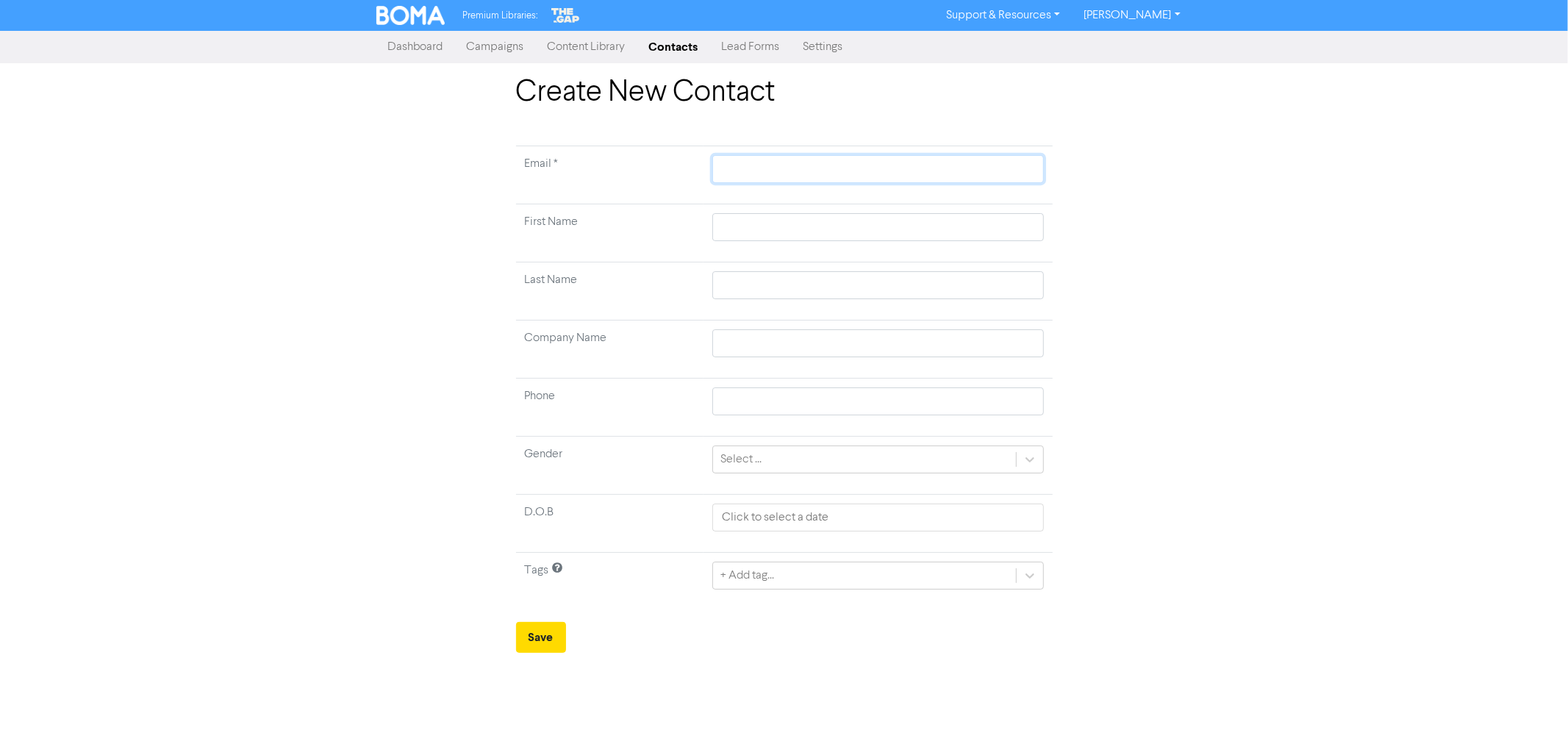
click at [758, 165] on input "text" at bounding box center [878, 169] width 331 height 28
paste input "[EMAIL_ADDRESS][DOMAIN_NAME]"
click at [745, 224] on input "text" at bounding box center [878, 227] width 331 height 28
click at [751, 336] on input "text" at bounding box center [878, 343] width 331 height 28
click at [750, 577] on div "+ Add tag..." at bounding box center [746, 575] width 54 height 17
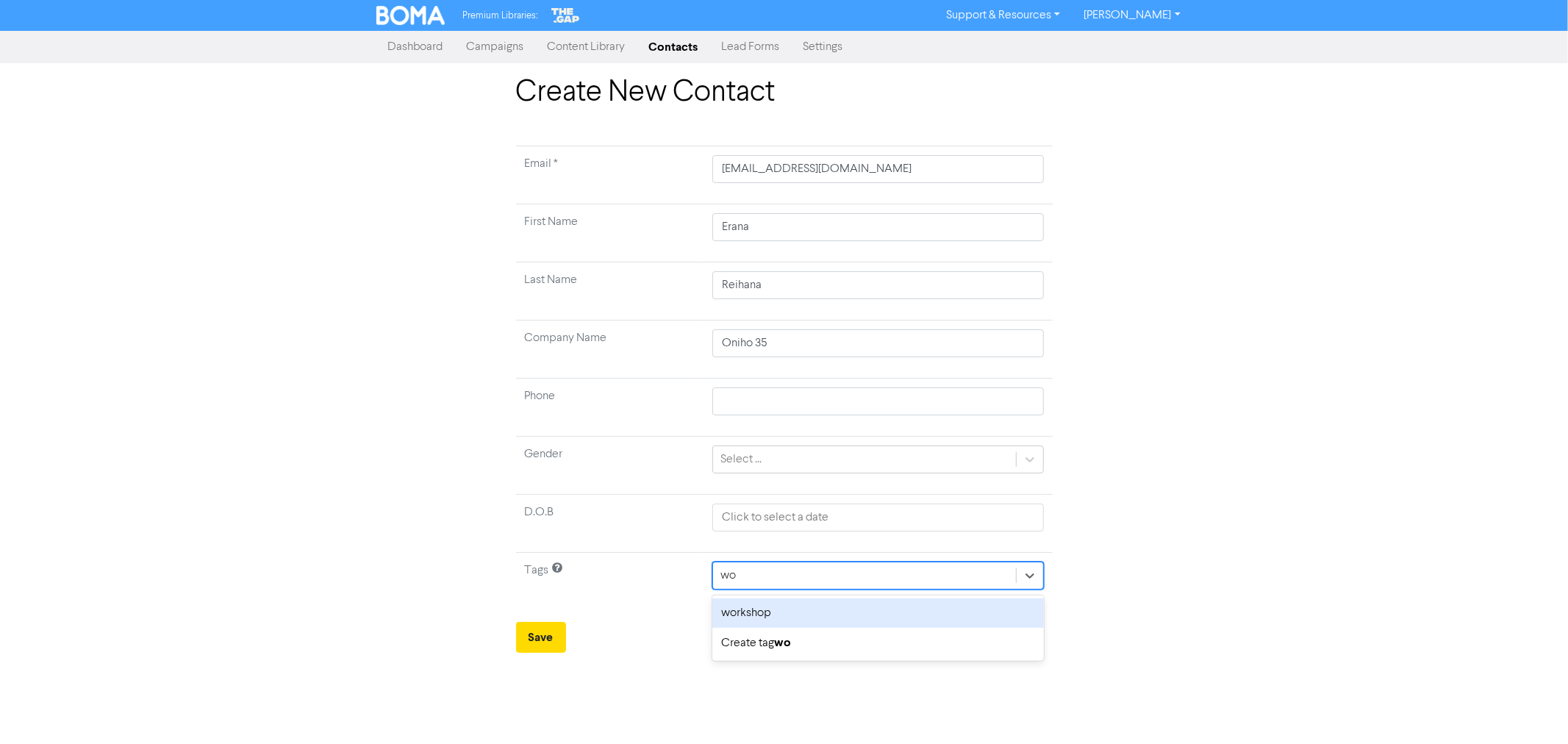
click at [752, 611] on div "workshop" at bounding box center [878, 613] width 331 height 30
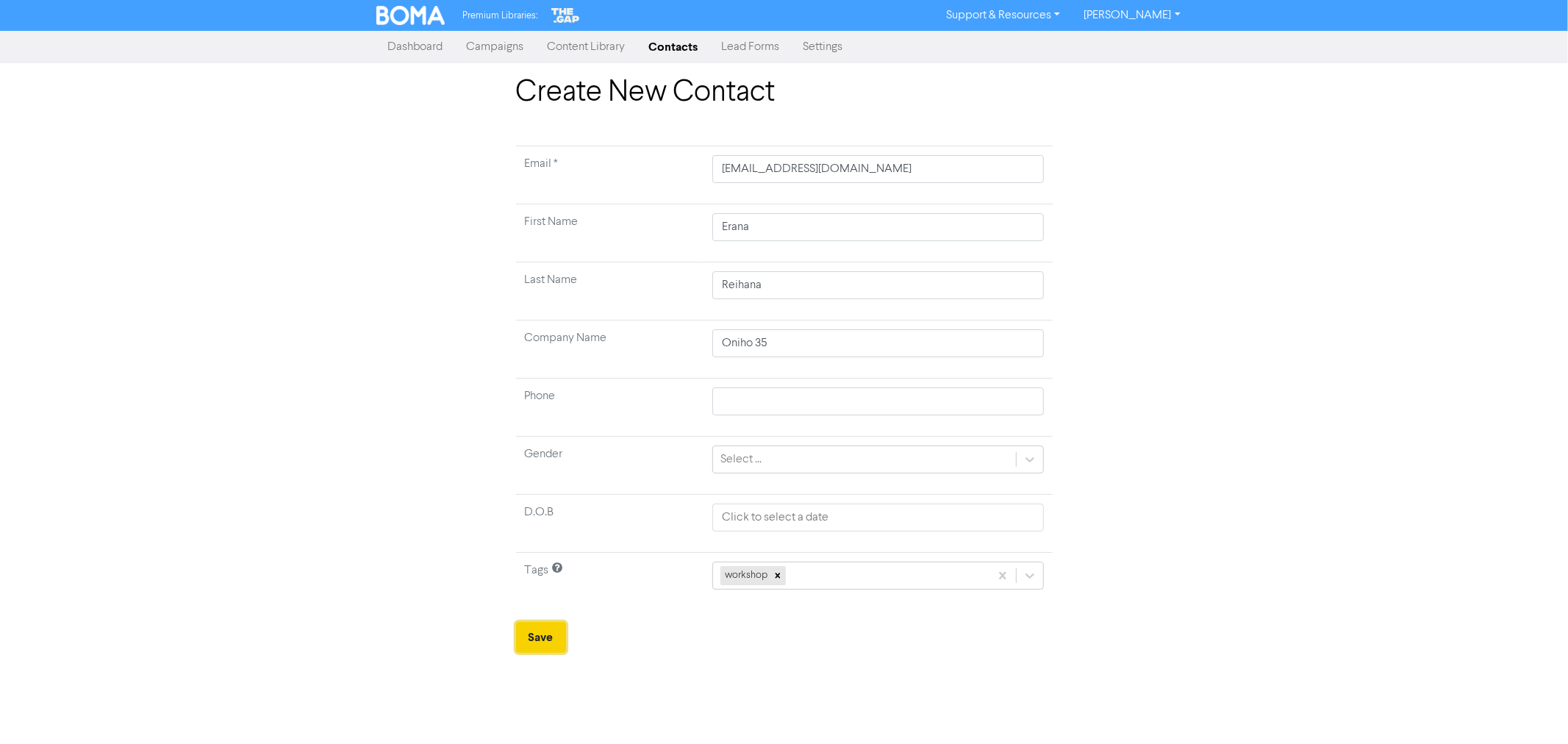
click at [534, 627] on button "Save" at bounding box center [541, 637] width 50 height 31
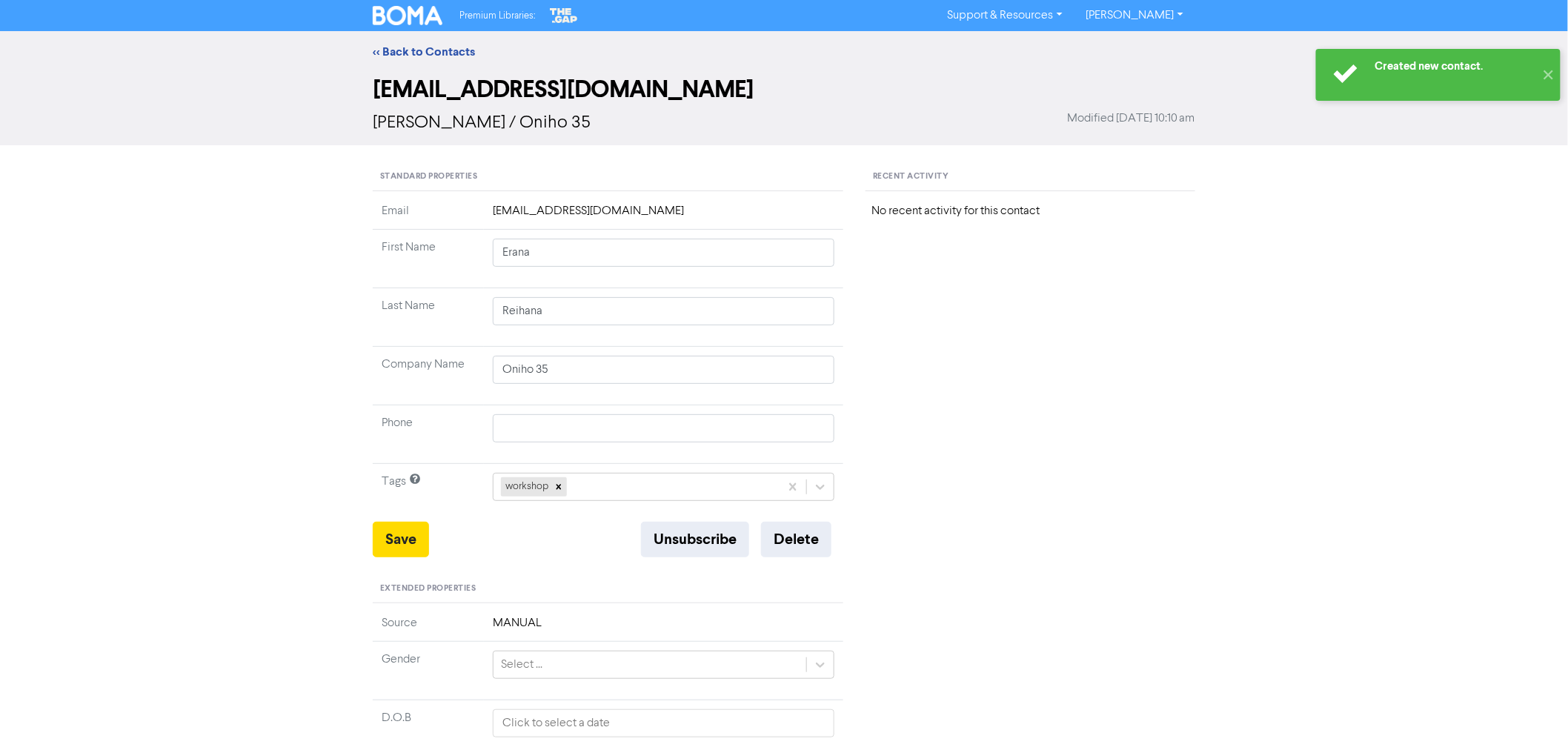
click at [440, 60] on div "<< Back to Contacts" at bounding box center [784, 52] width 845 height 18
click at [448, 43] on div "<< Back to Contacts" at bounding box center [784, 52] width 845 height 18
click at [445, 57] on link "<< Back to Contacts" at bounding box center [423, 52] width 102 height 15
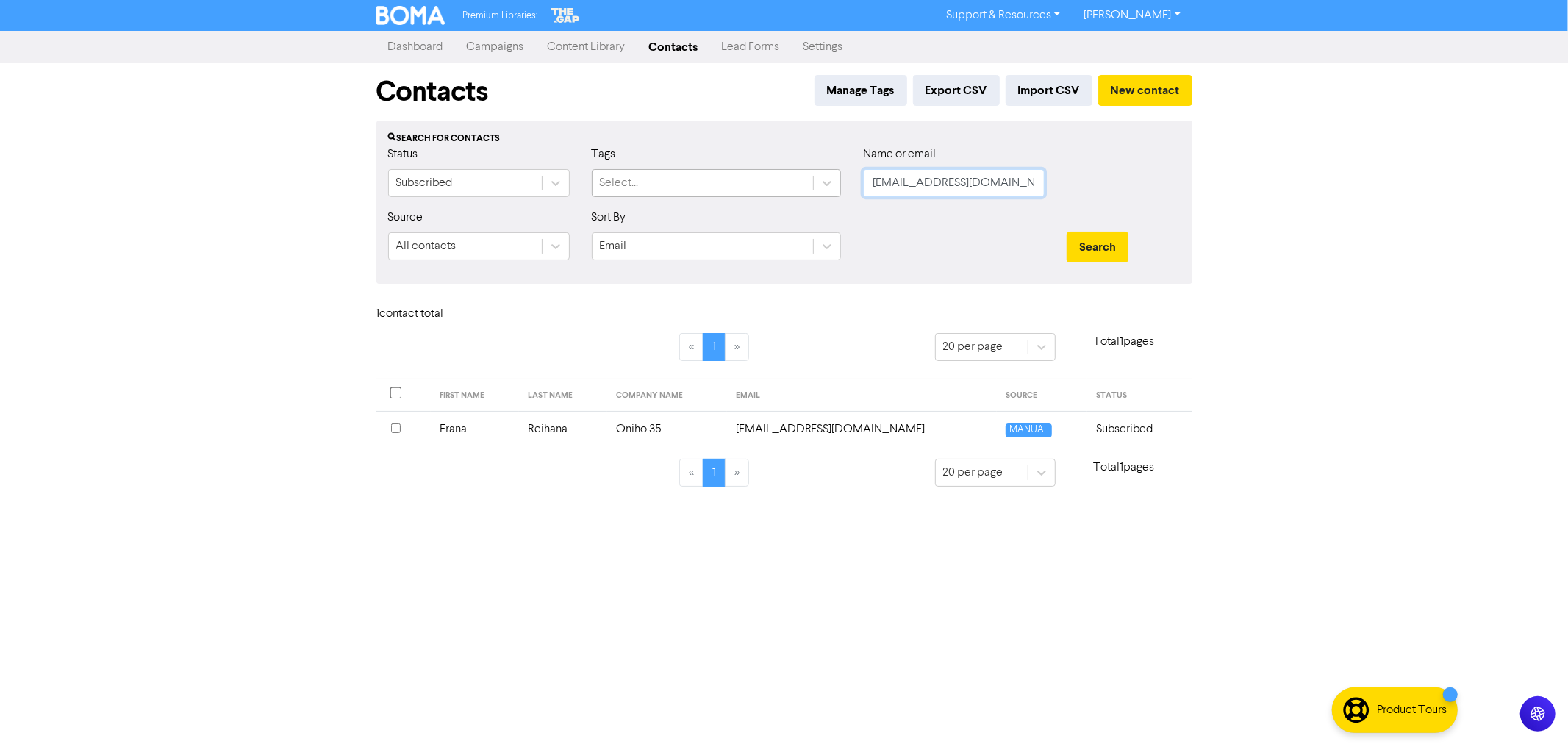
drag, startPoint x: 1002, startPoint y: 183, endPoint x: 779, endPoint y: 170, distance: 223.4
click at [781, 172] on div "Status Subscribed Tags Select... Name or email [EMAIL_ADDRESS][DOMAIN_NAME]" at bounding box center [784, 177] width 814 height 63
paste input "[EMAIL_ADDRESS][DOMAIN_NAME]"
click at [1066, 231] on button "Search" at bounding box center [1097, 246] width 62 height 31
click at [983, 193] on input "[EMAIL_ADDRESS][DOMAIN_NAME]" at bounding box center [954, 184] width 182 height 28
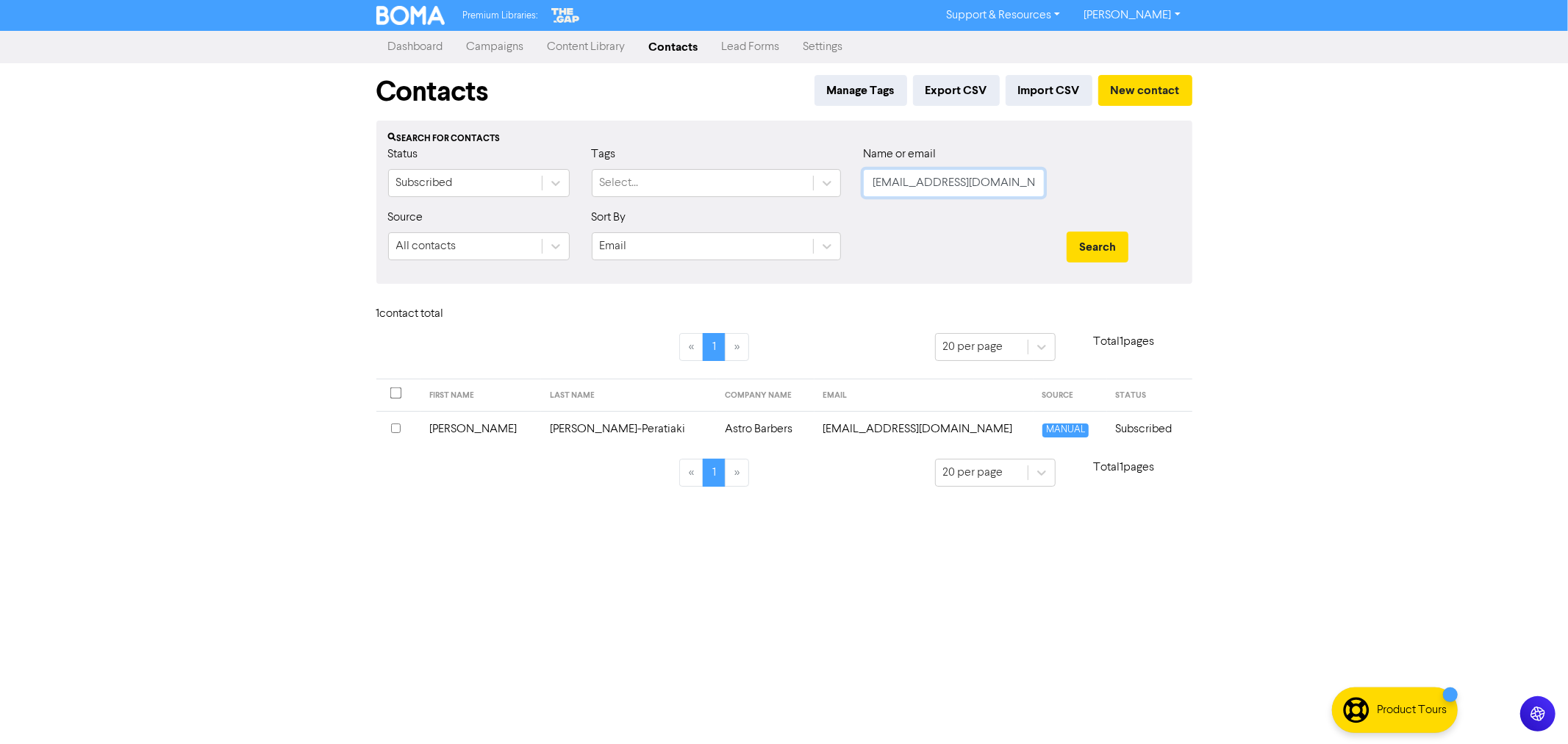
drag, startPoint x: 983, startPoint y: 187, endPoint x: 841, endPoint y: 183, distance: 142.1
click at [841, 183] on div "Status Subscribed Tags Select... Name or email [EMAIL_ADDRESS][DOMAIN_NAME]" at bounding box center [784, 177] width 814 height 63
paste input "[EMAIL_ADDRESS]"
click at [1066, 231] on button "Search" at bounding box center [1097, 246] width 62 height 31
drag, startPoint x: 1037, startPoint y: 185, endPoint x: 841, endPoint y: 183, distance: 196.0
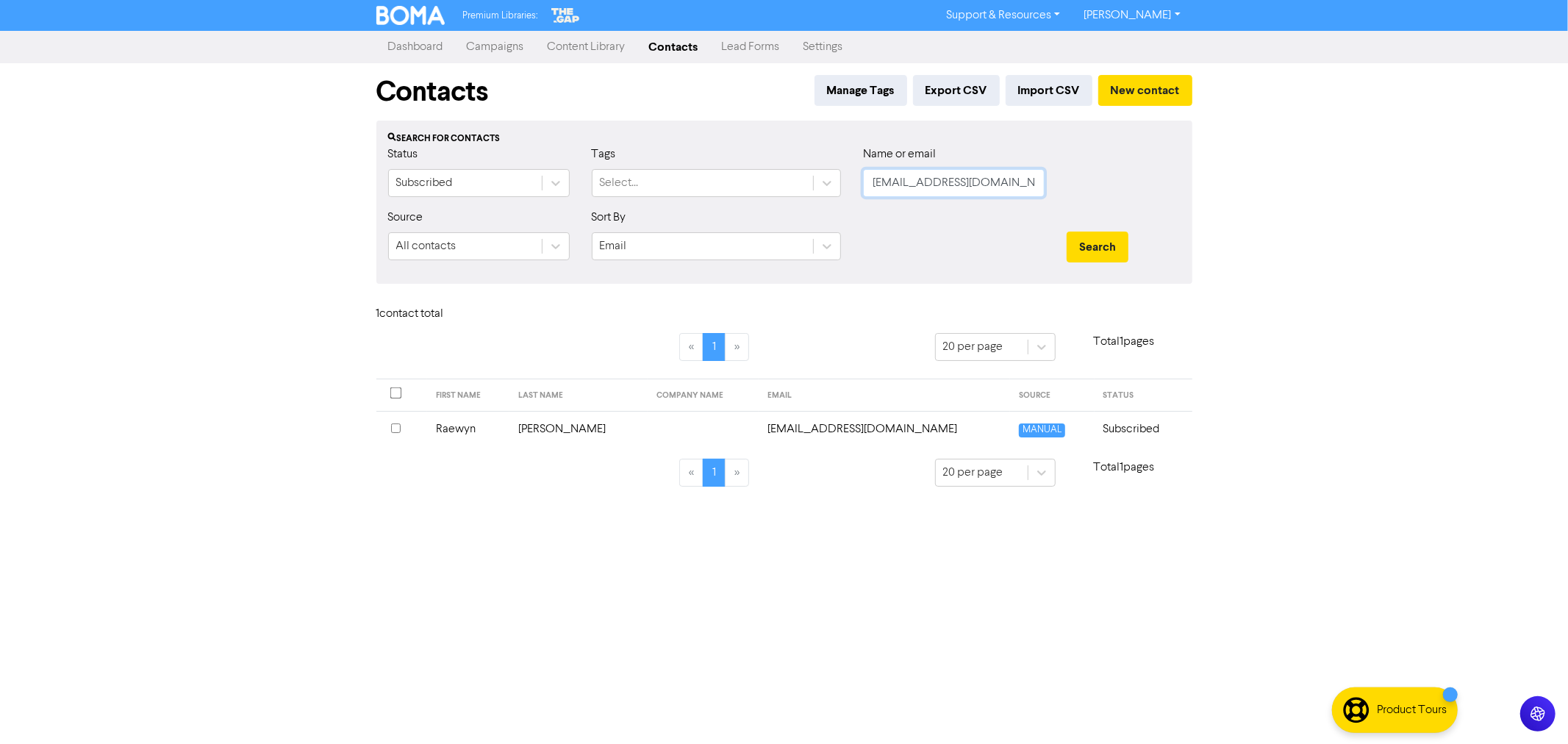
click at [841, 183] on div "Status Subscribed Tags Select... Name or email [EMAIL_ADDRESS][DOMAIN_NAME]" at bounding box center [784, 177] width 814 height 63
paste input "[PERSON_NAME][EMAIL_ADDRESS][DOMAIN_NAME]"
click at [1066, 231] on button "Search" at bounding box center [1097, 246] width 62 height 31
click at [494, 45] on link "Campaigns" at bounding box center [495, 47] width 81 height 30
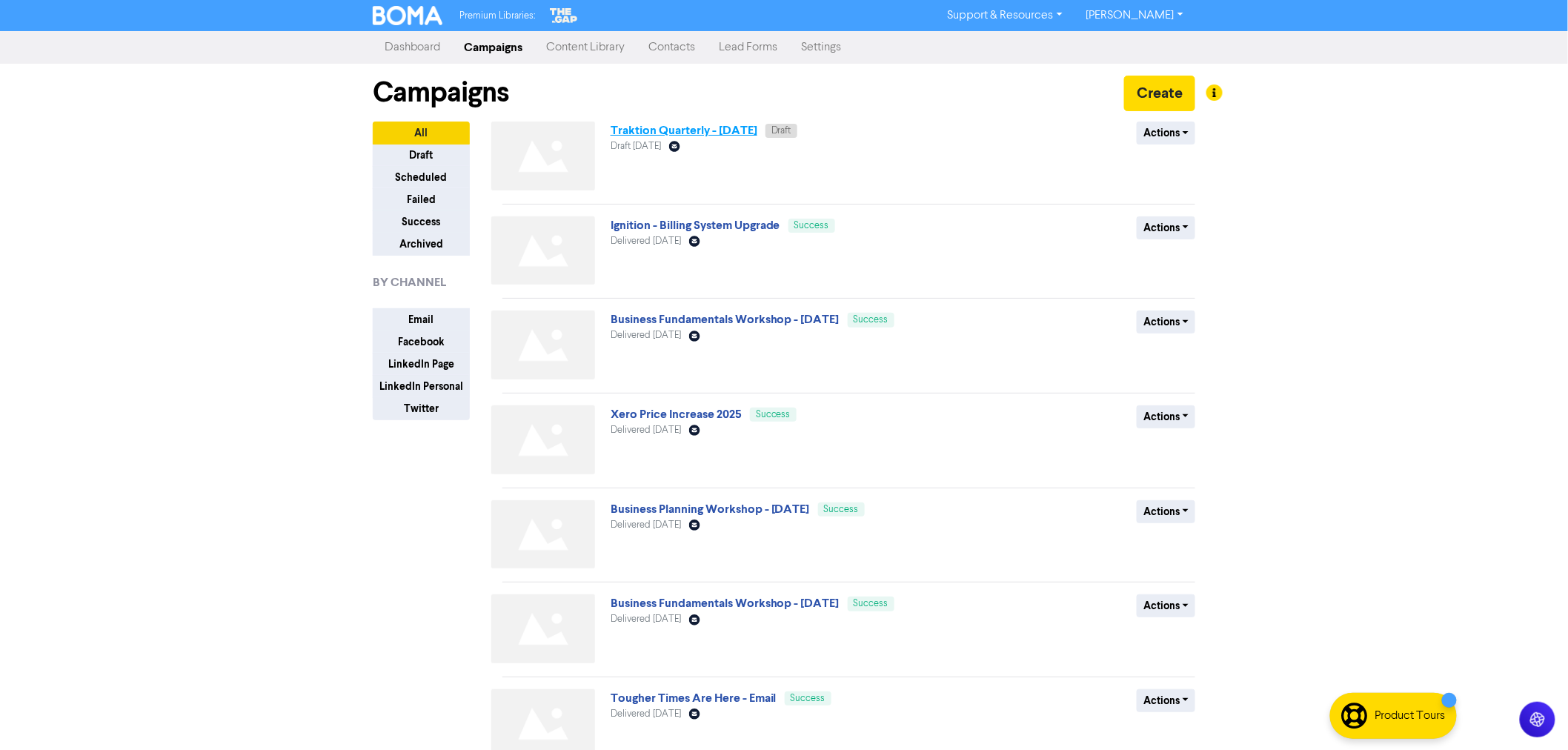
click at [712, 128] on link "Traktion Quarterly - [DATE]" at bounding box center [684, 131] width 147 height 15
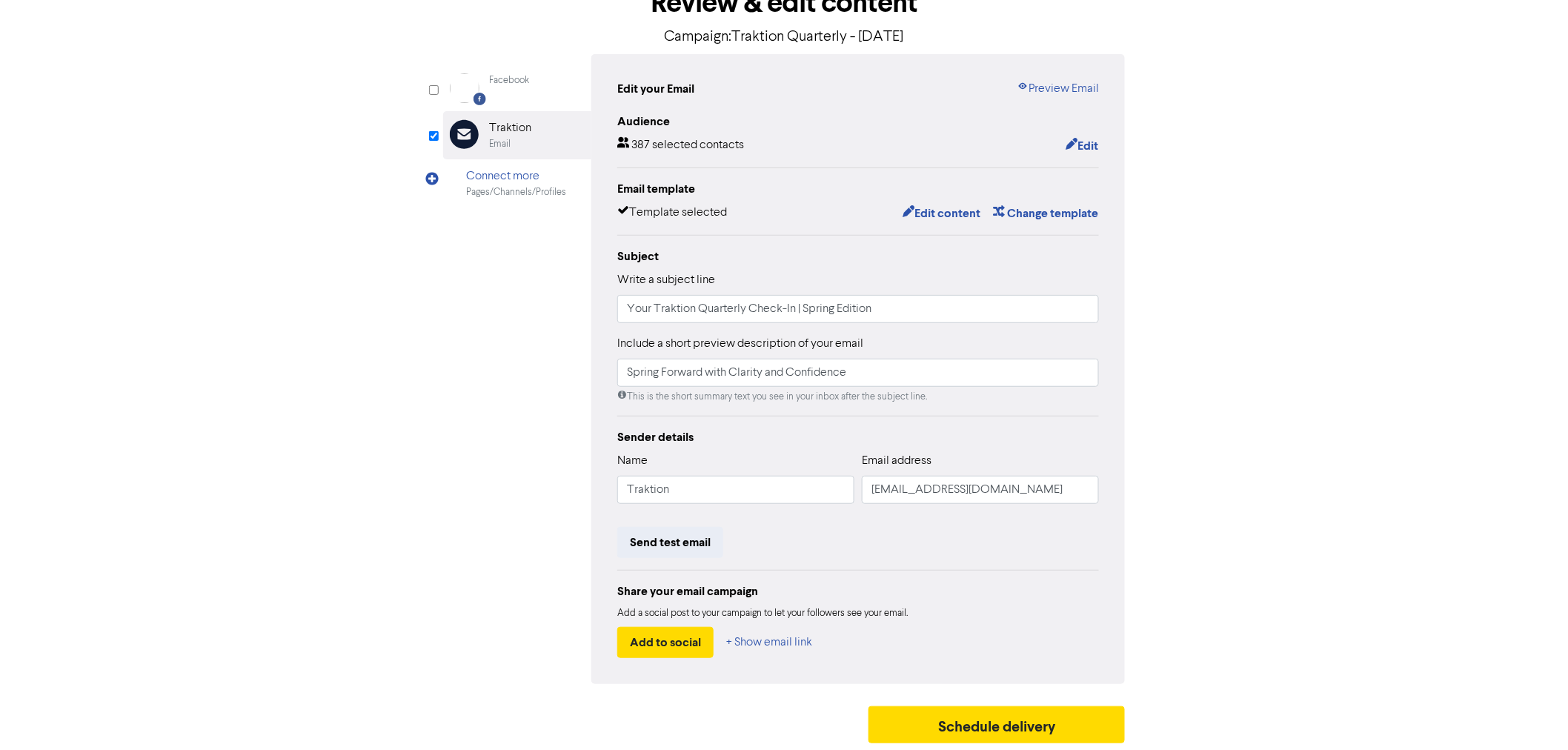
scroll to position [98, 0]
click at [945, 203] on button "Edit content" at bounding box center [941, 212] width 79 height 19
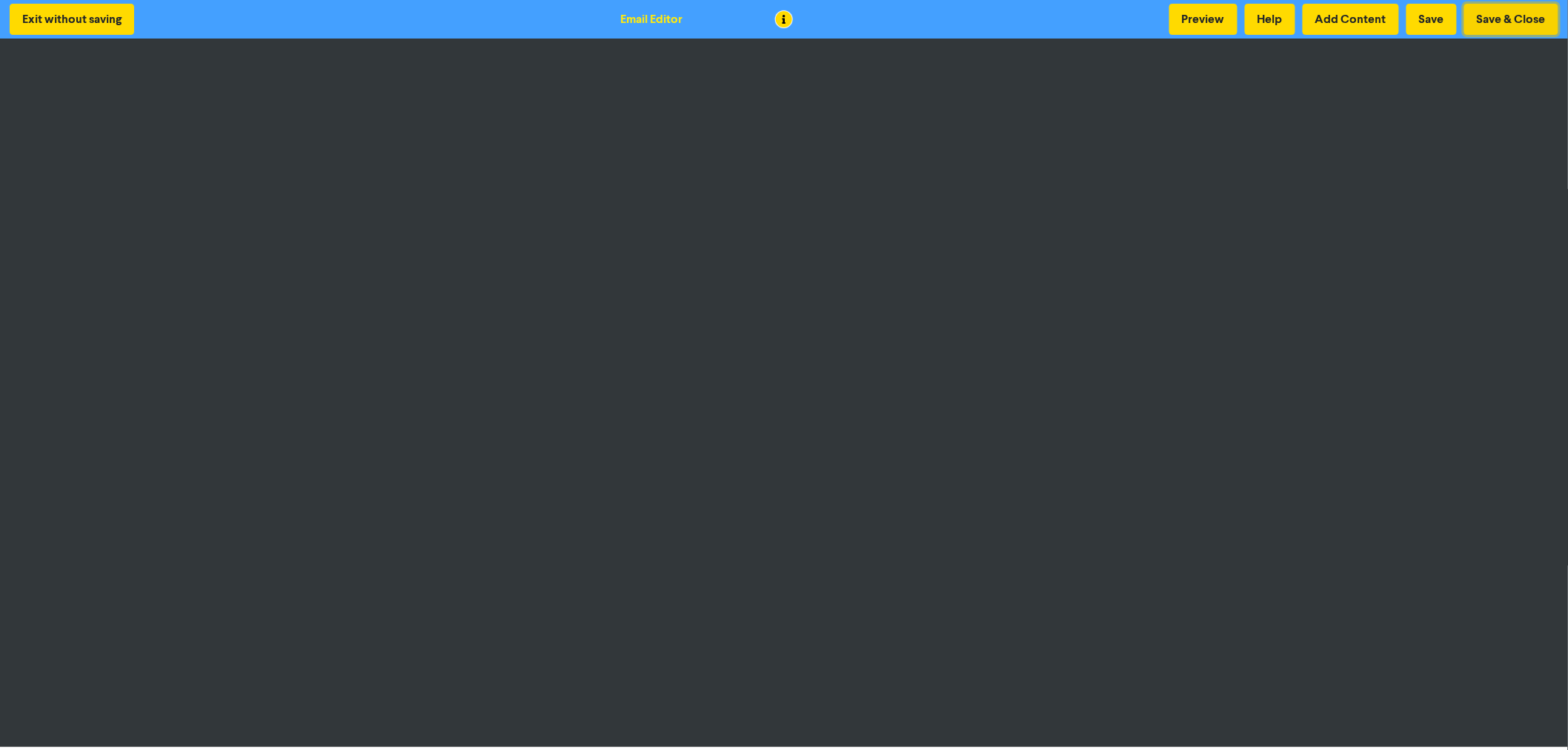
click at [1517, 25] on button "Save & Close" at bounding box center [1511, 18] width 94 height 31
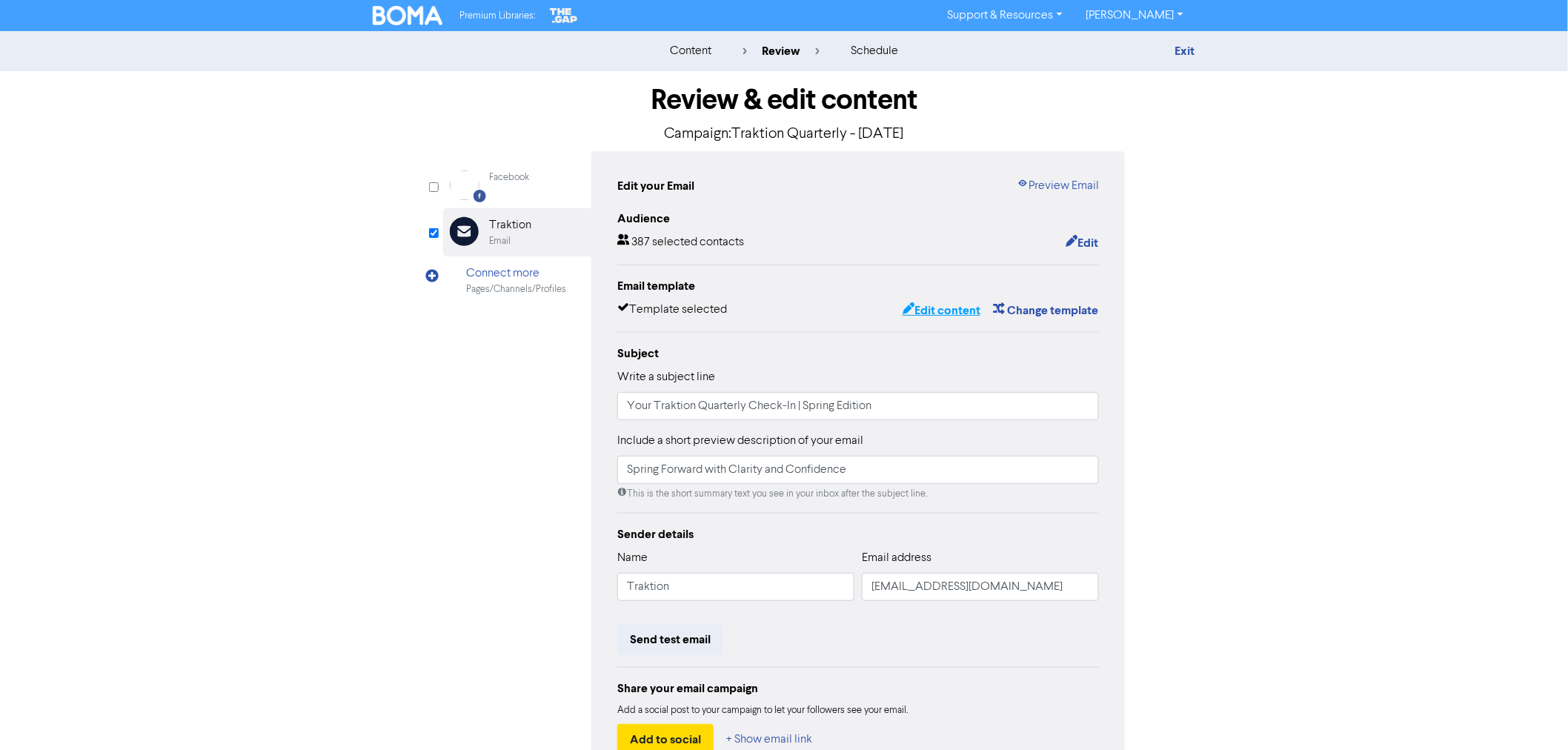
click at [935, 310] on button "Edit content" at bounding box center [941, 310] width 79 height 19
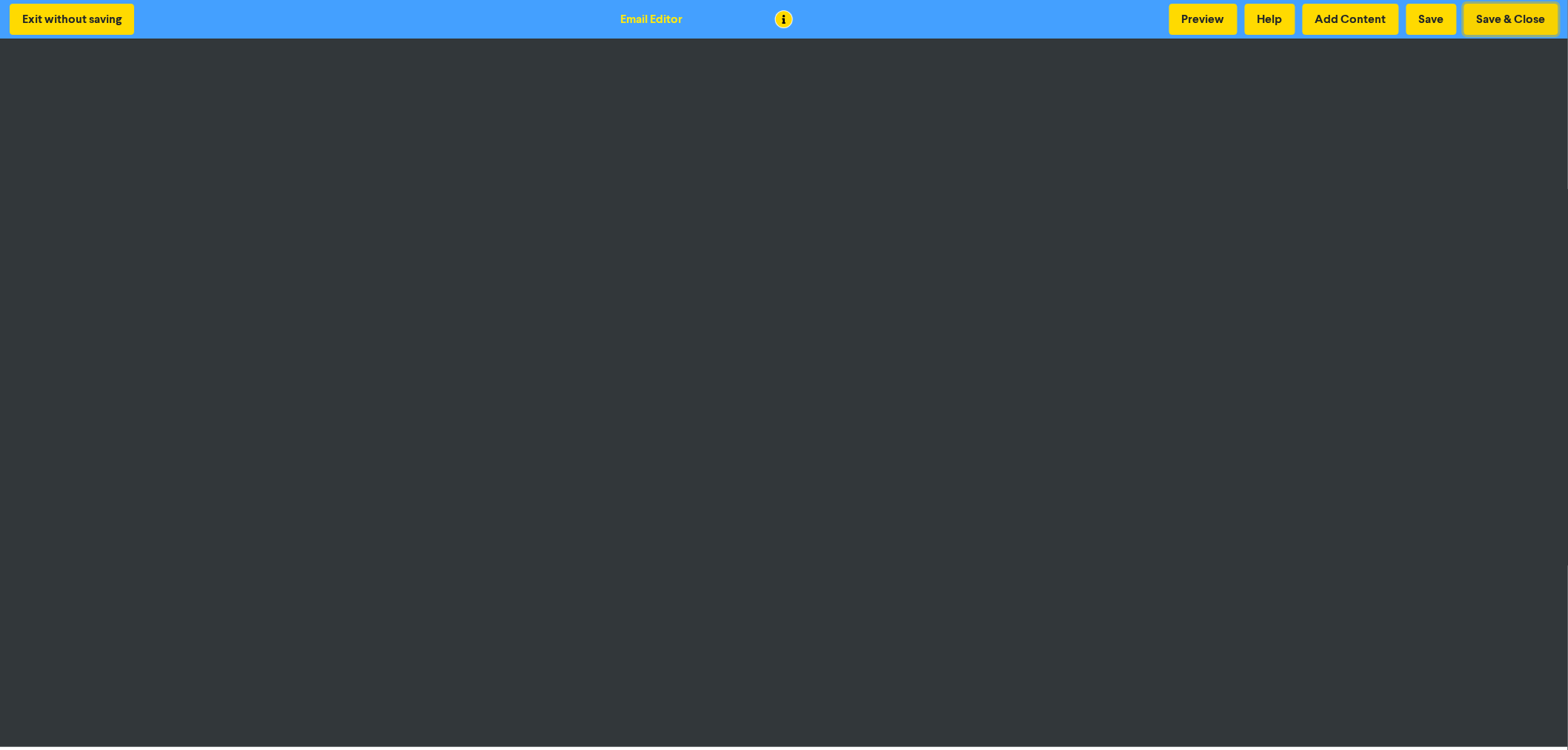
click at [1490, 19] on button "Save & Close" at bounding box center [1511, 18] width 94 height 31
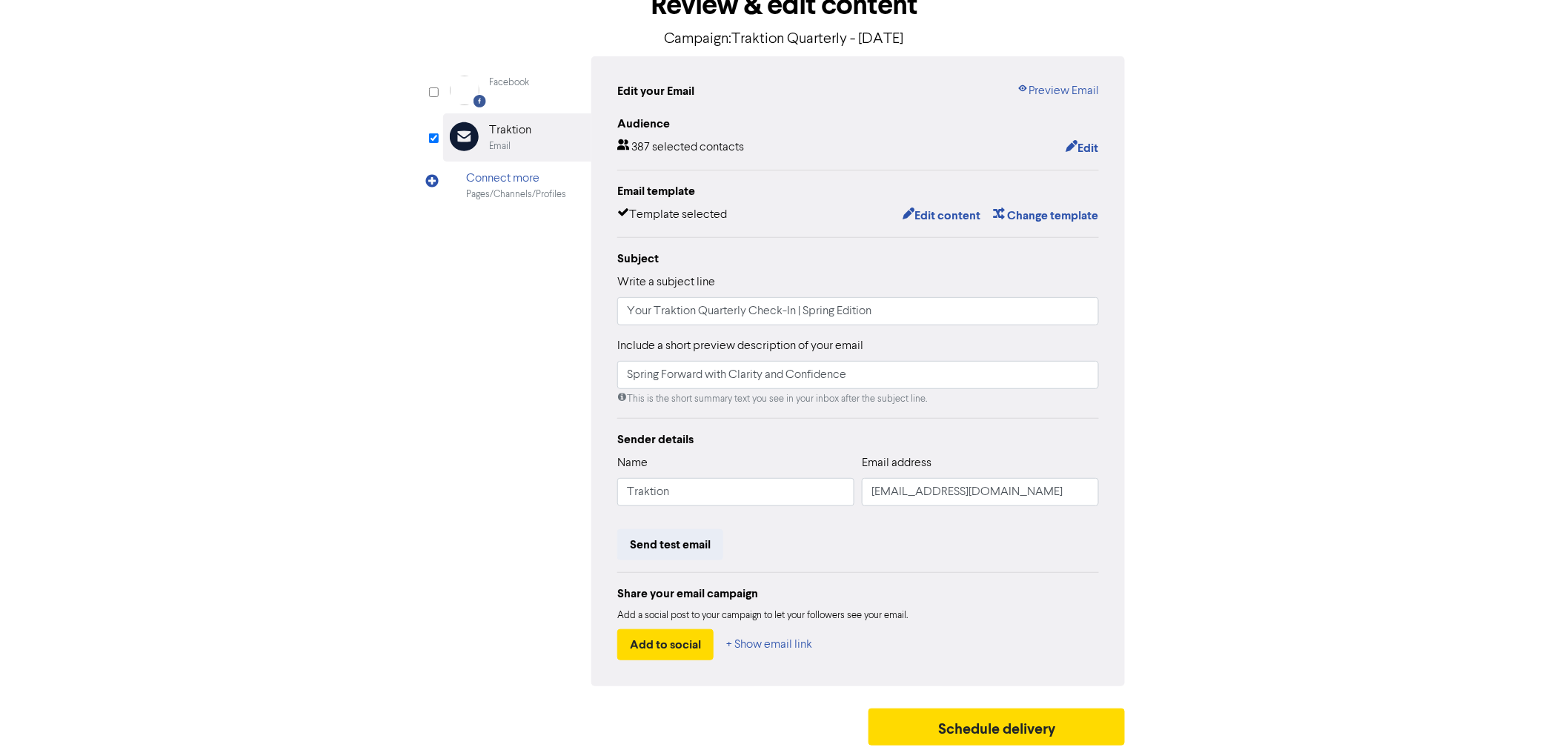
scroll to position [98, 0]
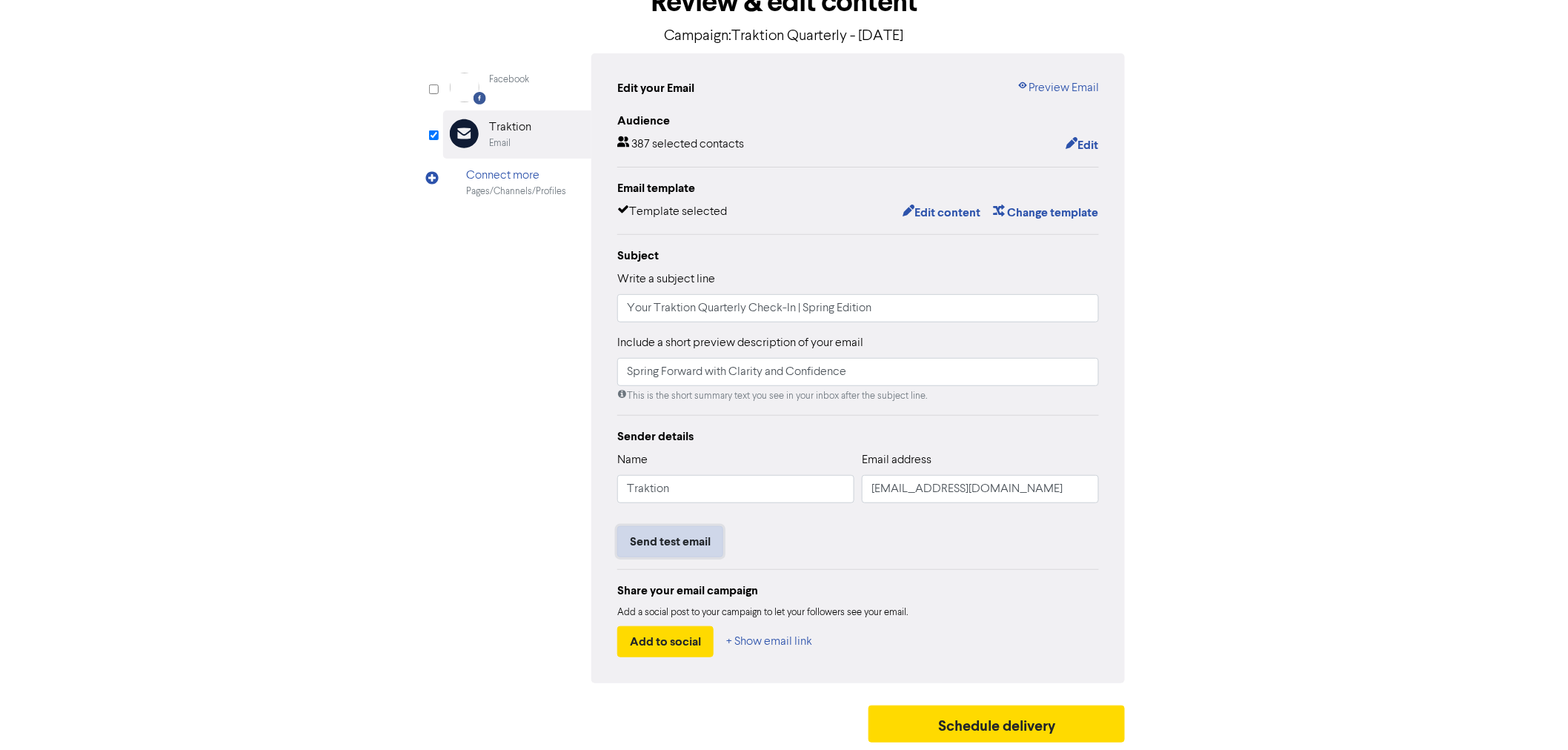
click at [667, 535] on button "Send test email" at bounding box center [670, 541] width 106 height 31
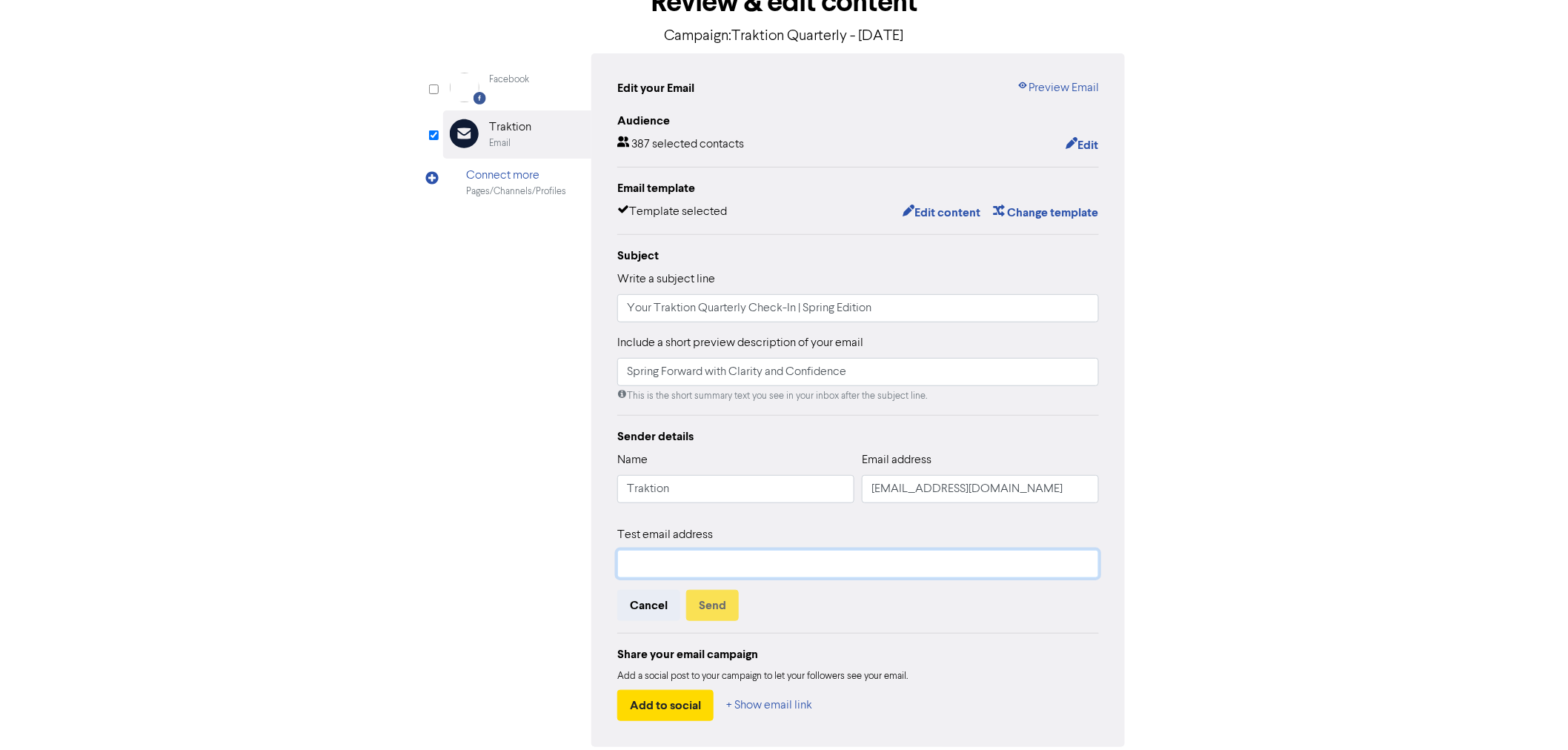
click at [643, 563] on input "text" at bounding box center [858, 564] width 482 height 28
click at [699, 606] on button "Send" at bounding box center [712, 605] width 52 height 31
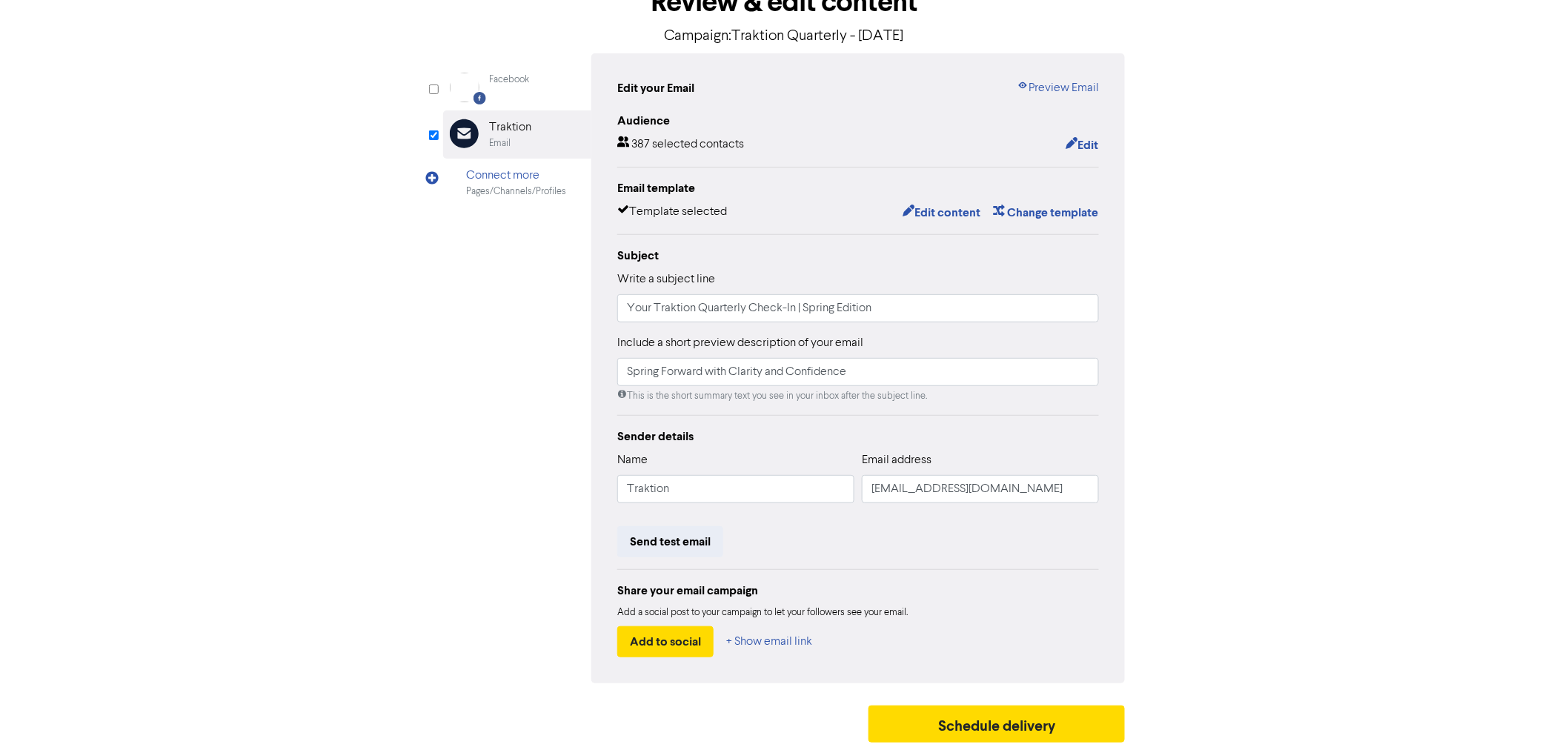
click at [435, 488] on div "Review & edit content Campaign: Traktion Quarterly - [DATE] Facebook Created wi…" at bounding box center [783, 362] width 704 height 777
click at [664, 532] on button "Send test email" at bounding box center [670, 541] width 106 height 31
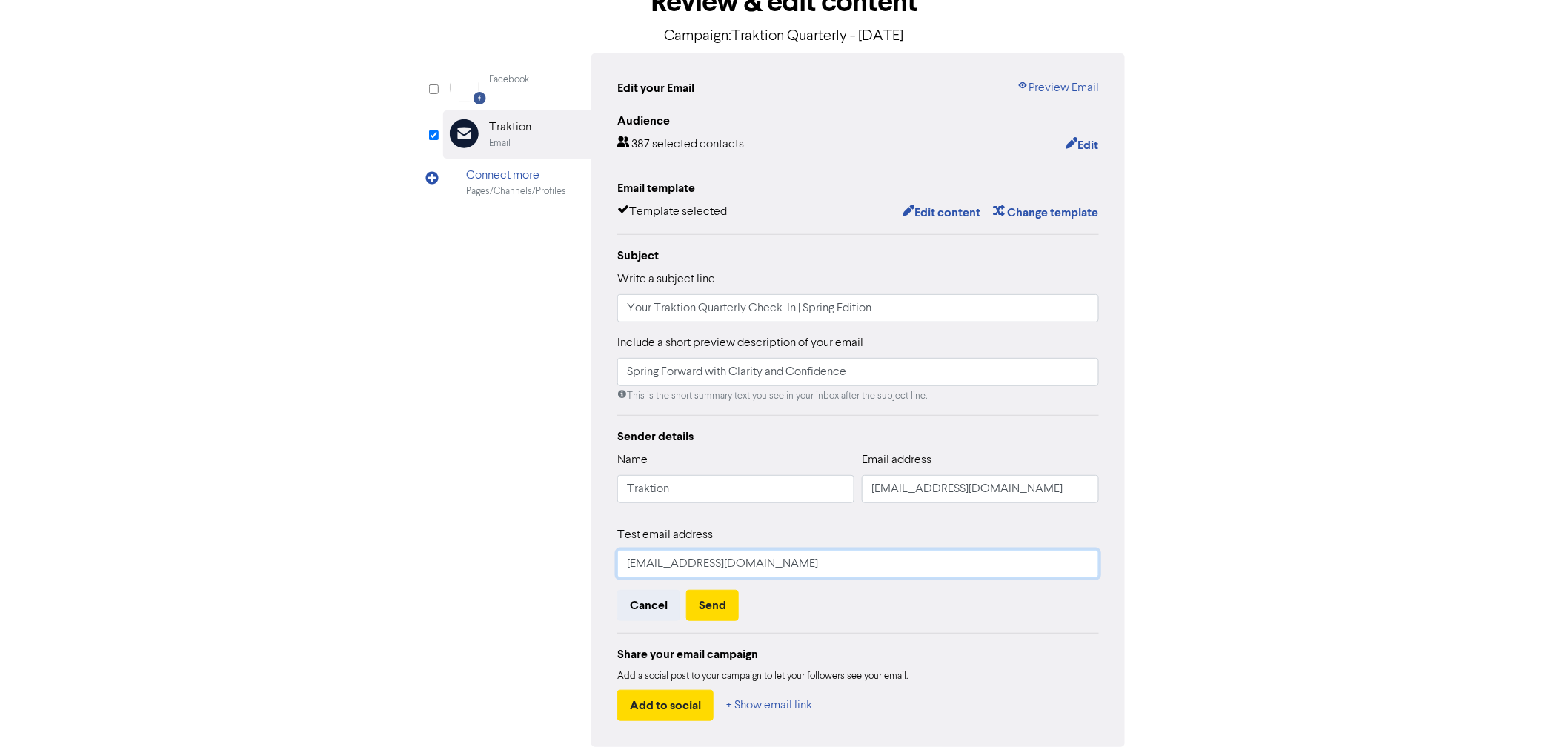
drag, startPoint x: 775, startPoint y: 560, endPoint x: 438, endPoint y: 498, distance: 342.7
click at [438, 498] on div "Review & edit content Campaign: Traktion Quarterly - [DATE] Facebook Created wi…" at bounding box center [783, 393] width 704 height 840
click at [717, 608] on button "Send" at bounding box center [712, 605] width 52 height 31
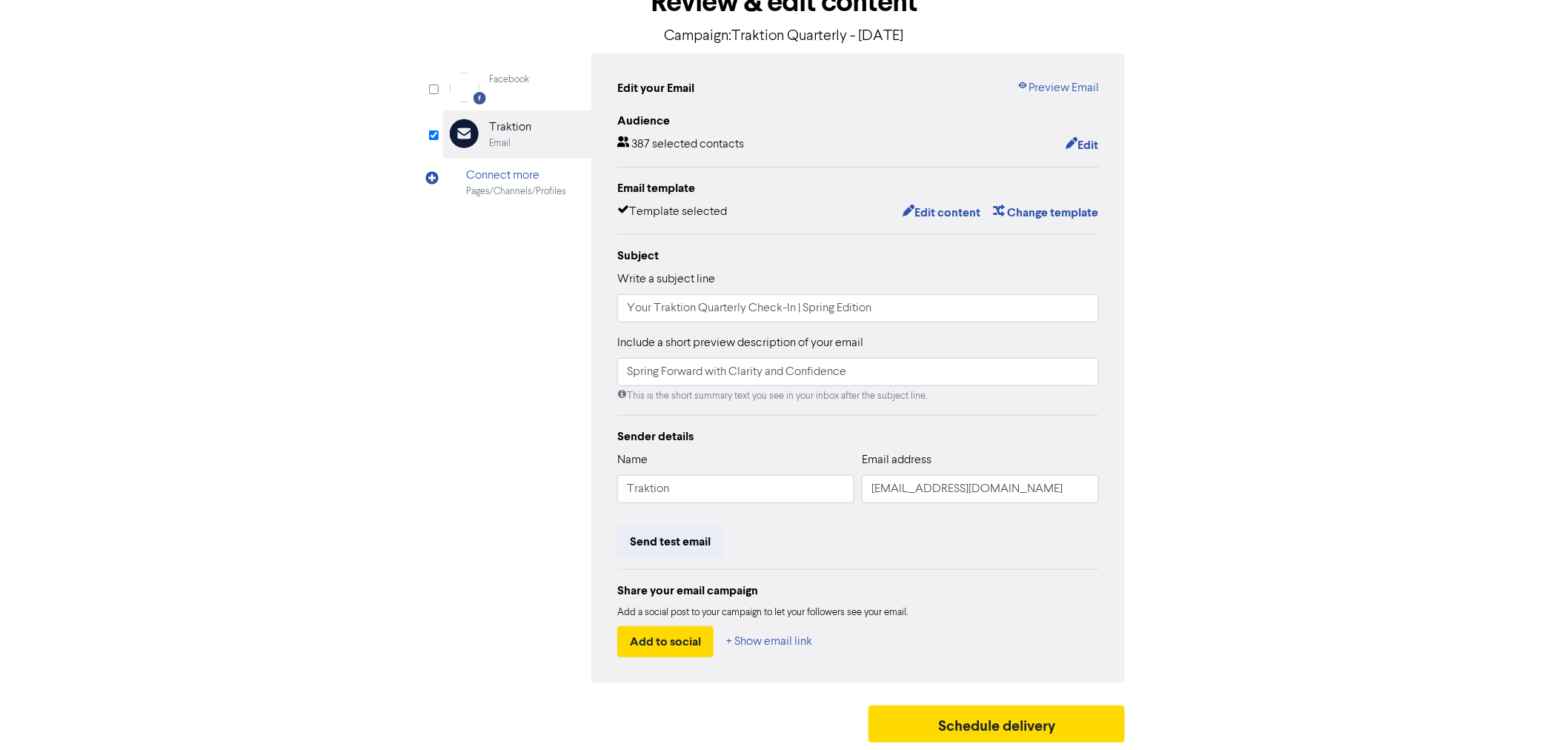
click at [943, 198] on div "Email template Template selected Edit content Change template" at bounding box center [858, 201] width 482 height 43
click at [943, 208] on button "Edit content" at bounding box center [941, 212] width 79 height 19
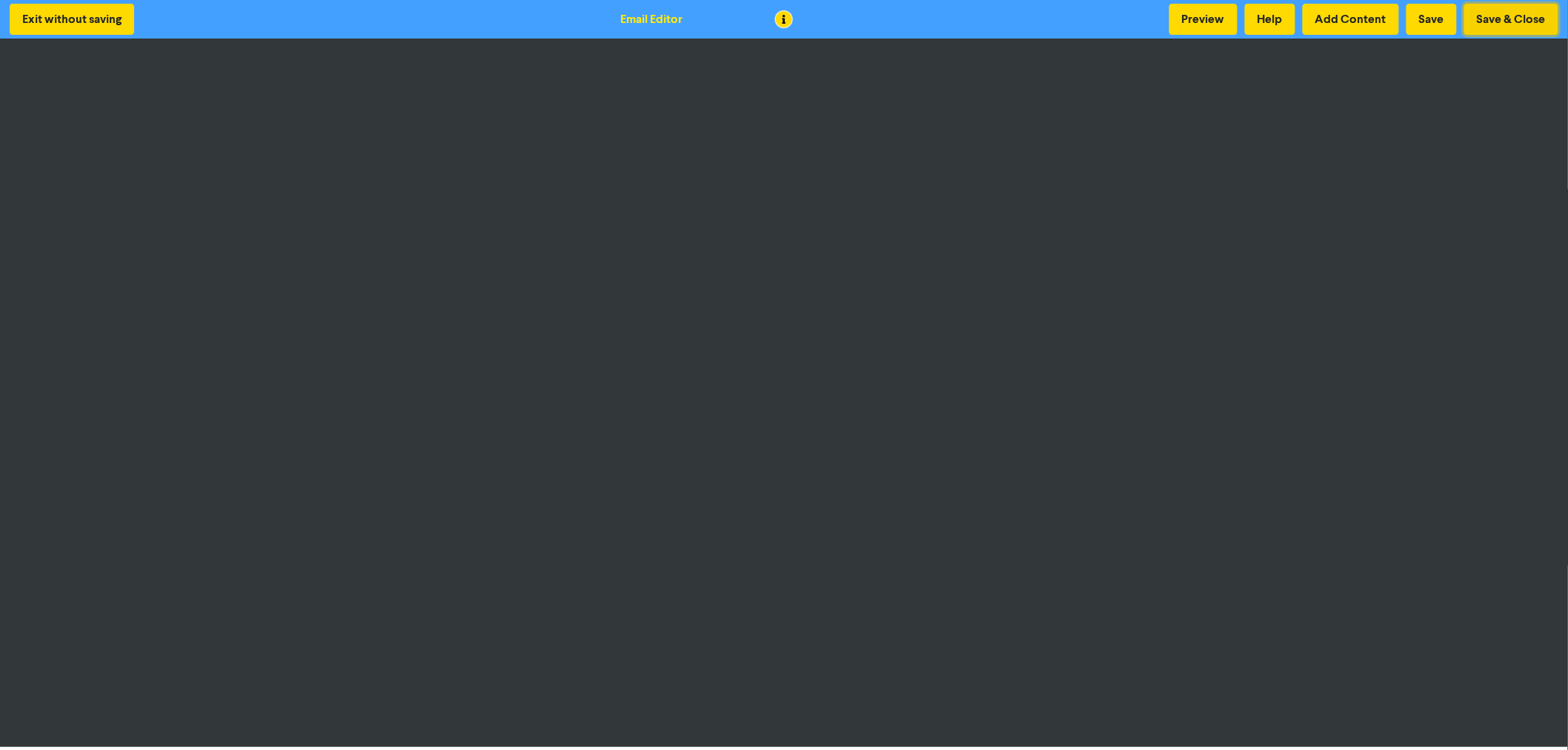
click at [1492, 10] on button "Save & Close" at bounding box center [1511, 18] width 94 height 31
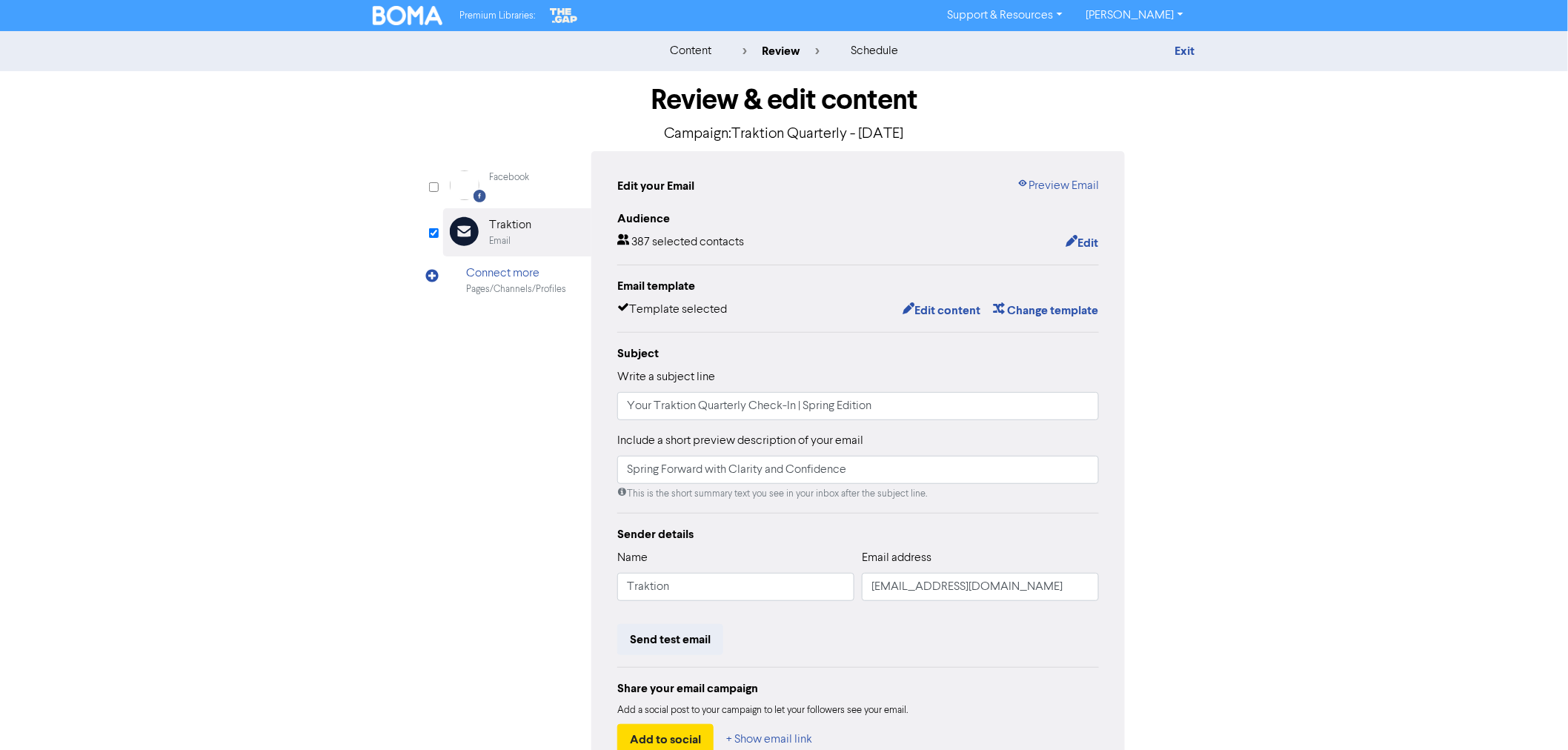
click at [1190, 40] on div "content review schedule Exit" at bounding box center [784, 51] width 1568 height 40
click at [1190, 44] on link "Exit" at bounding box center [1185, 51] width 20 height 15
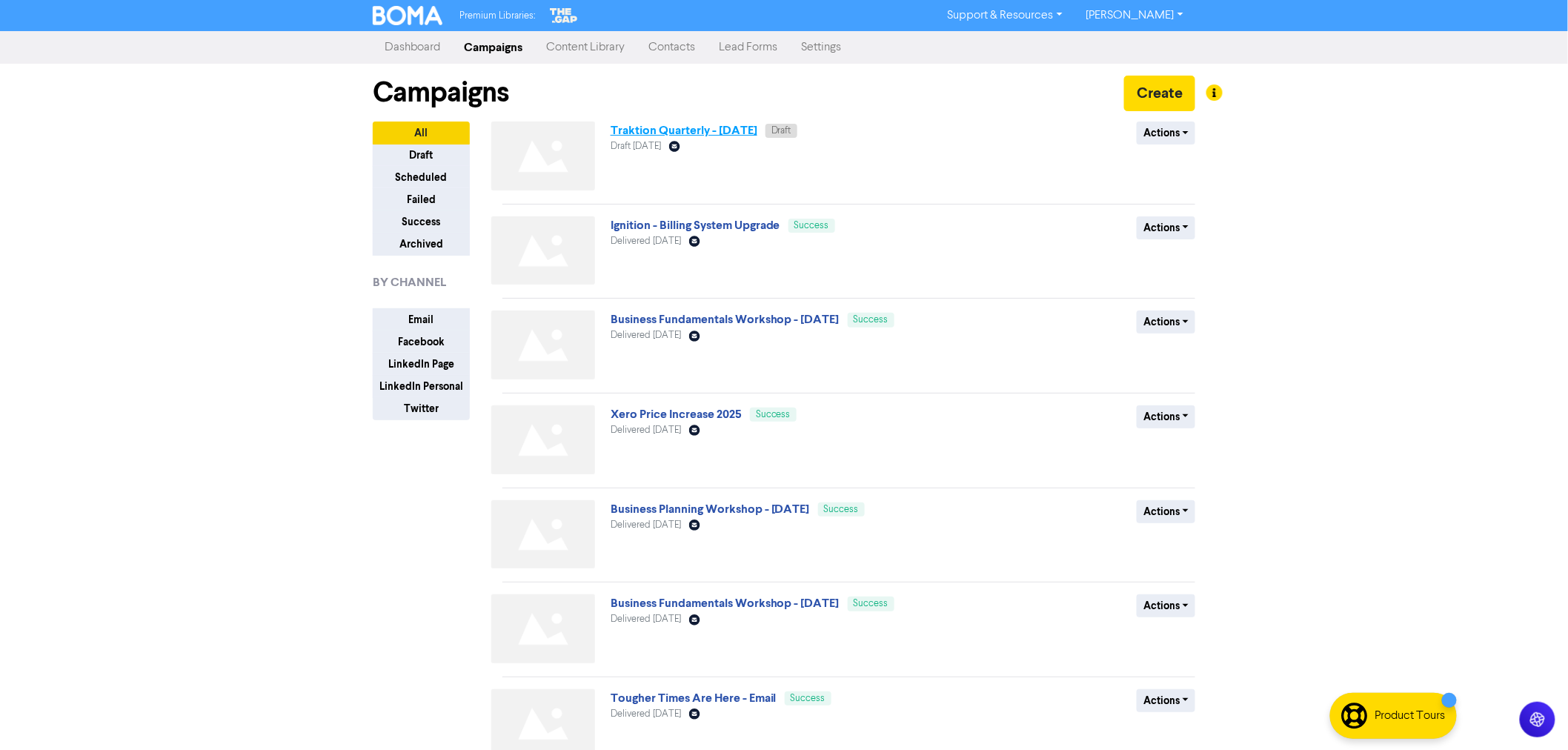
click at [663, 124] on link "Traktion Quarterly - [DATE]" at bounding box center [684, 131] width 147 height 15
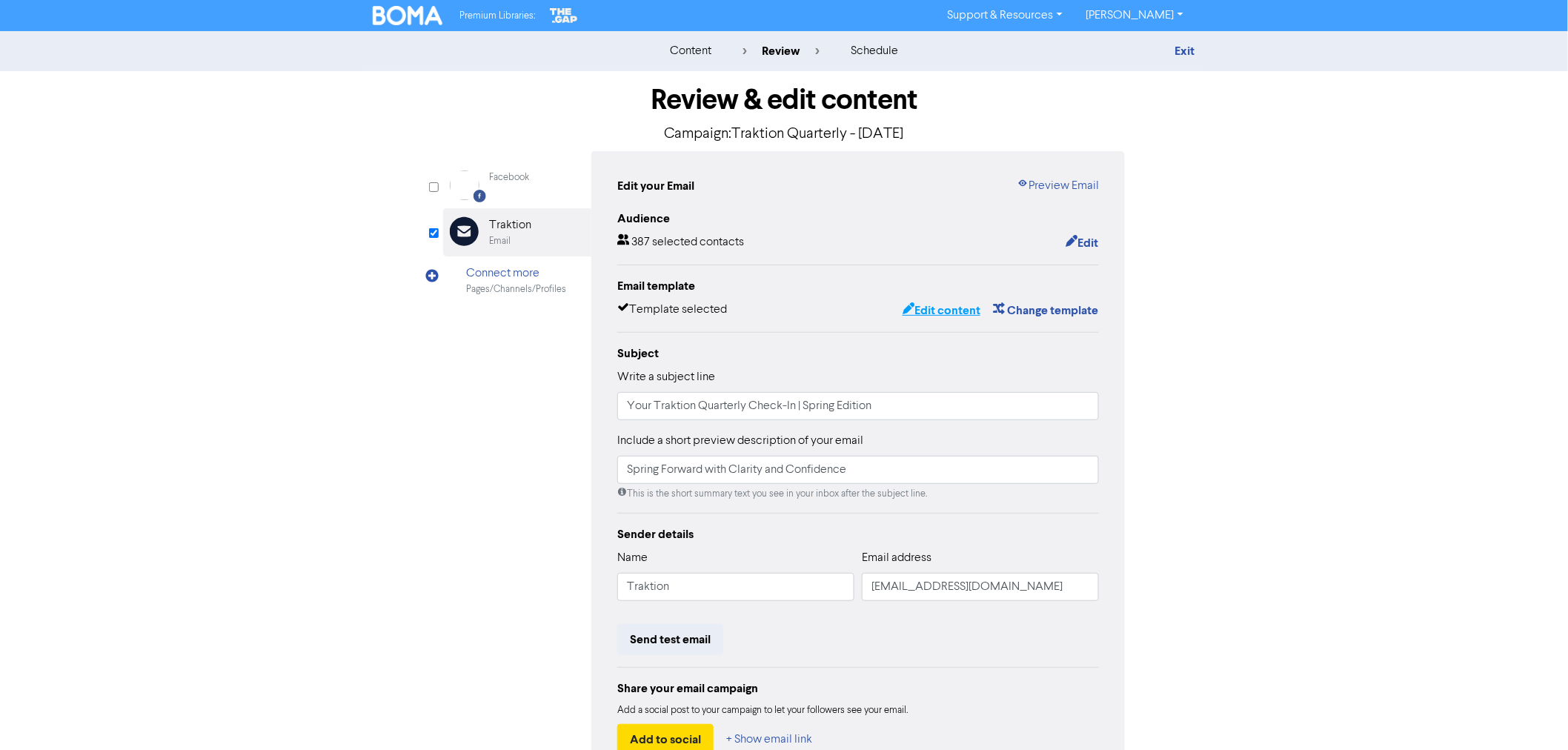
click at [948, 308] on button "Edit content" at bounding box center [941, 310] width 79 height 19
